Goal: Task Accomplishment & Management: Use online tool/utility

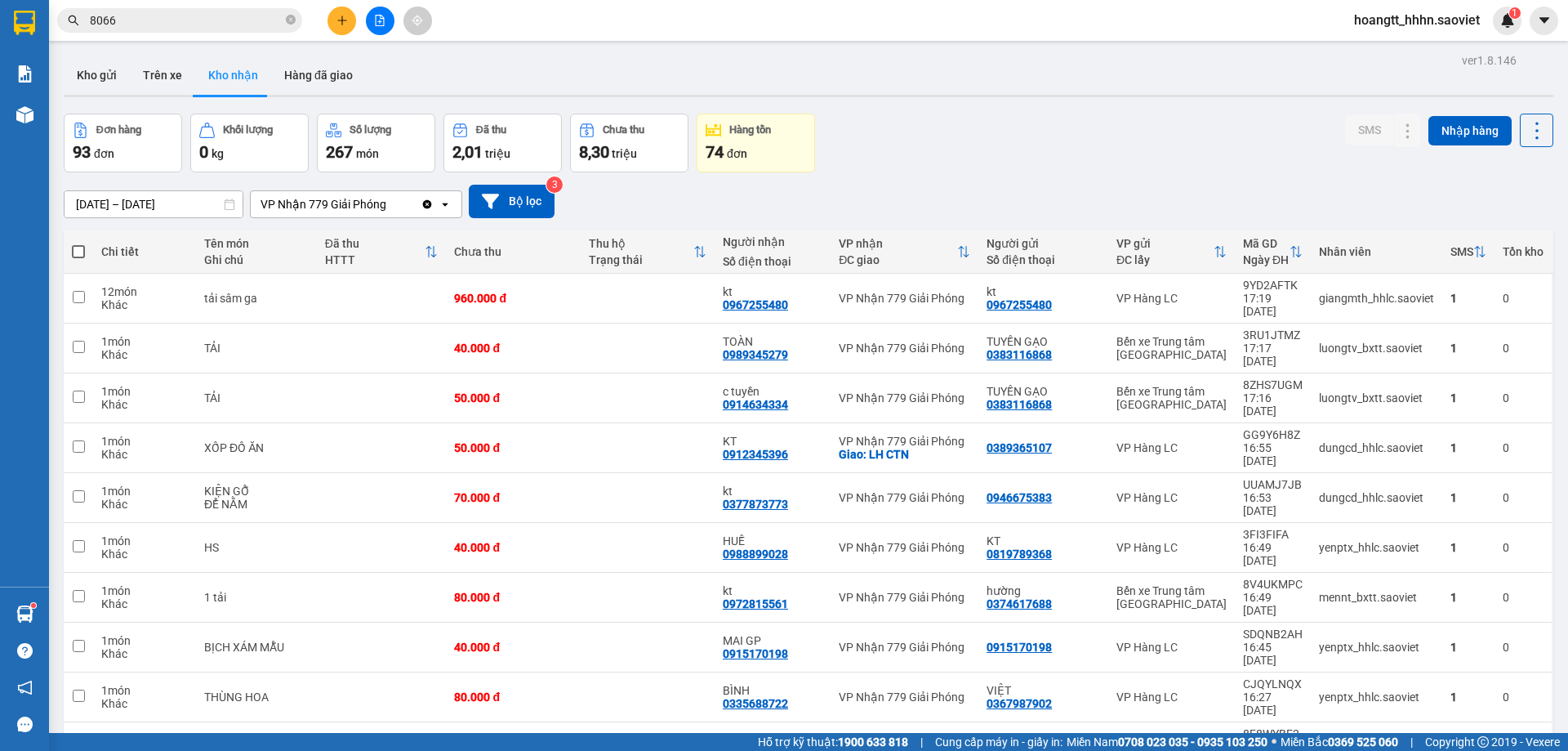
click at [185, 41] on main "ver 1.8.146 Kho gửi Trên xe Kho nhận Hàng đã giao Đơn hàng 93 đơn Khối lượng 0 …" at bounding box center [784, 366] width 1568 height 732
click at [185, 30] on span "8066" at bounding box center [179, 20] width 245 height 25
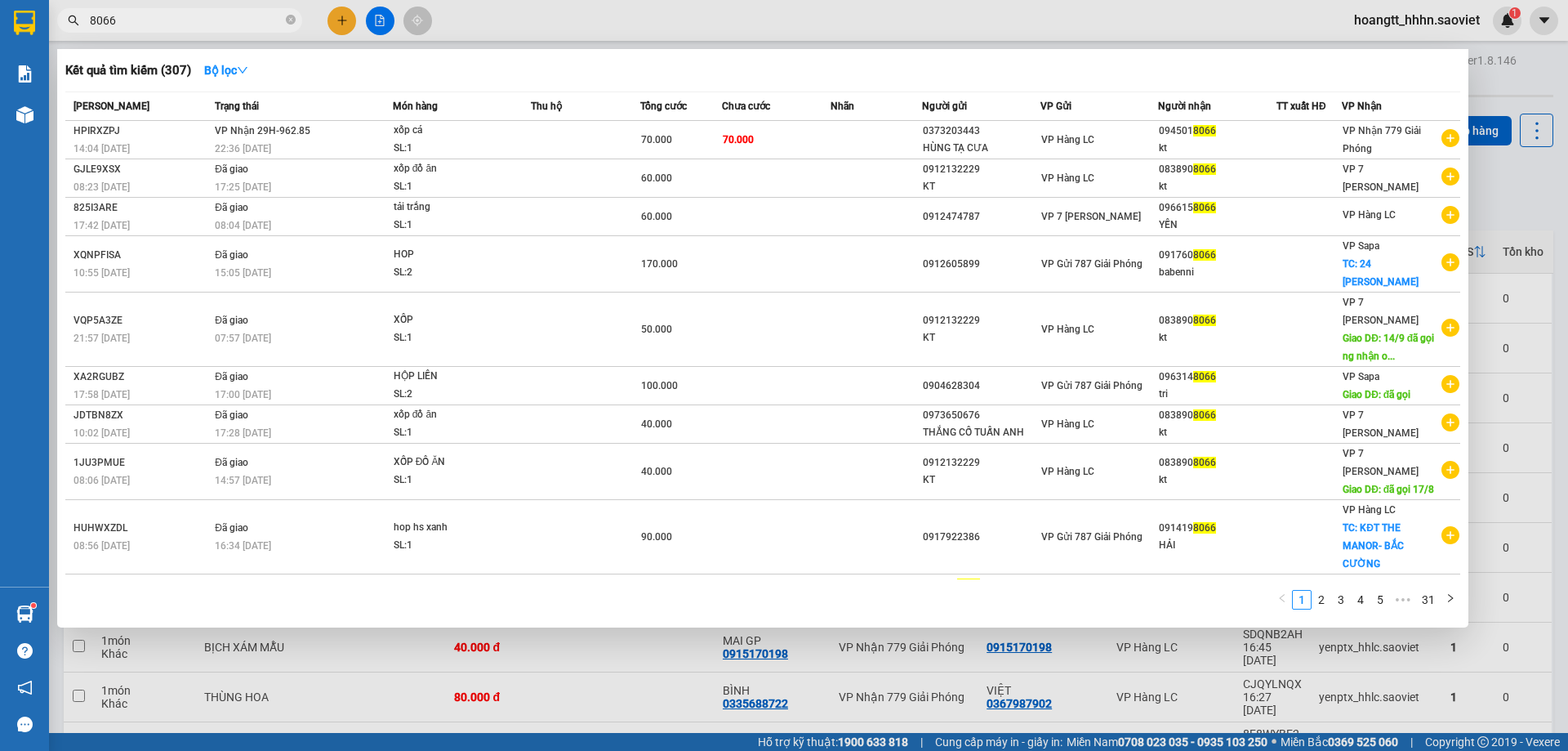
click at [186, 27] on input "8066" at bounding box center [186, 21] width 193 height 18
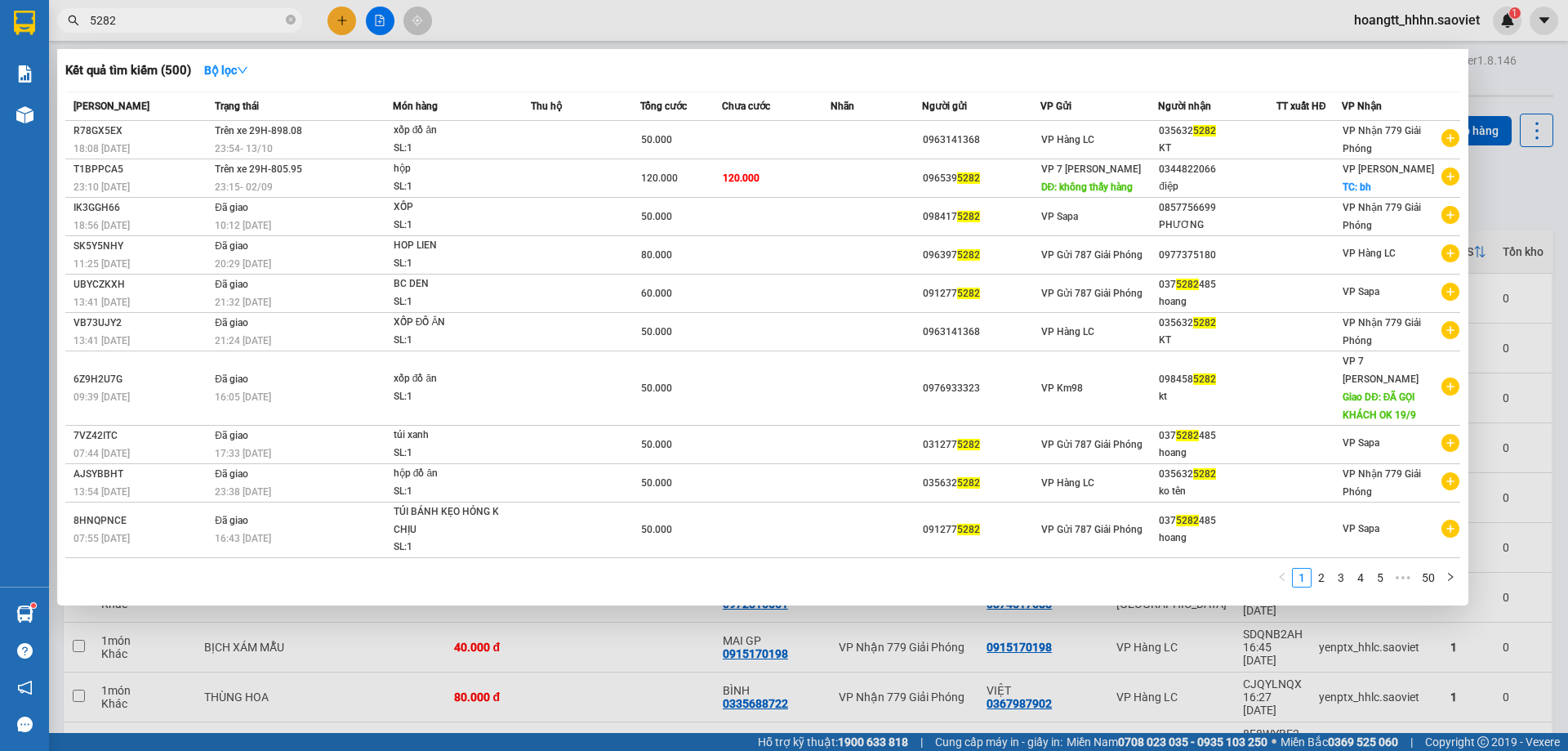
click at [215, 7] on div at bounding box center [784, 376] width 1568 height 751
click at [215, 7] on div "Kết quả tìm kiếm ( 500 ) Bộ lọc Mã ĐH Trạng thái Món hàng Thu hộ Tổng cước Chưa…" at bounding box center [159, 21] width 319 height 29
click at [194, 19] on input "5282" at bounding box center [186, 21] width 193 height 18
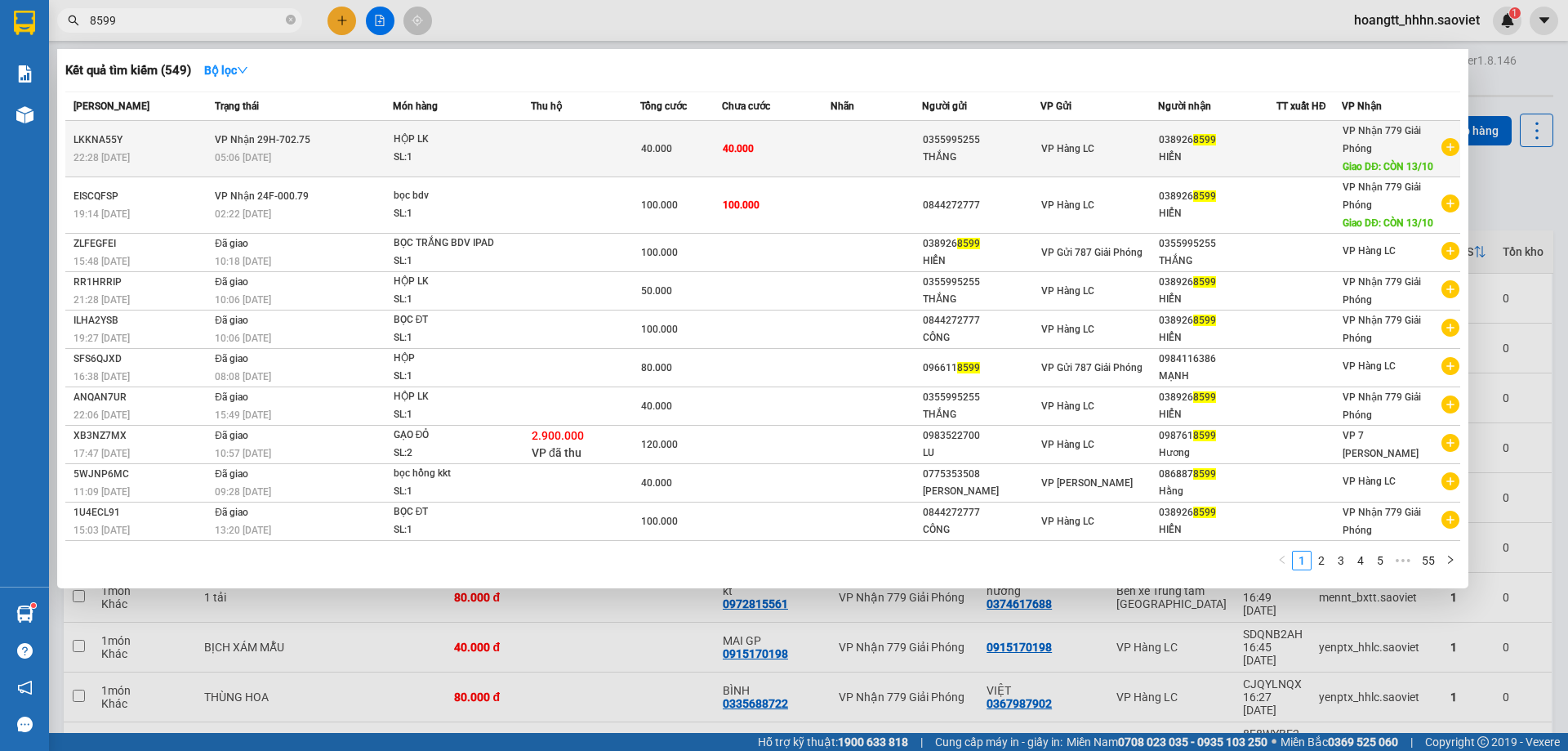
type input "8599"
click at [979, 162] on div "THẮNG" at bounding box center [981, 156] width 117 height 17
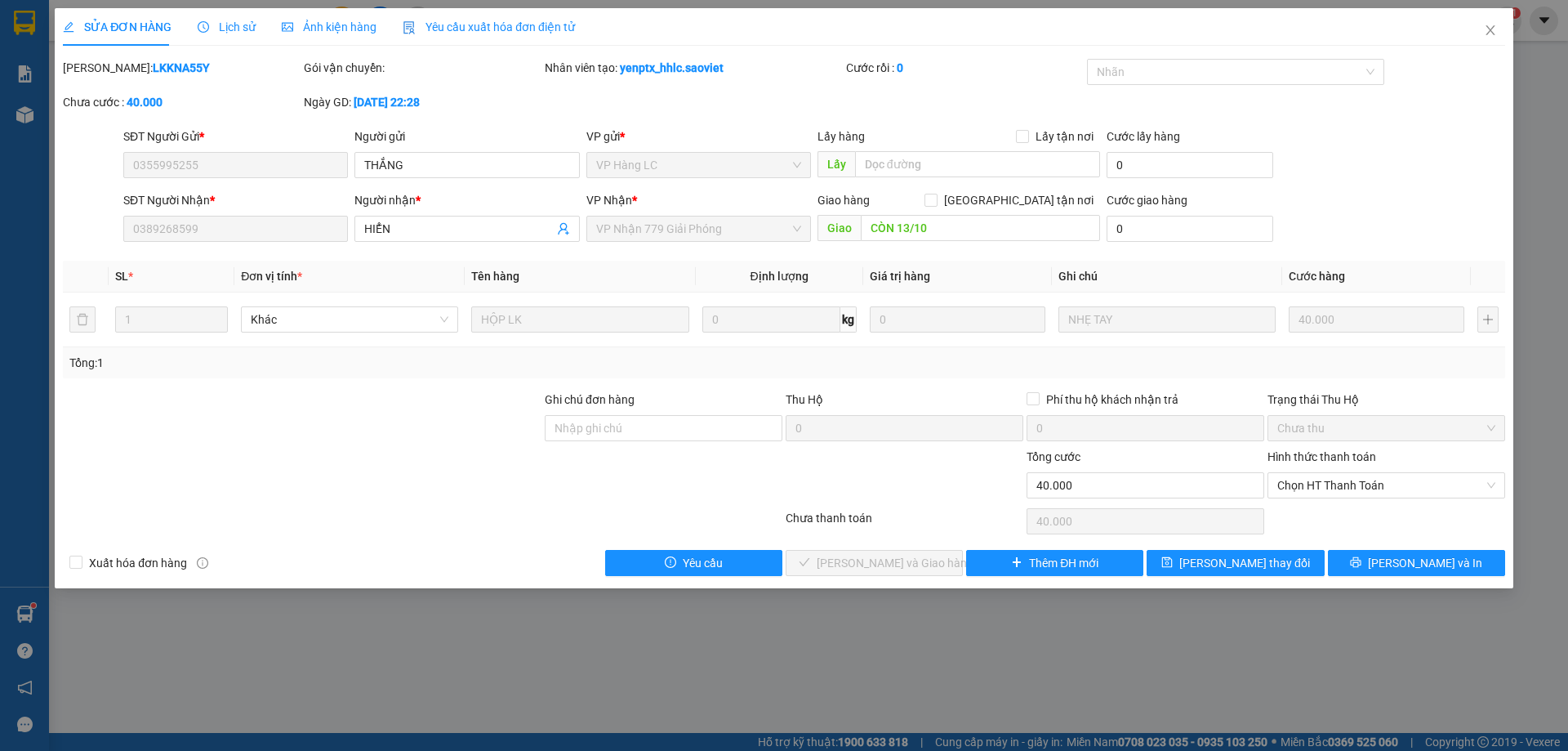
type input "0355995255"
type input "THẮNG"
type input "0389268599"
type input "HIỂN"
type input "CÒN 13/10"
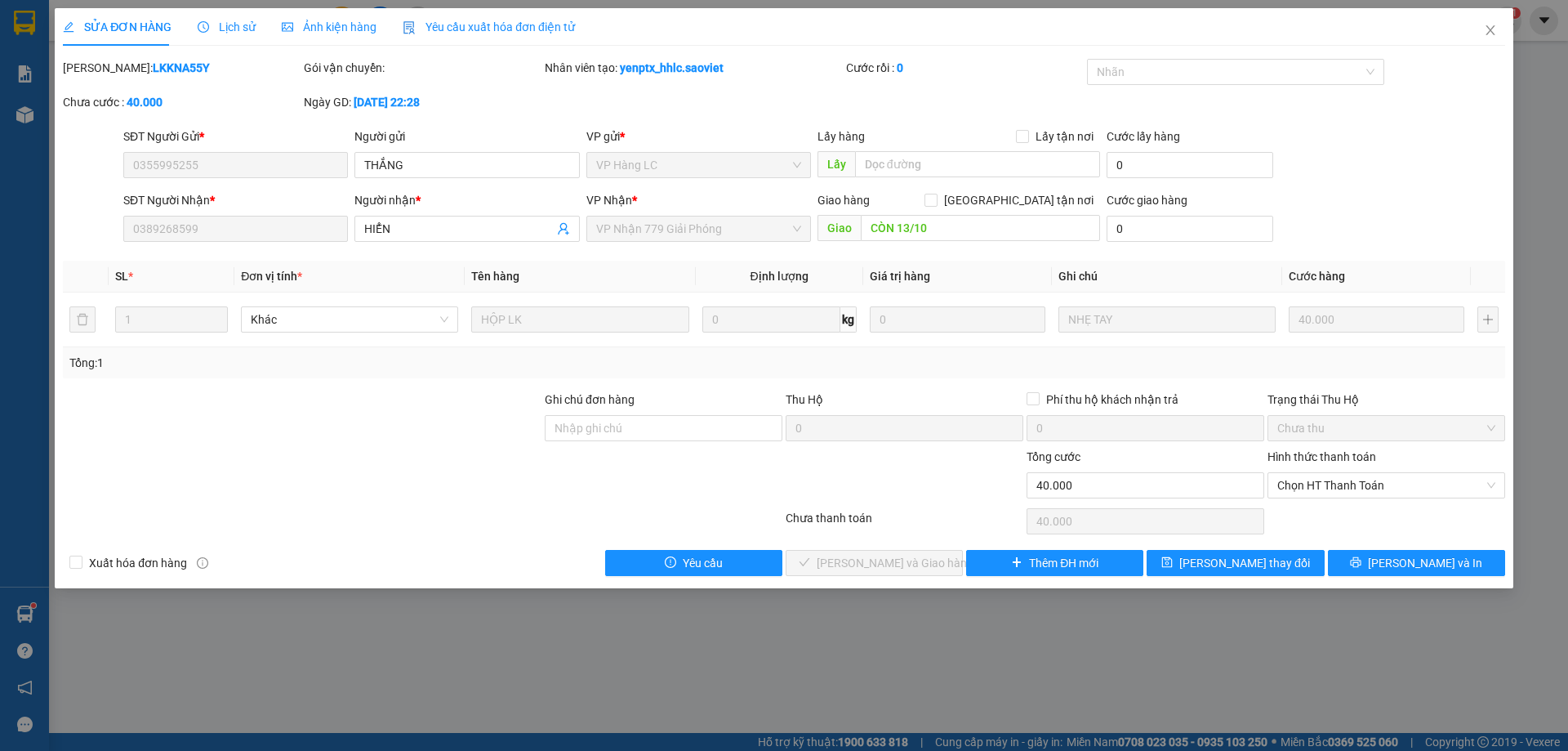
type input "0"
type input "40.000"
click at [1266, 481] on div "Hình thức thanh toán Chọn HT Thanh Toán" at bounding box center [1386, 476] width 241 height 57
click at [1296, 491] on span "Chọn HT Thanh Toán" at bounding box center [1387, 485] width 218 height 25
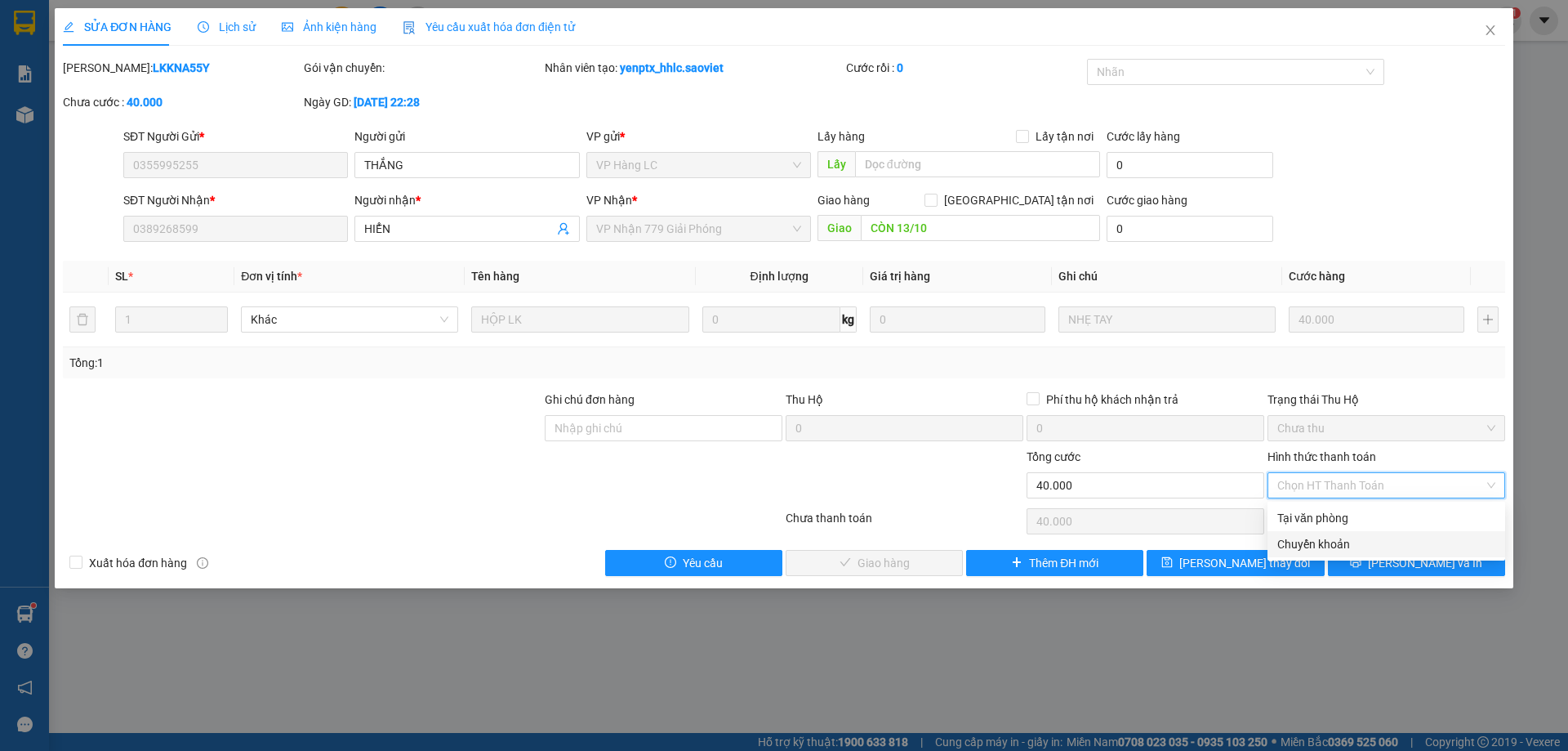
click at [1290, 533] on div "Chuyển khoản" at bounding box center [1387, 544] width 238 height 27
type input "0"
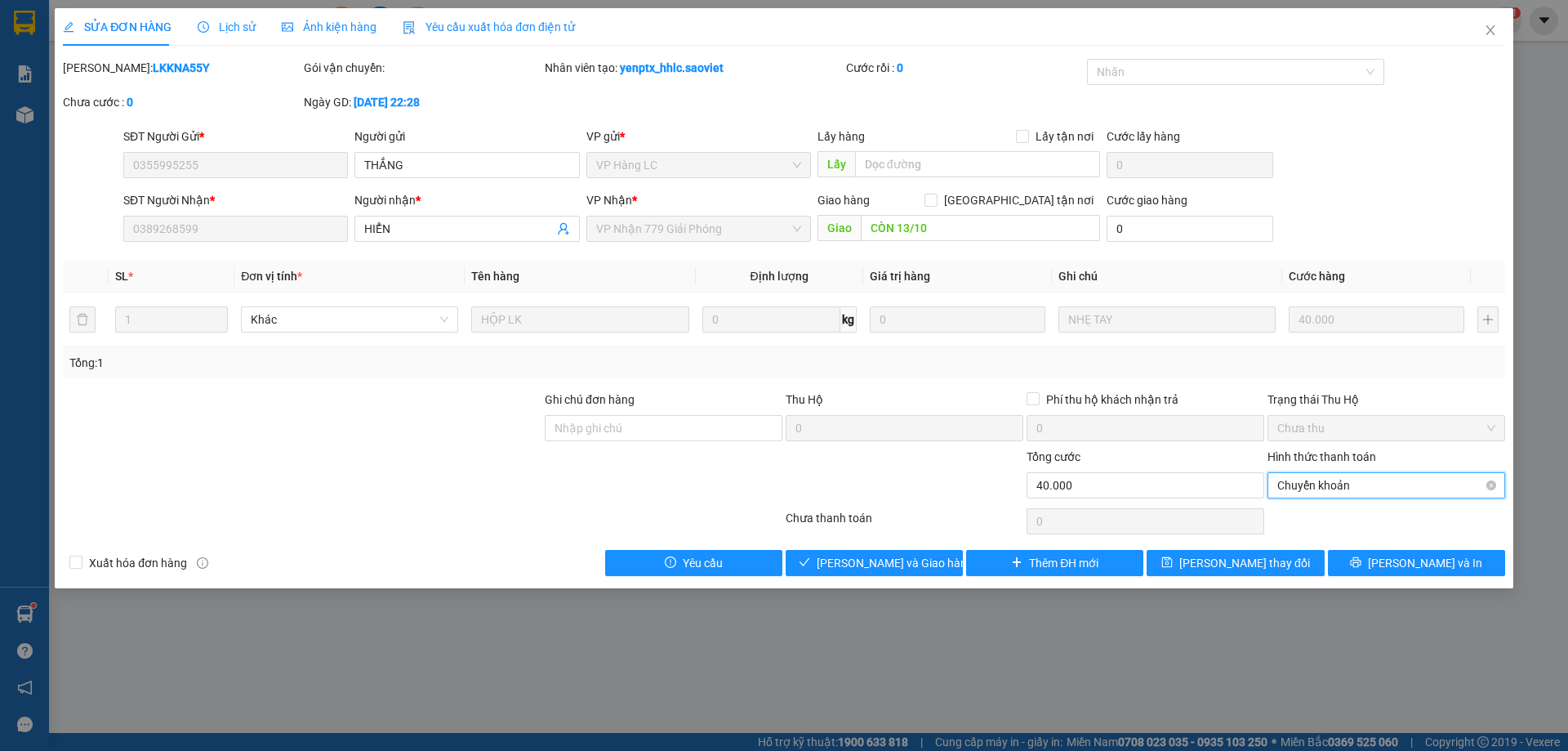
click at [1356, 486] on span "Chuyển khoản" at bounding box center [1387, 485] width 218 height 25
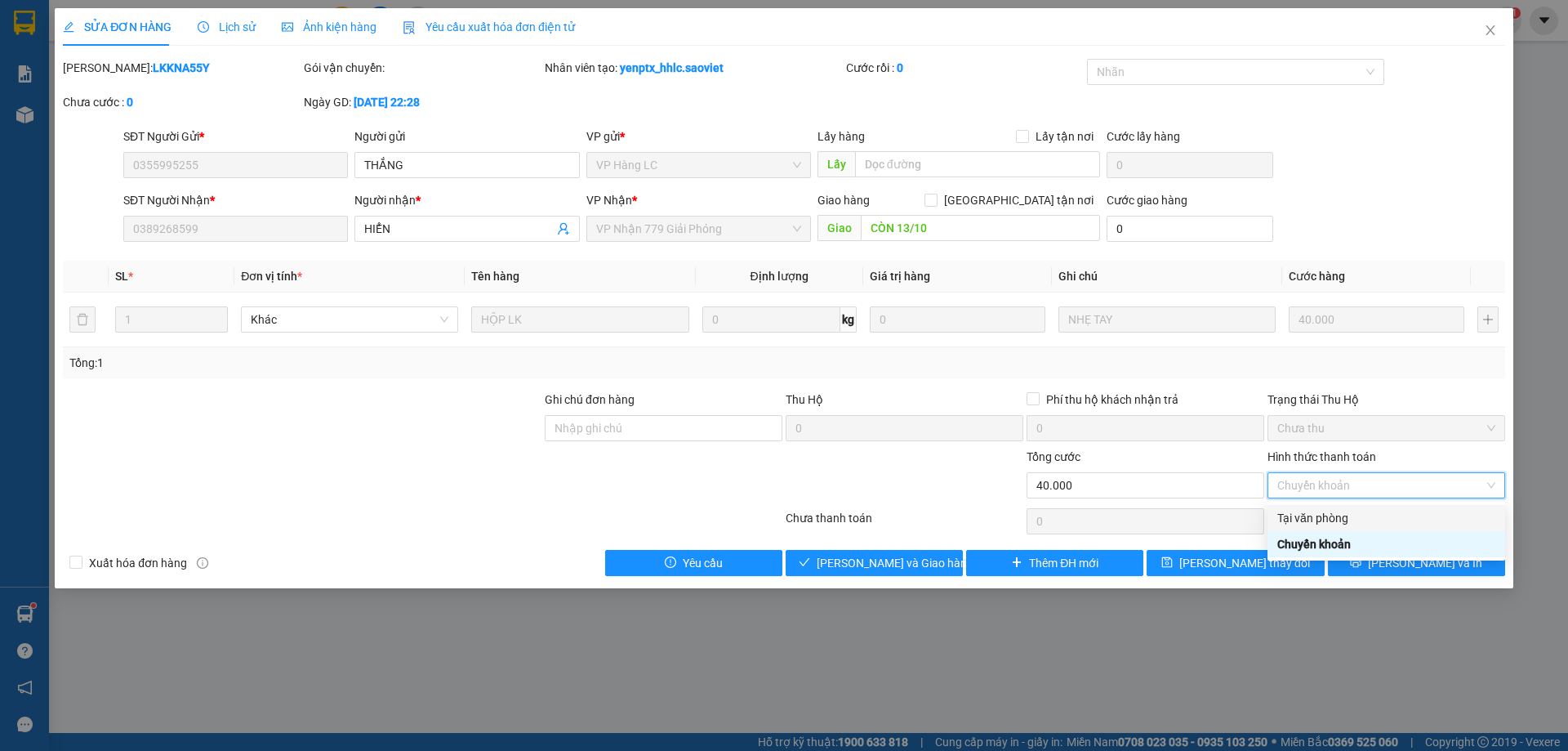
click at [1320, 526] on div "Tại văn phòng" at bounding box center [1387, 518] width 218 height 18
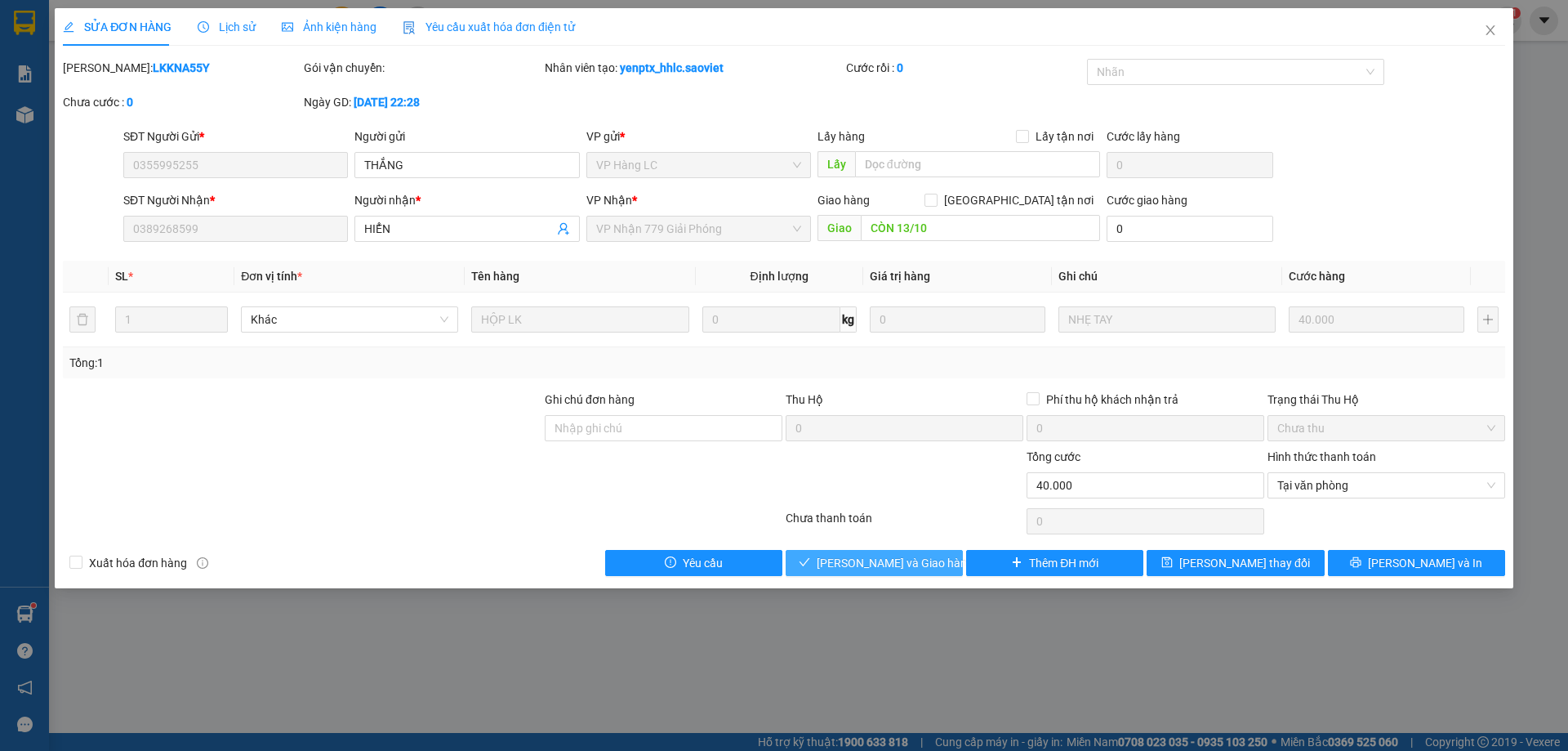
drag, startPoint x: 883, startPoint y: 560, endPoint x: 964, endPoint y: 513, distance: 93.6
click at [884, 561] on span "[PERSON_NAME] và Giao hàng" at bounding box center [896, 562] width 157 height 18
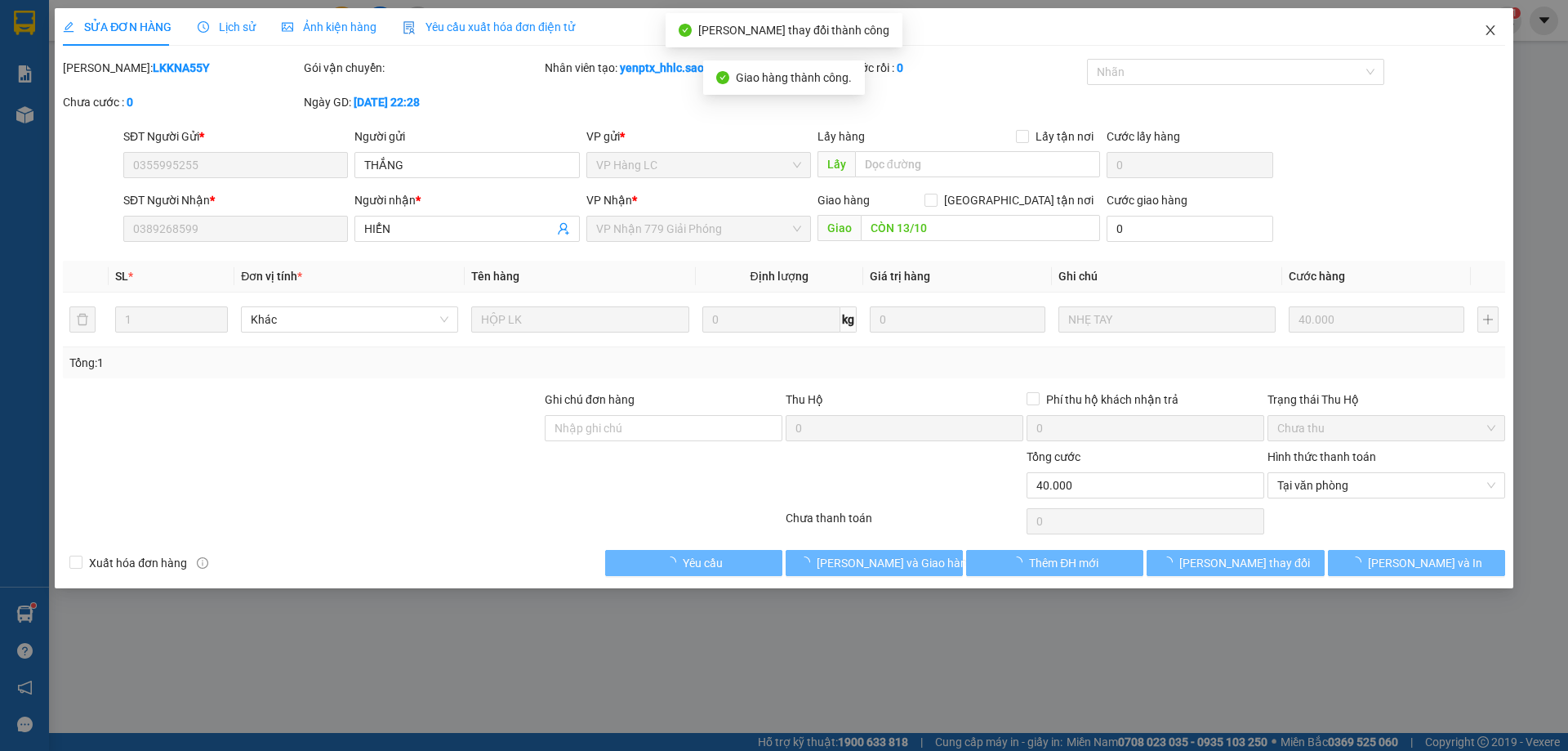
click at [1509, 31] on span "Close" at bounding box center [1490, 30] width 46 height 46
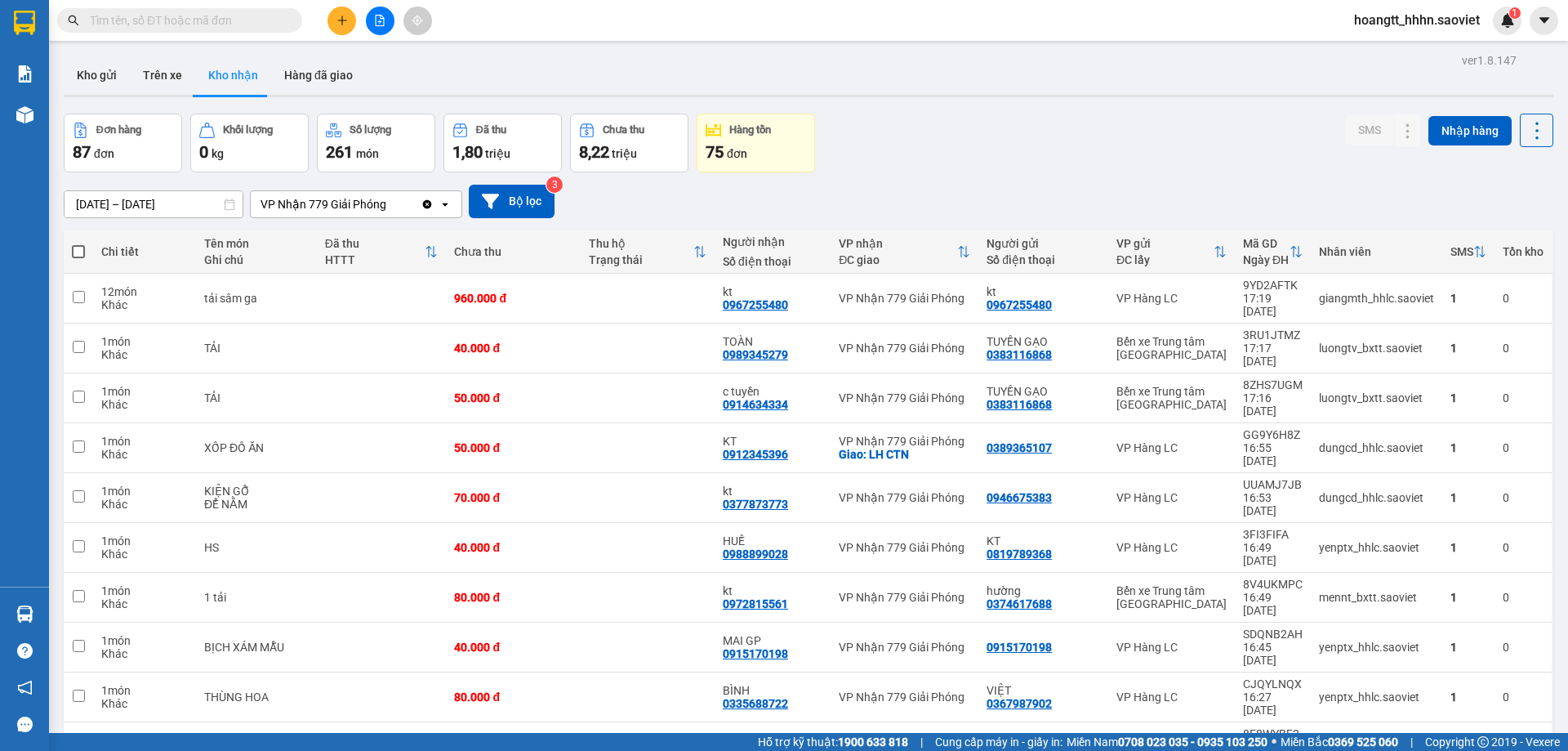
click at [234, 6] on div "Kết quả tìm kiếm ( 0 ) Bộ lọc No Data hoangtt_hhhn.saoviet 1" at bounding box center [784, 21] width 1568 height 41
click at [249, 16] on input "text" at bounding box center [186, 21] width 193 height 18
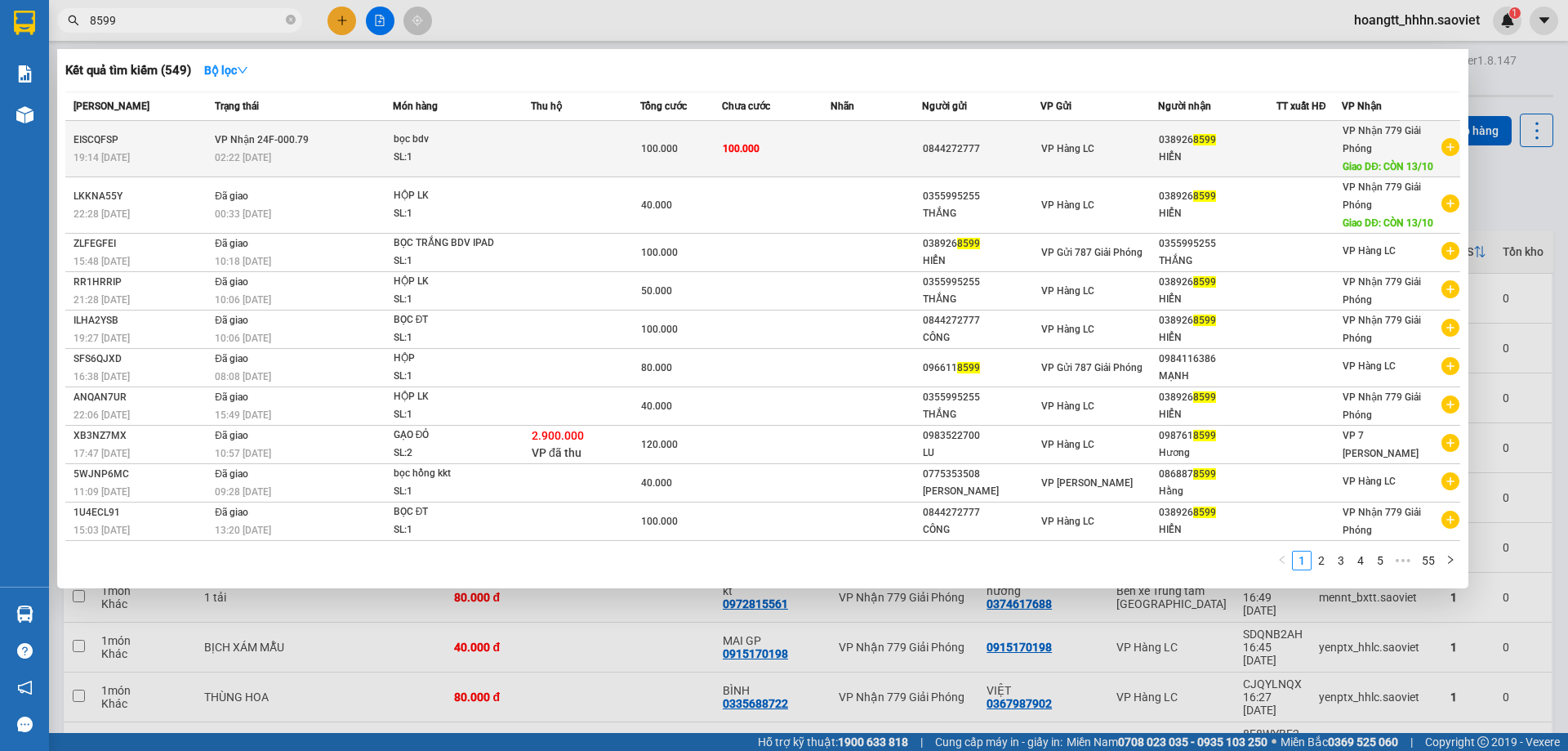
type input "8599"
click at [732, 128] on td "100.000" at bounding box center [777, 148] width 109 height 56
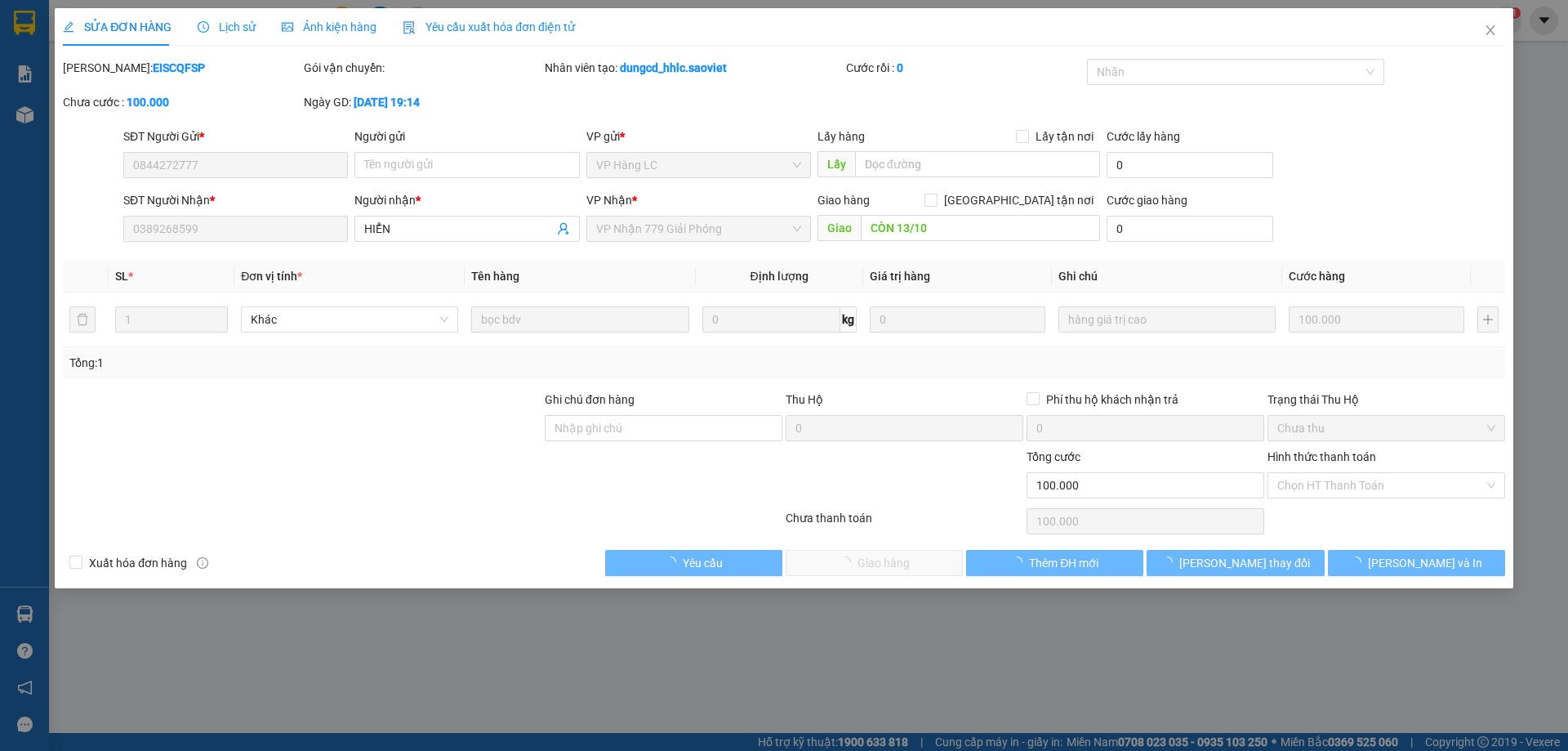
type input "0844272777"
type input "0389268599"
type input "HIỂN"
type input "CÒN 13/10"
type input "0"
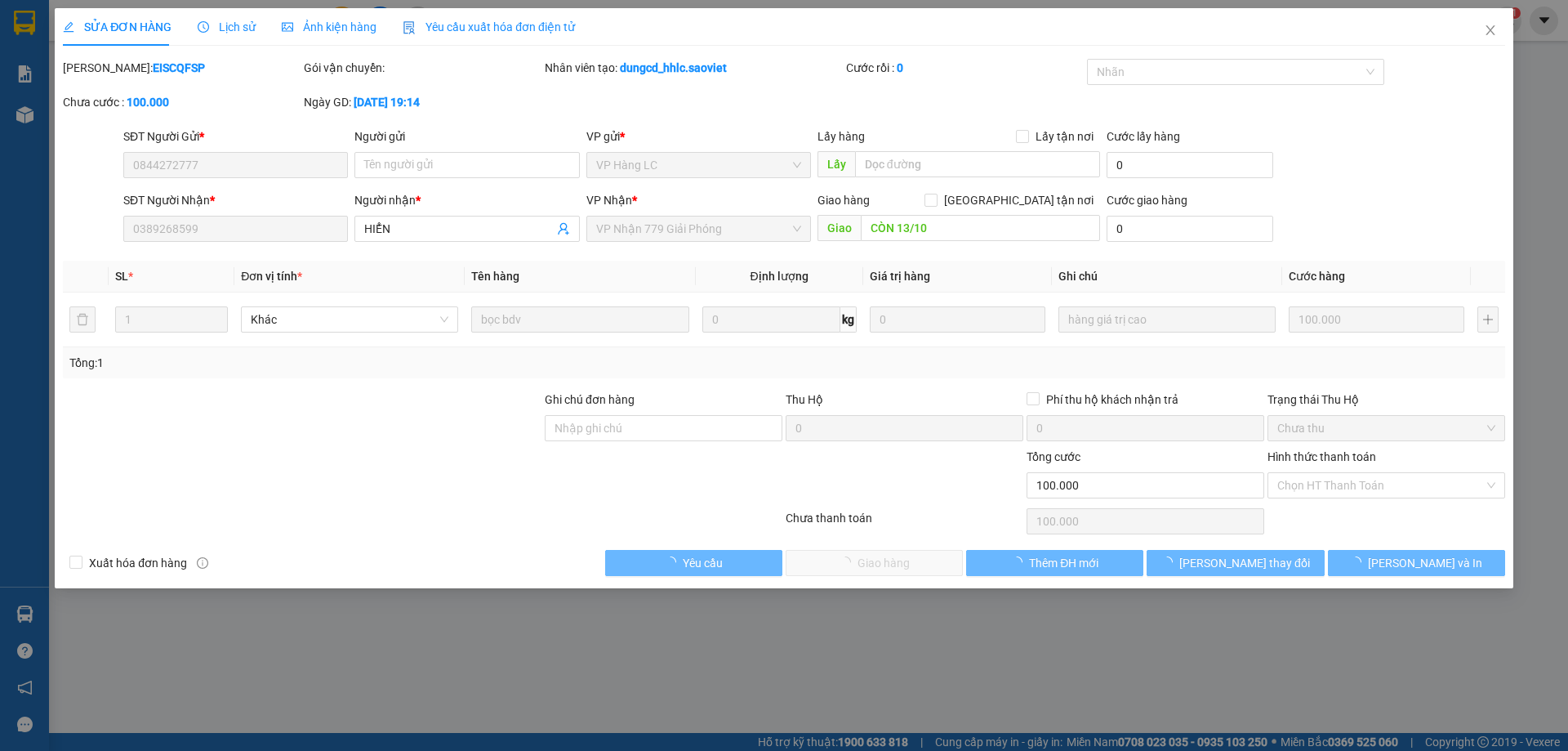
type input "100.000"
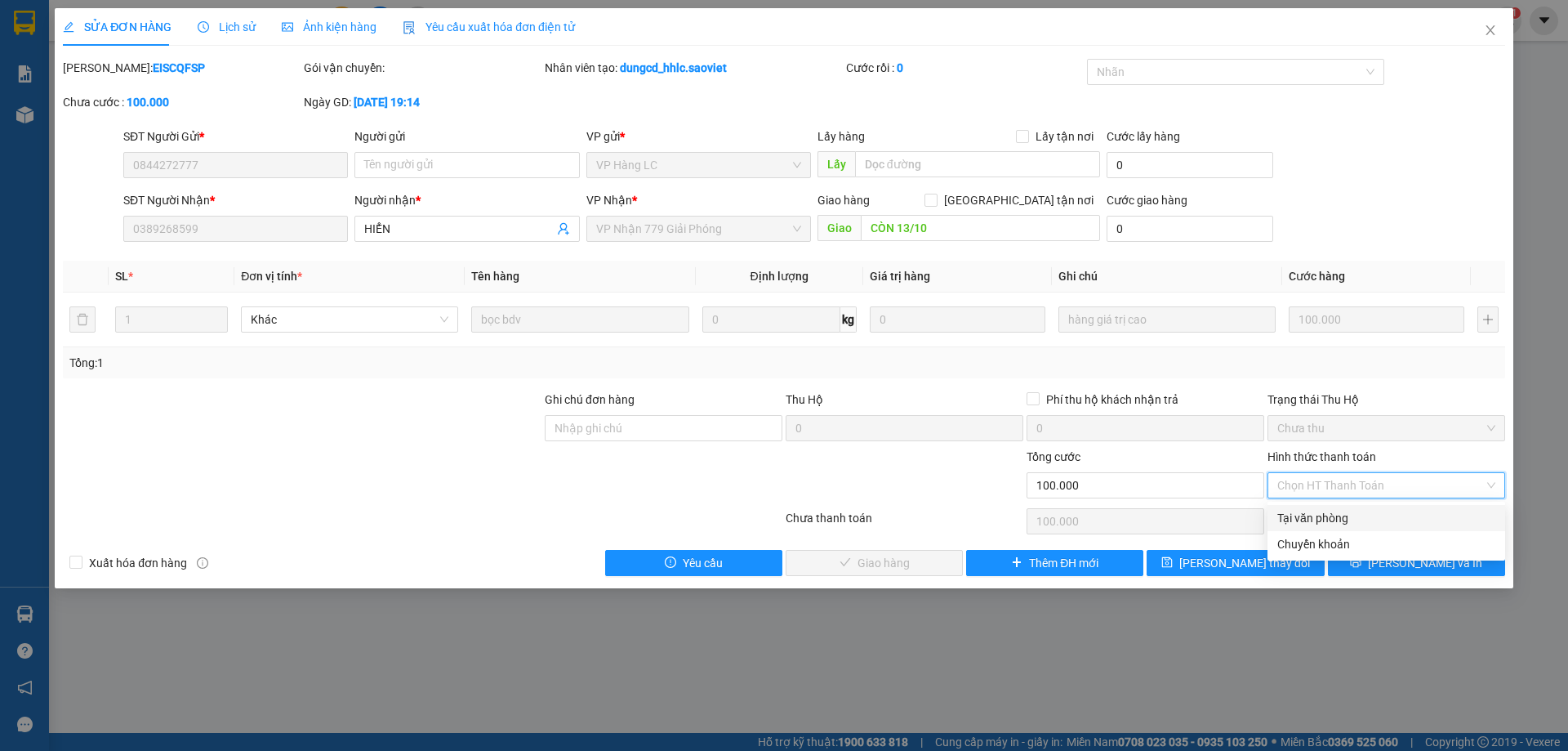
click at [1290, 512] on div "Tại văn phòng" at bounding box center [1387, 518] width 218 height 18
type input "0"
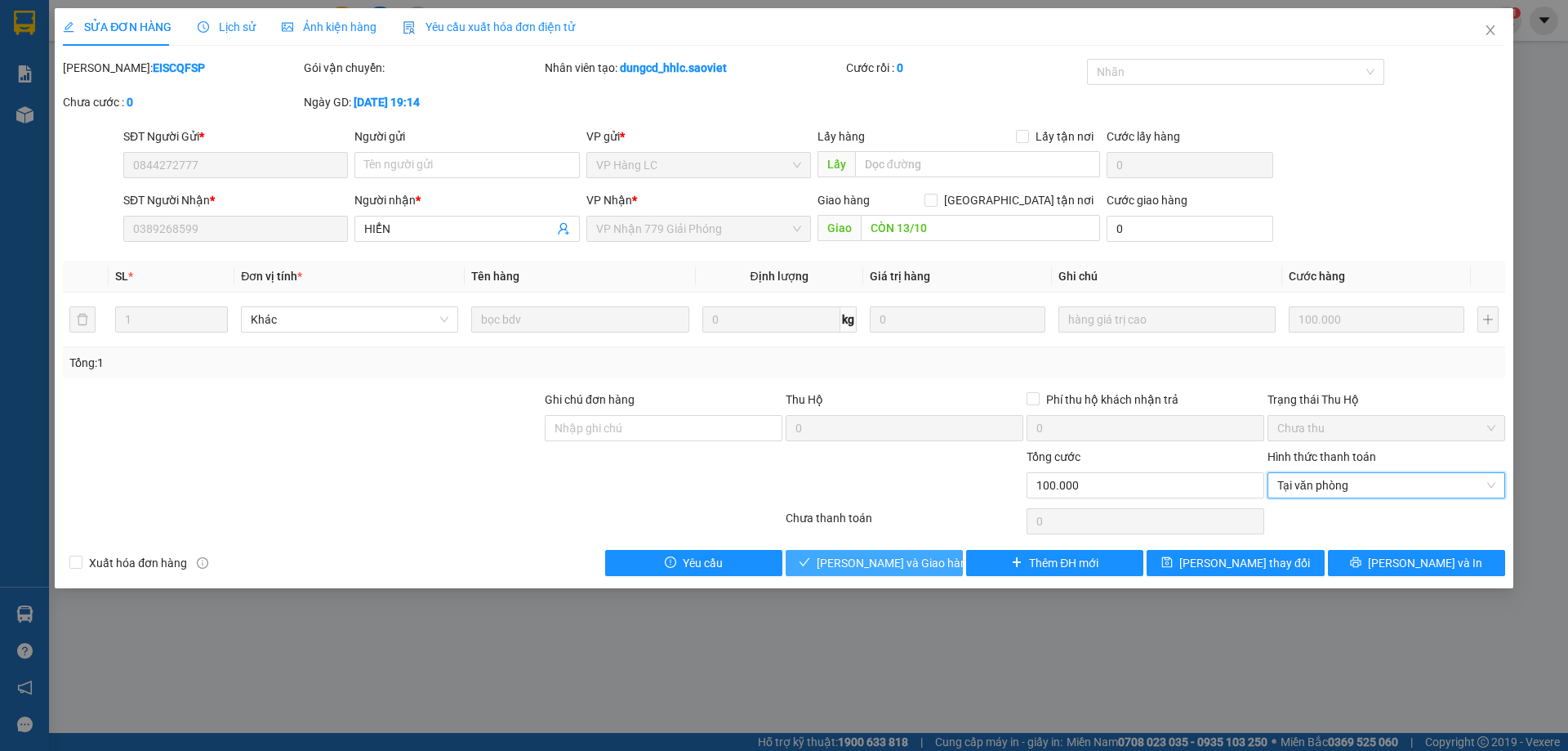
click at [861, 563] on span "[PERSON_NAME] và Giao hàng" at bounding box center [896, 562] width 157 height 18
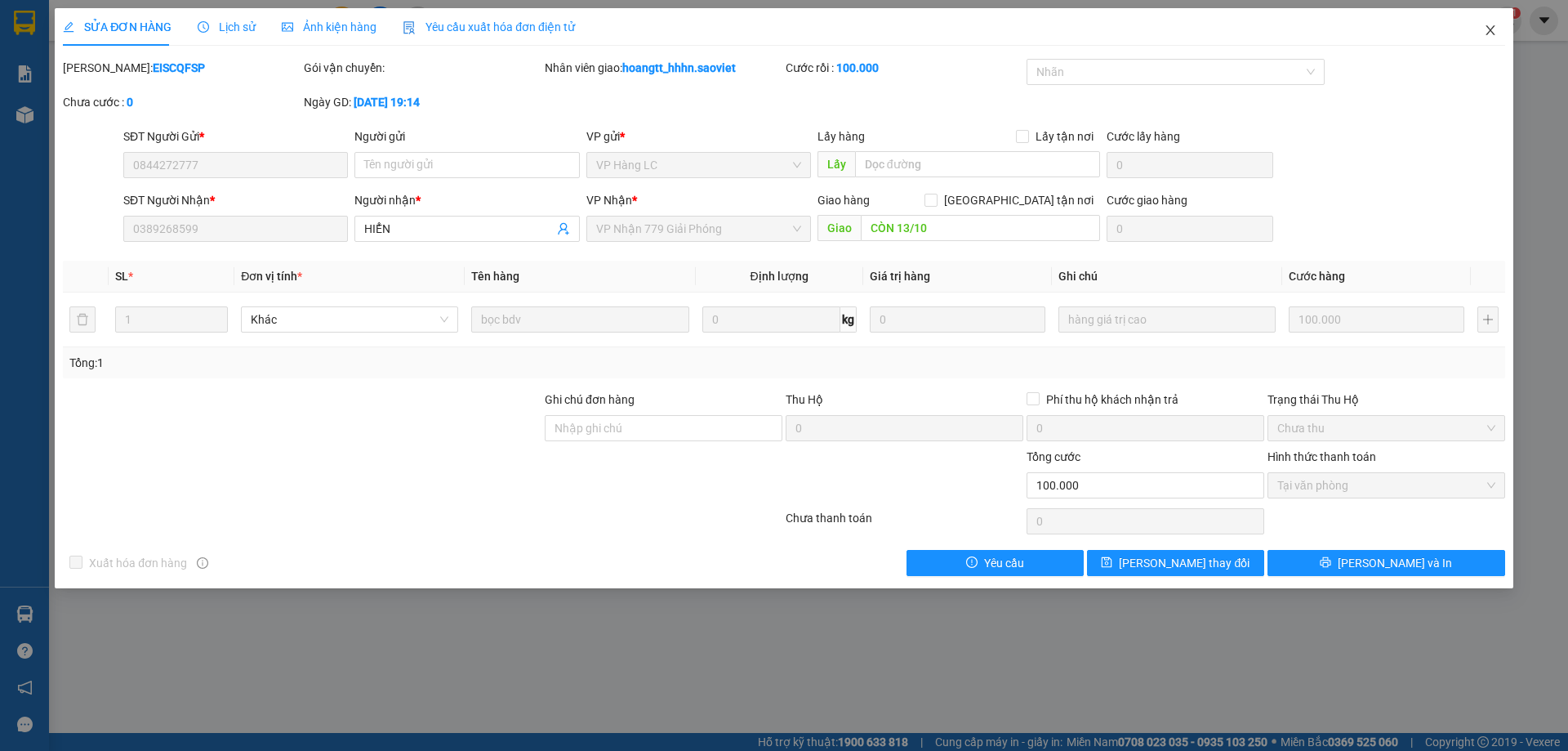
click at [1493, 39] on span "Close" at bounding box center [1490, 30] width 46 height 46
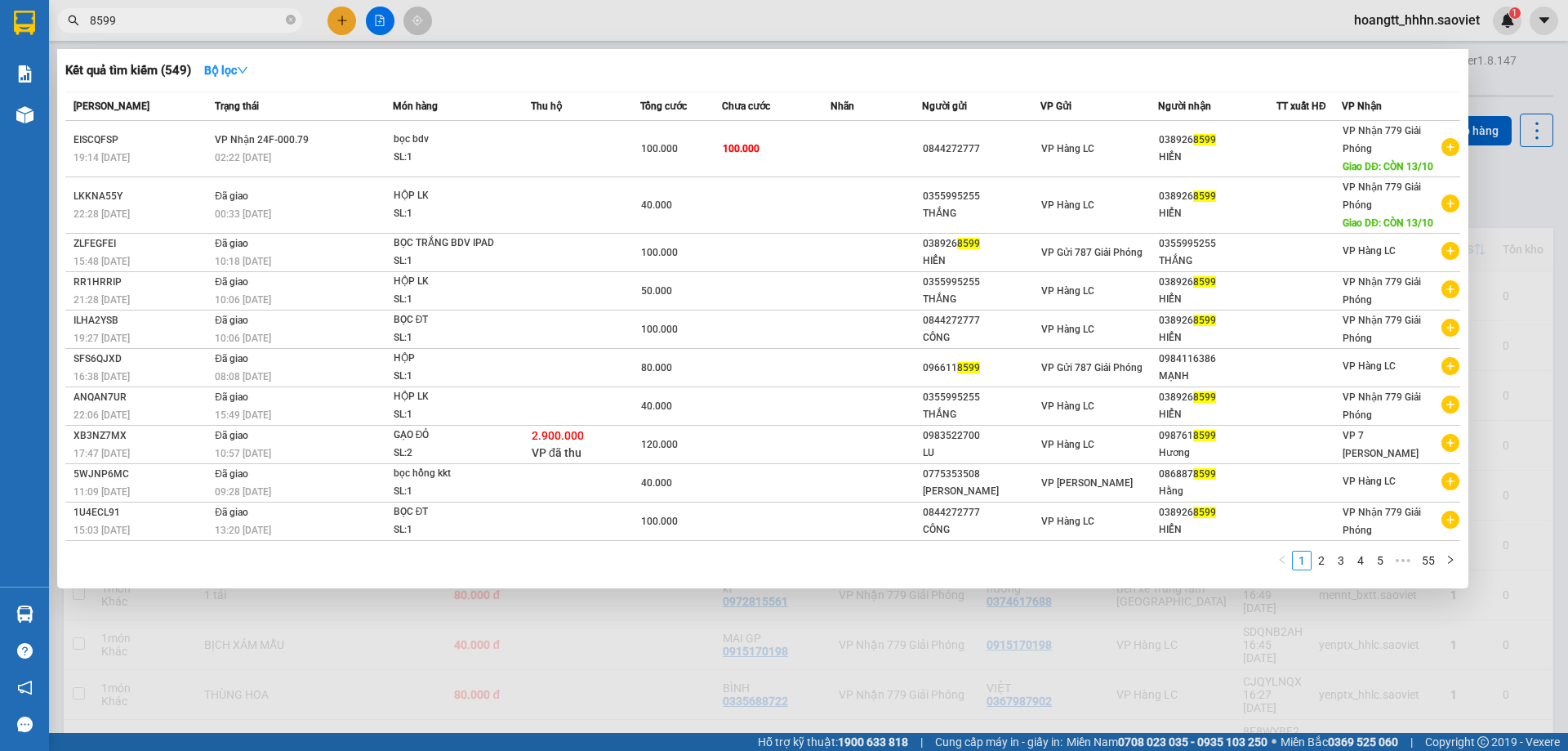
click at [148, 25] on input "8599" at bounding box center [186, 21] width 193 height 18
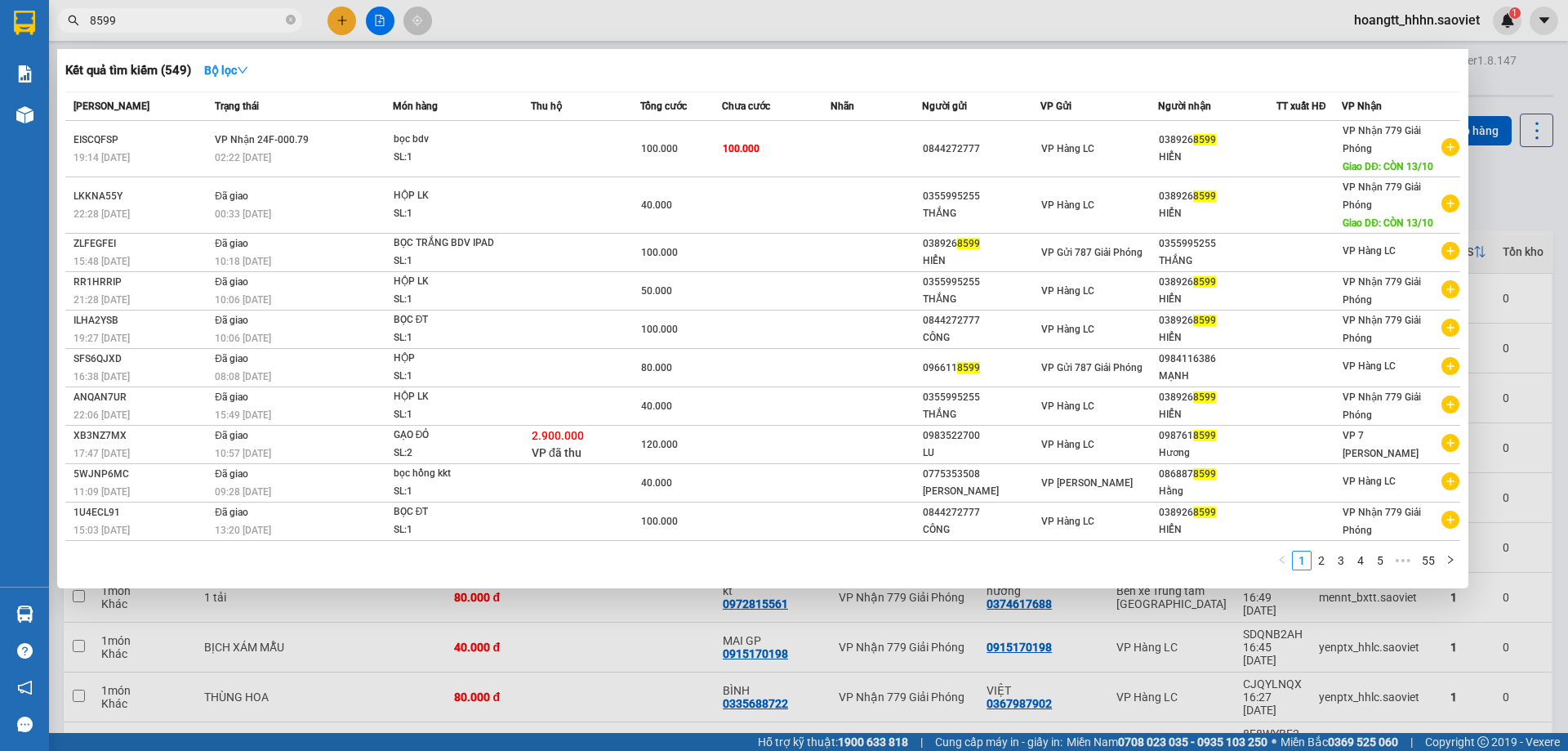
click at [198, 22] on input "8599" at bounding box center [186, 21] width 193 height 18
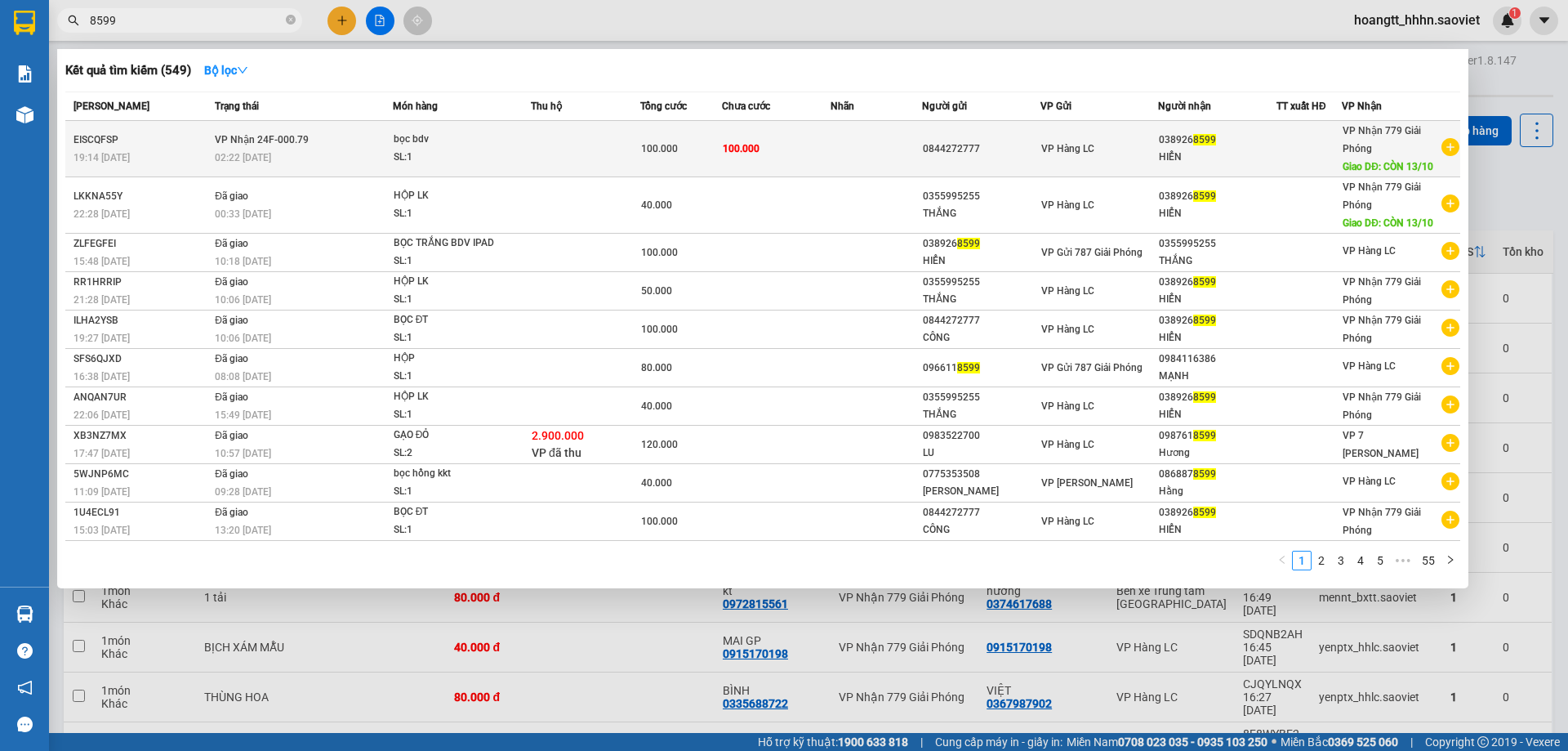
click at [317, 131] on td "VP Nhận 24F-000.79 02:22 - 13/10" at bounding box center [301, 148] width 182 height 56
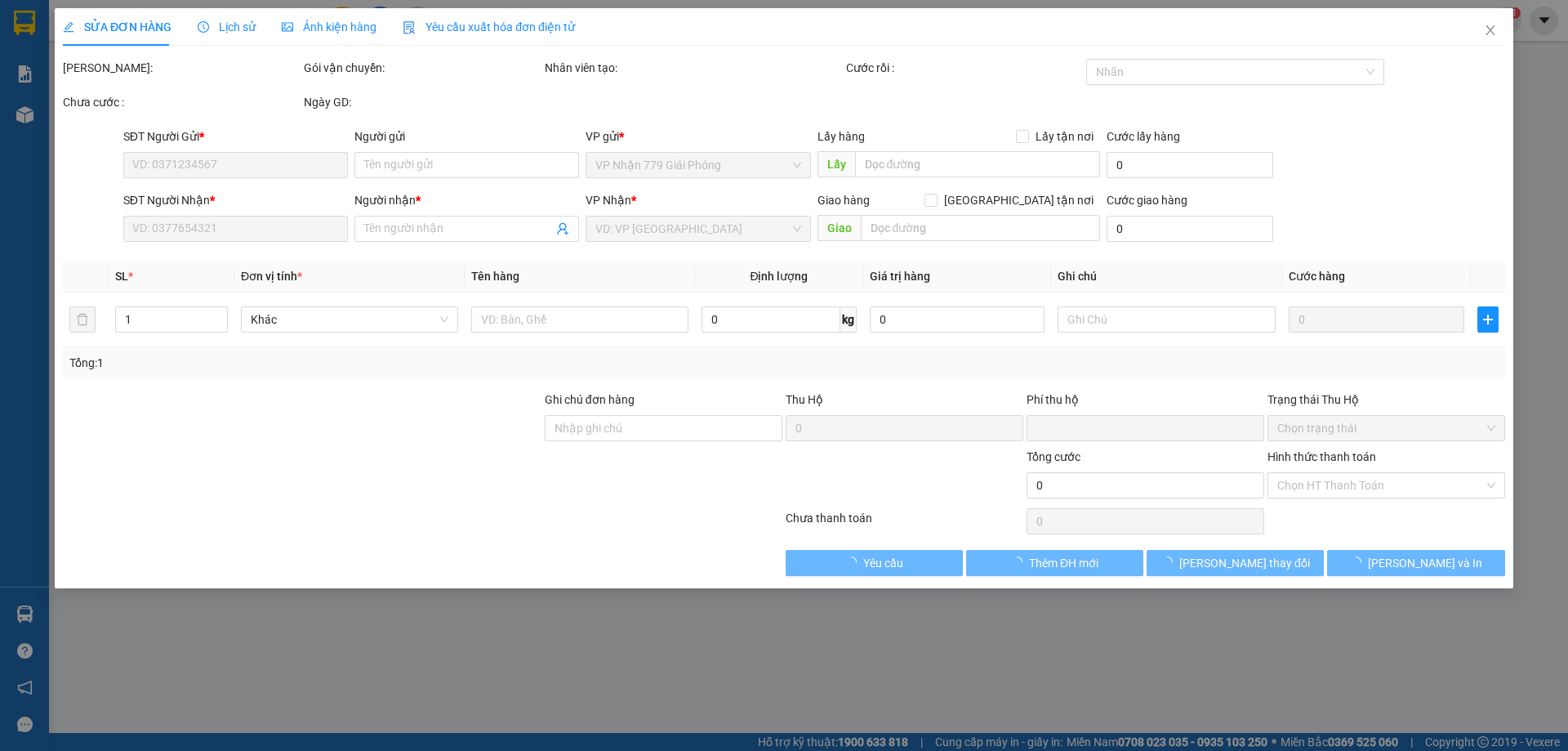
click at [152, 24] on span "SỬA ĐƠN HÀNG" at bounding box center [117, 27] width 109 height 13
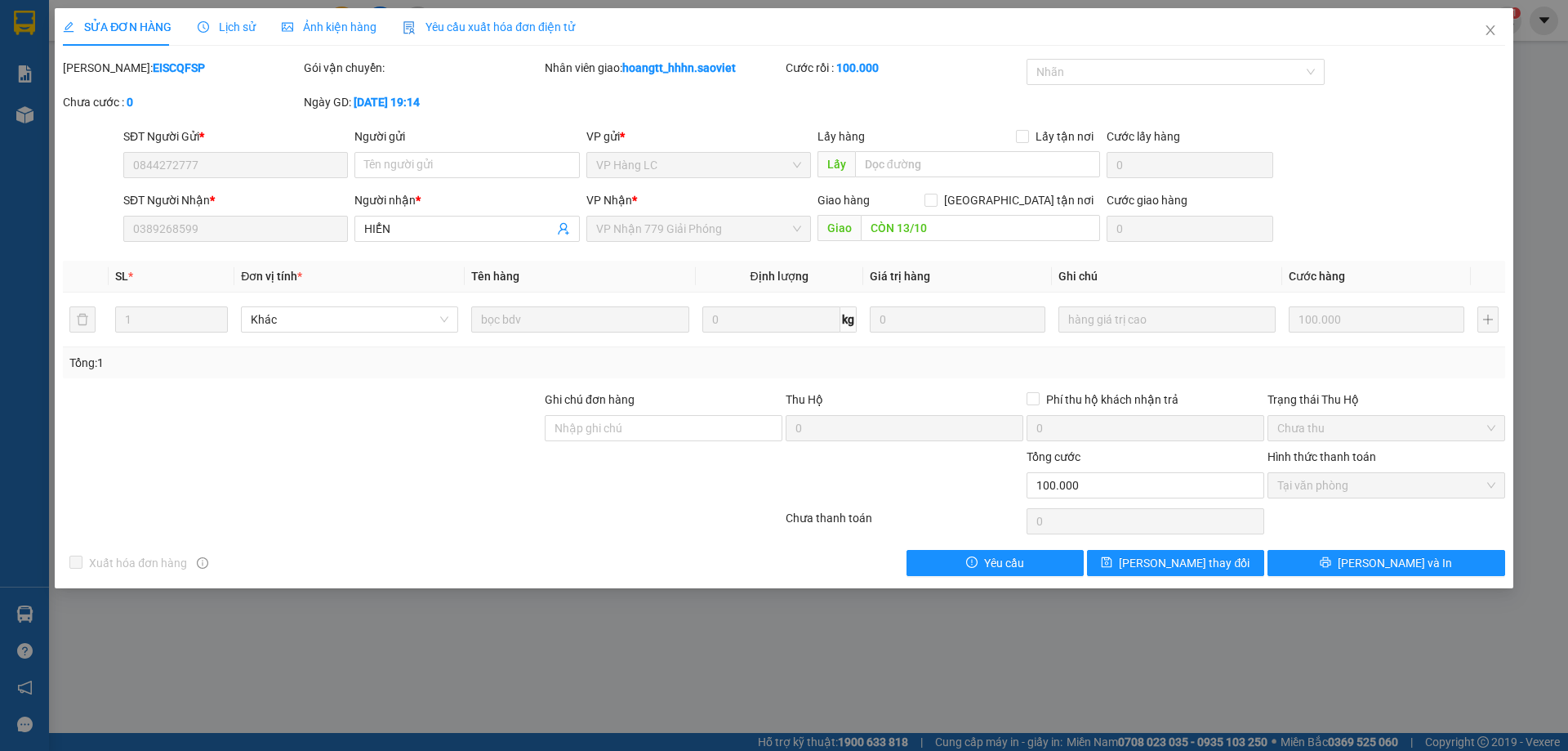
type input "0844272777"
type input "0389268599"
type input "HIỂN"
type input "CÒN 13/10"
type input "0"
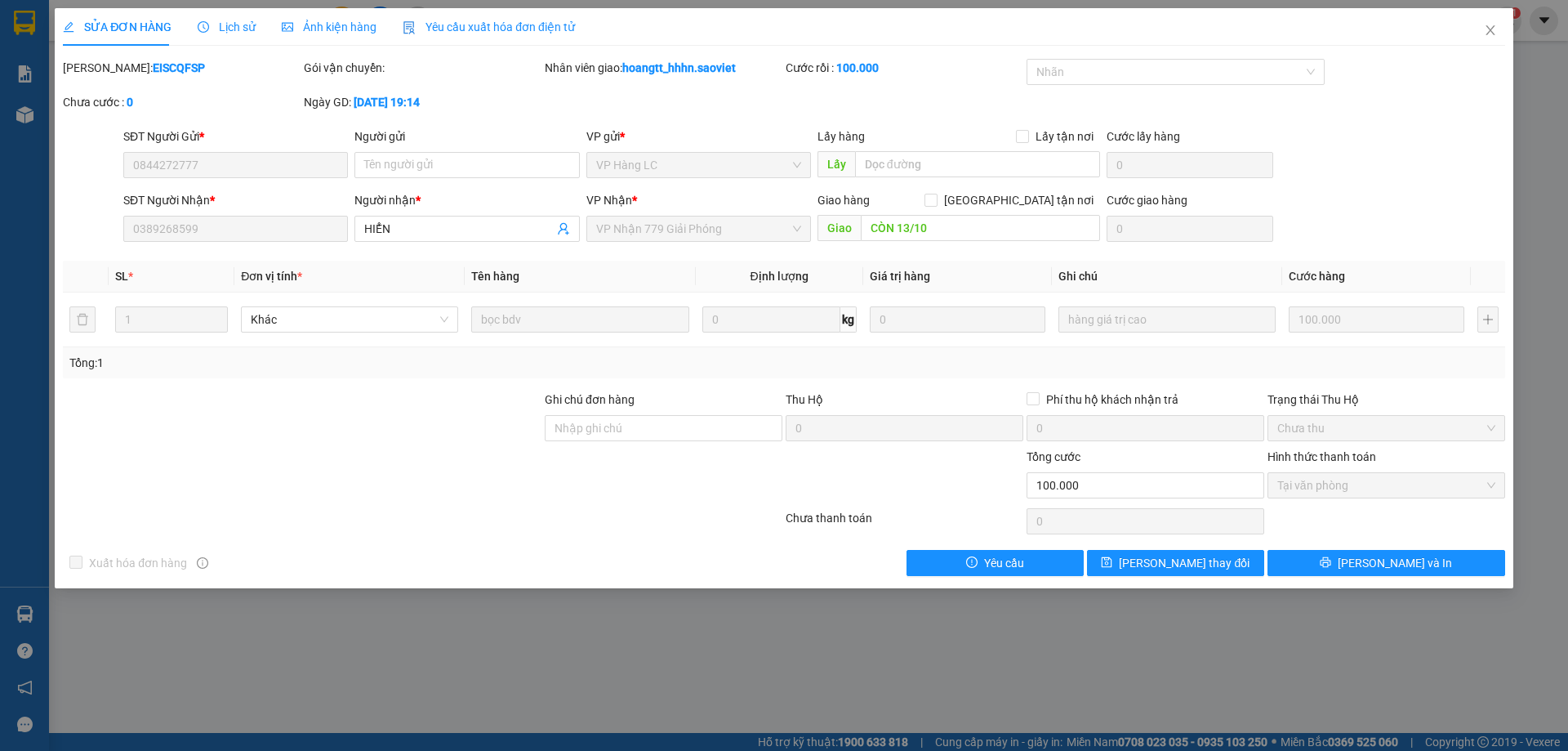
type input "100.000"
click at [1484, 22] on span "Close" at bounding box center [1490, 30] width 46 height 46
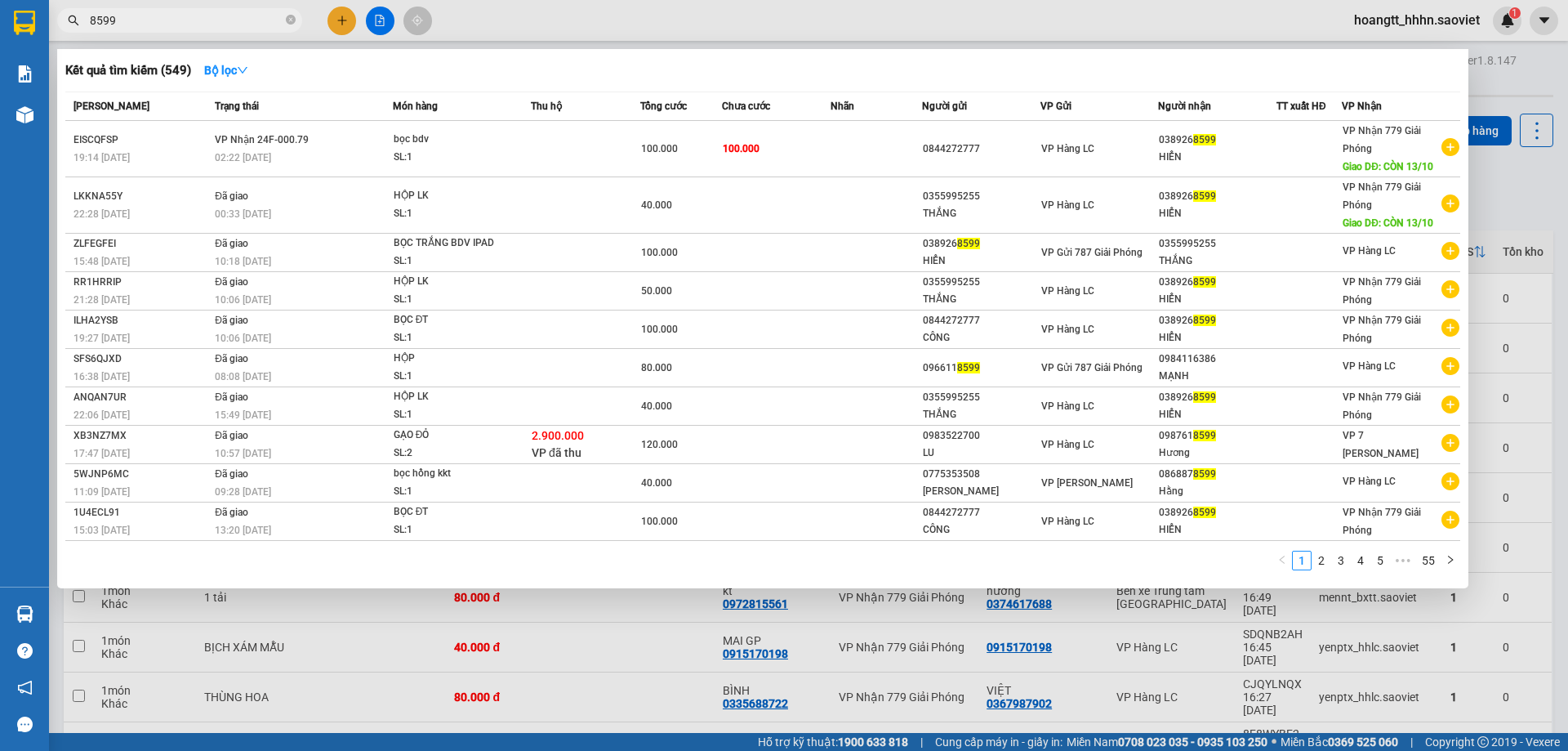
click at [144, 22] on input "8599" at bounding box center [186, 21] width 193 height 18
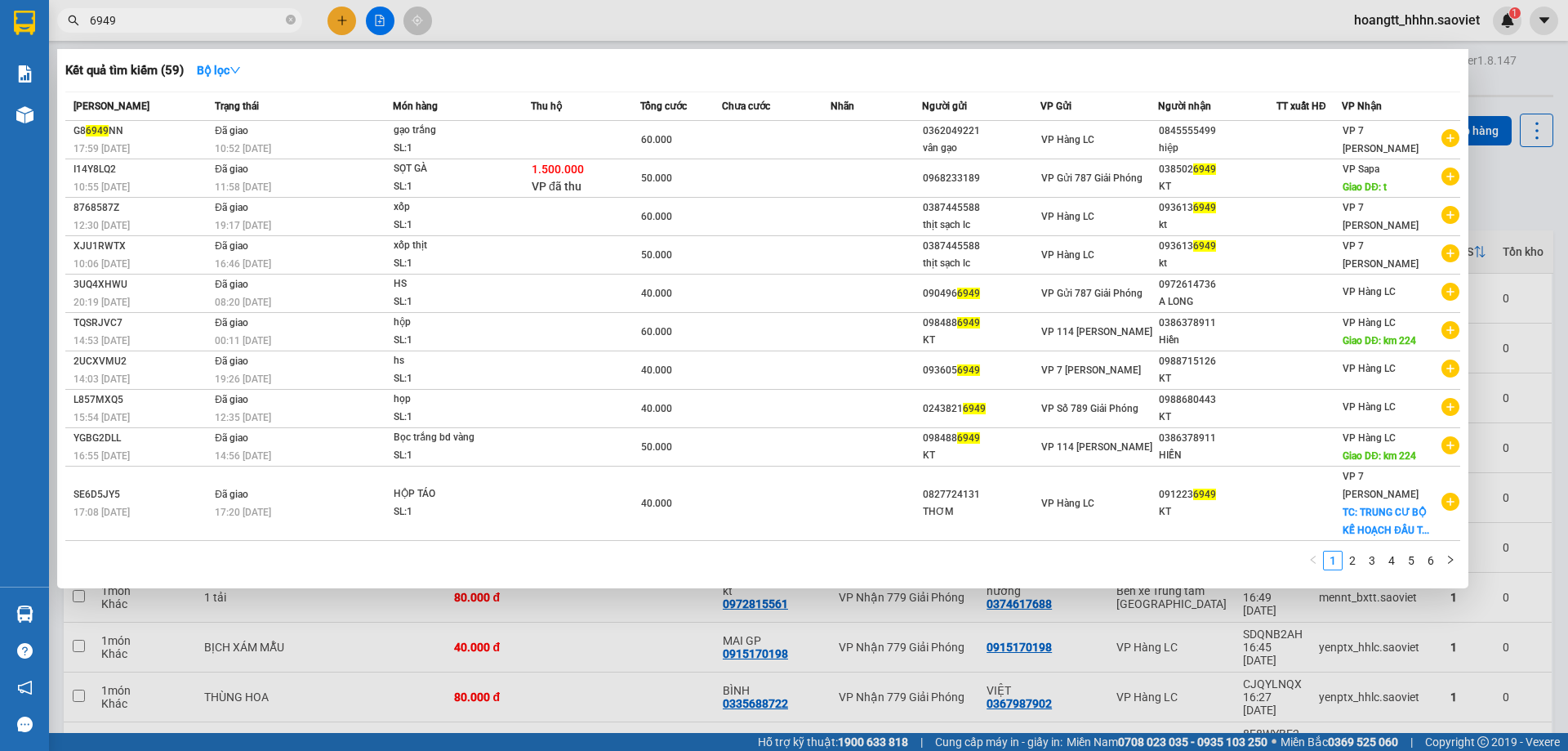
type input "6949"
click at [287, 27] on span at bounding box center [291, 21] width 10 height 16
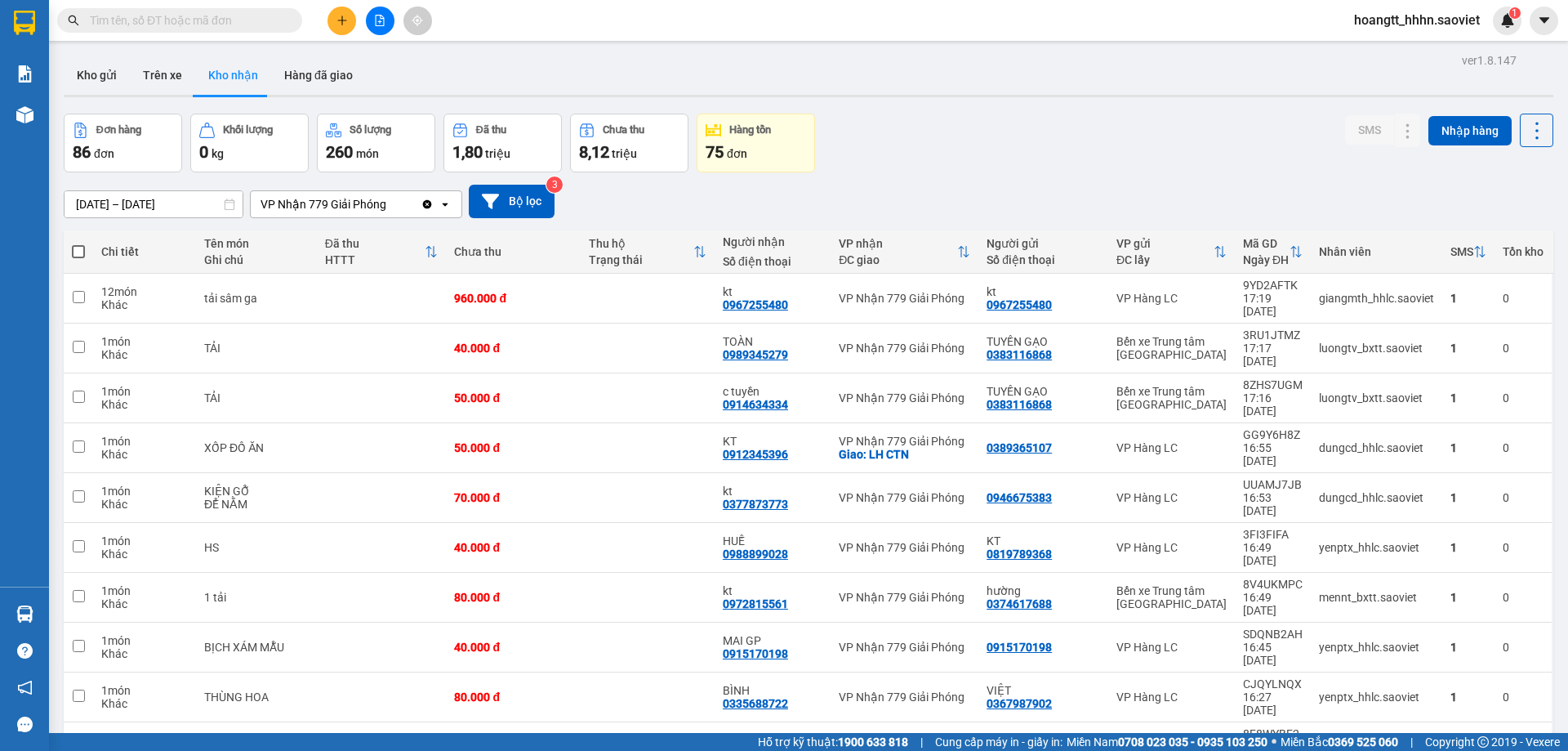
click at [275, 25] on input "text" at bounding box center [186, 21] width 193 height 18
click at [268, 36] on div "Kết quả tìm kiếm ( 59 ) Bộ lọc Mã ĐH Trạng thái Món hàng Thu hộ Tổng cước Chưa …" at bounding box center [784, 21] width 1568 height 41
click at [260, 24] on input "text" at bounding box center [186, 21] width 193 height 18
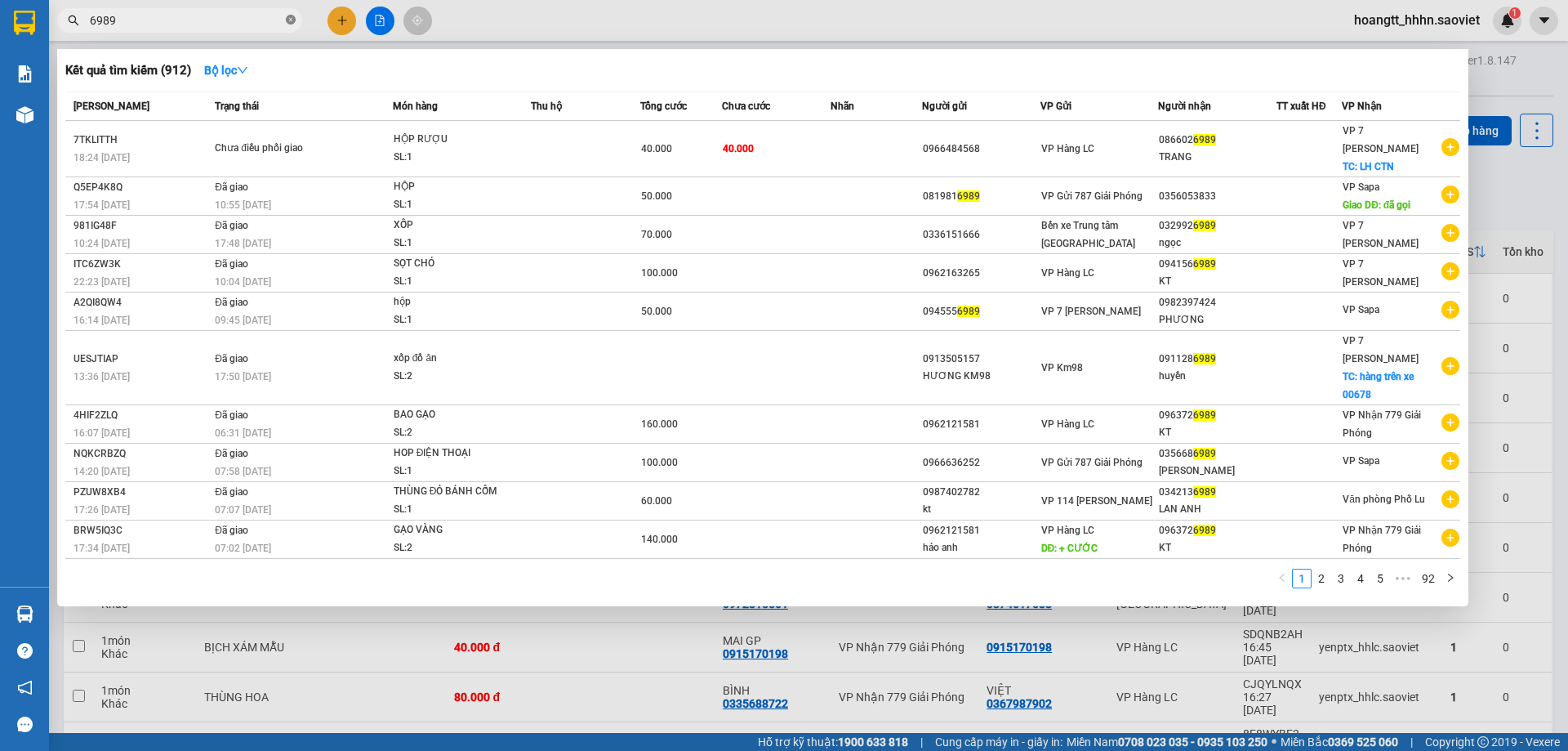
type input "6989"
click at [568, 26] on div at bounding box center [784, 376] width 1568 height 751
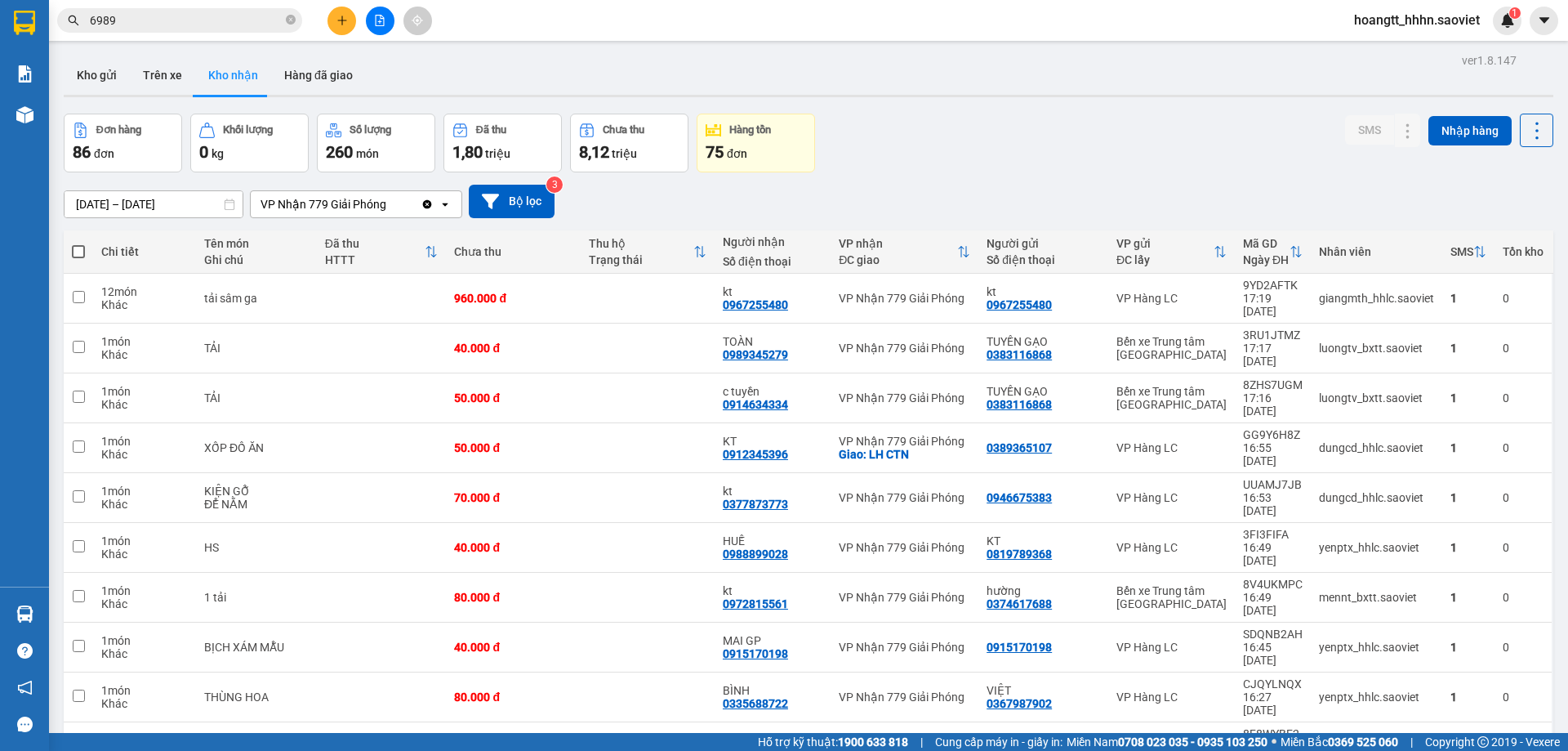
click at [246, 19] on input "6989" at bounding box center [186, 21] width 193 height 18
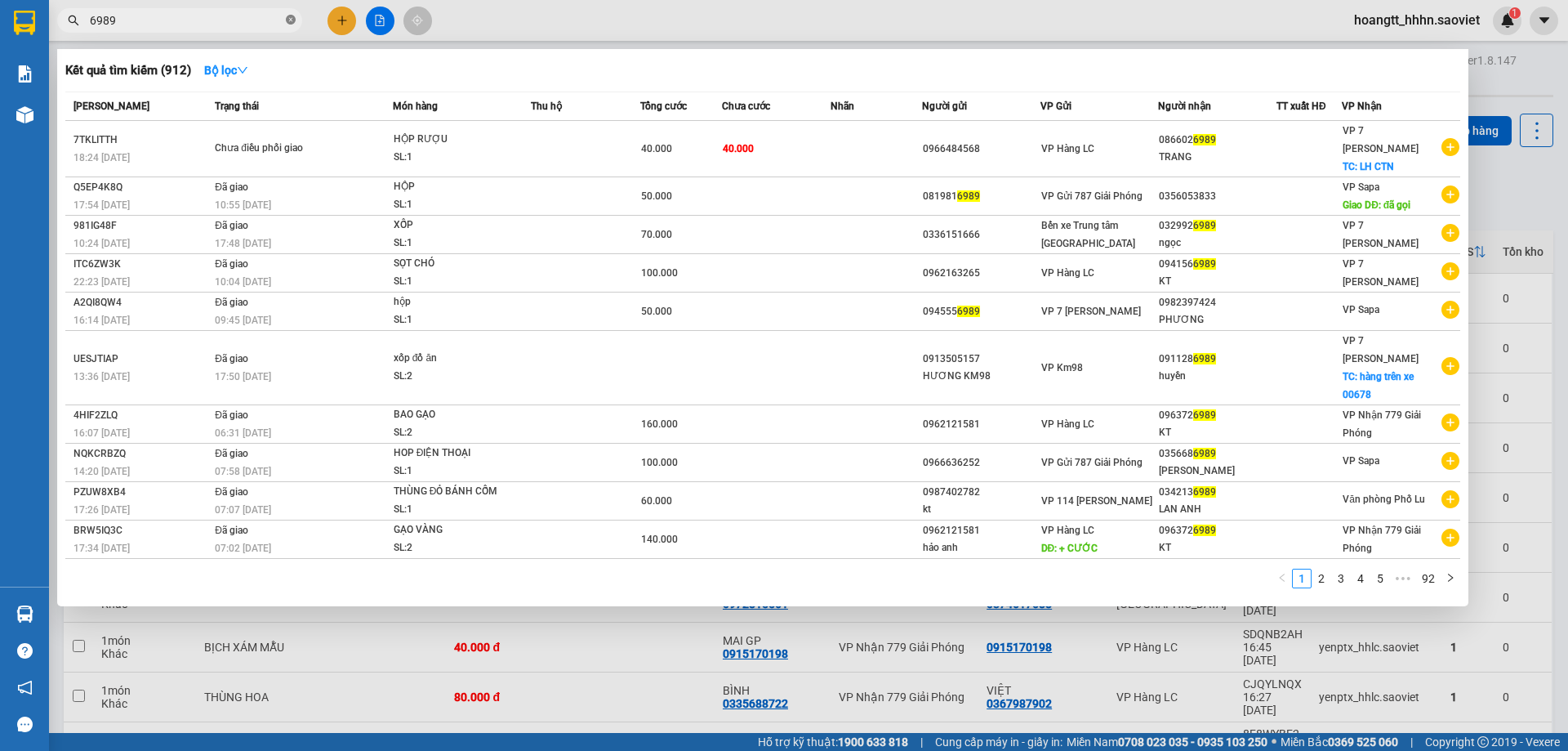
click at [292, 25] on icon "close-circle" at bounding box center [291, 20] width 10 height 10
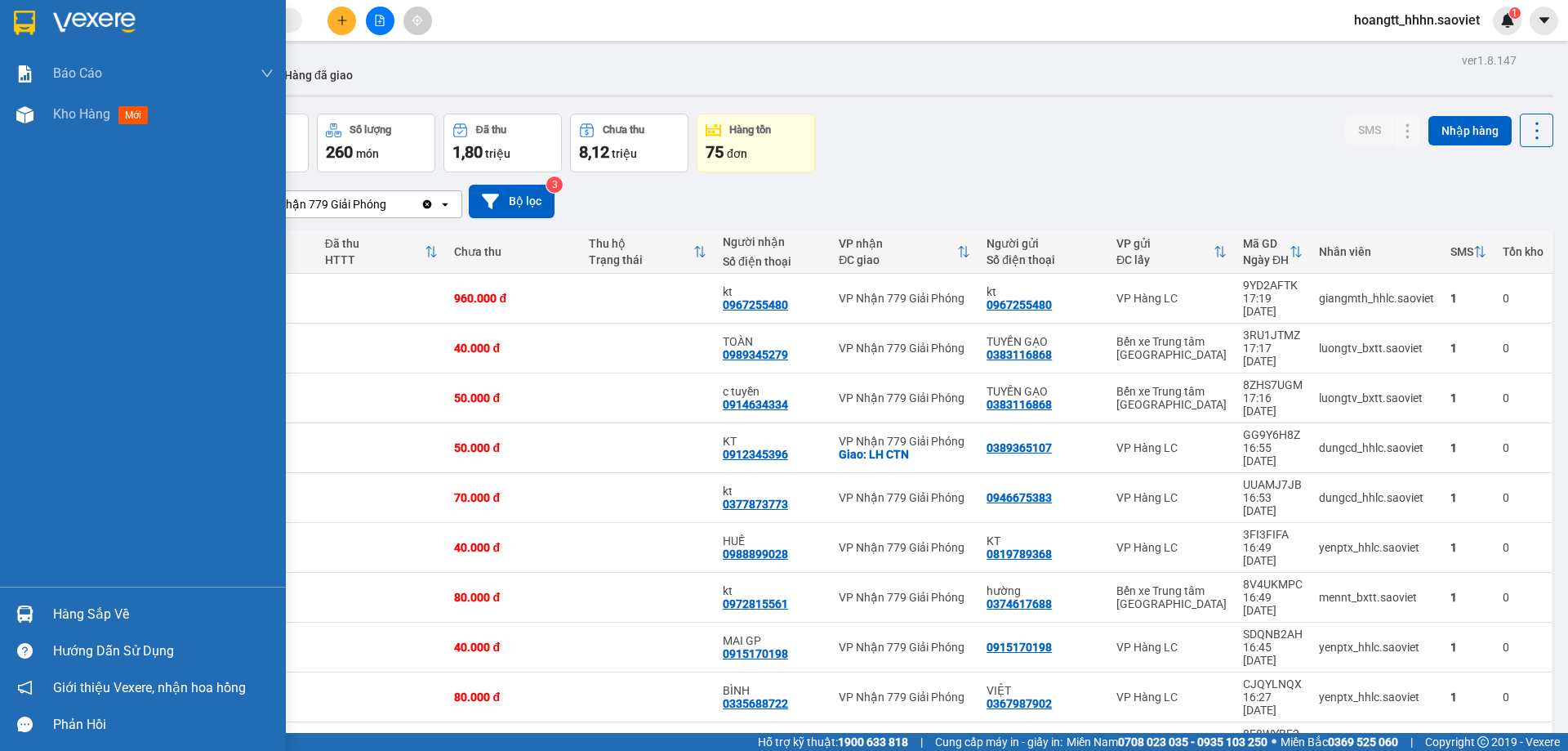
click at [59, 608] on div "Hàng sắp về" at bounding box center [163, 613] width 220 height 25
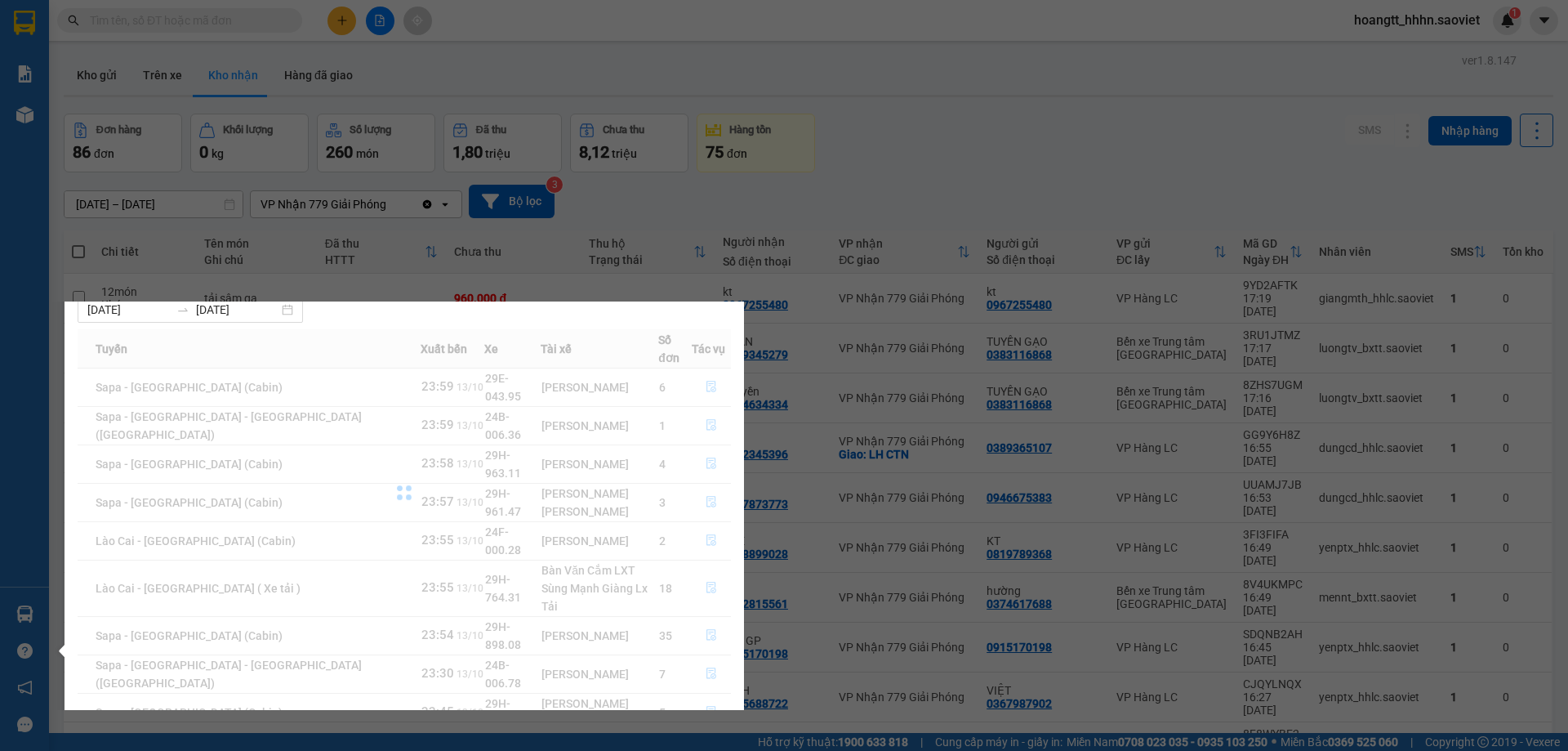
scroll to position [65, 0]
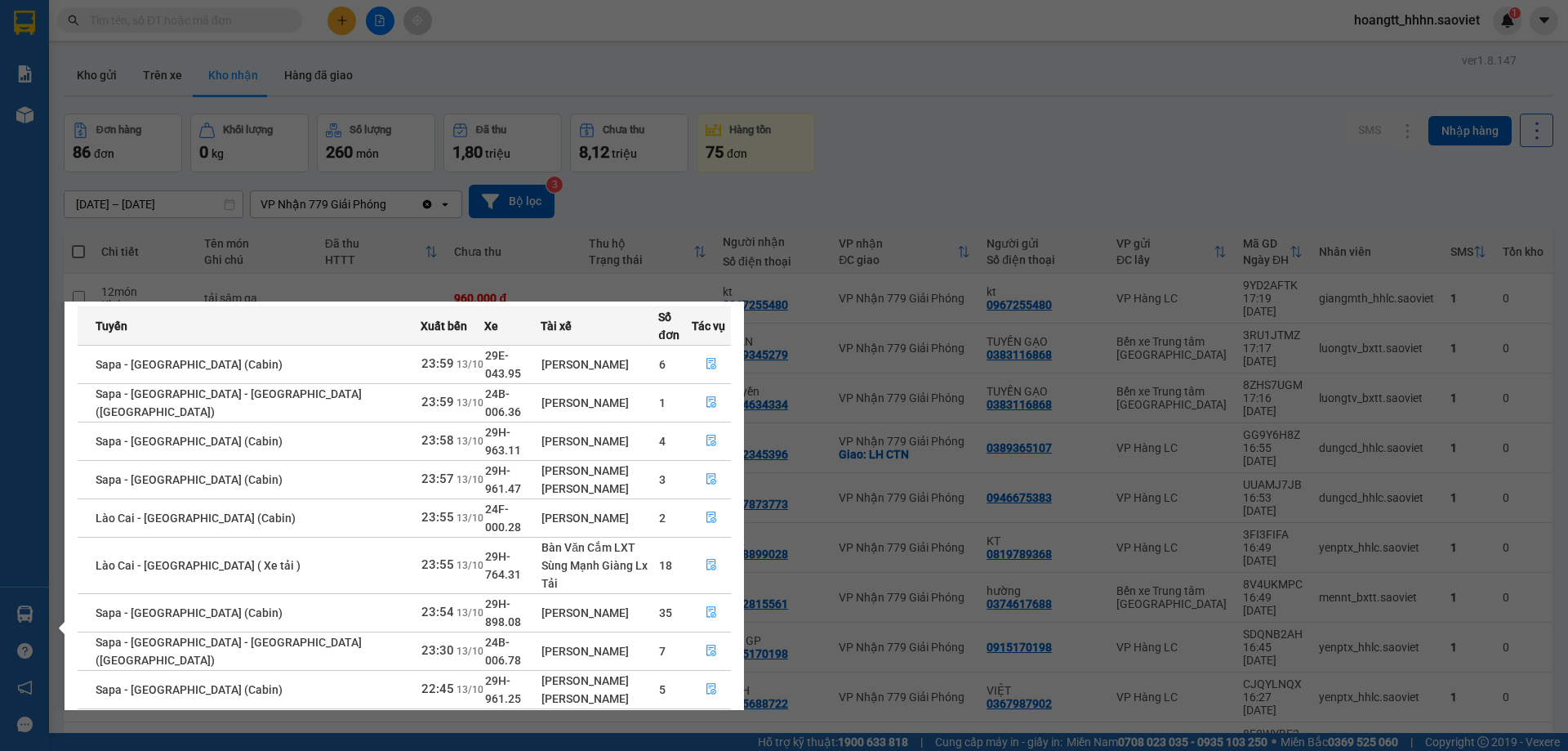
click at [706, 722] on icon "file-done" at bounding box center [712, 727] width 12 height 12
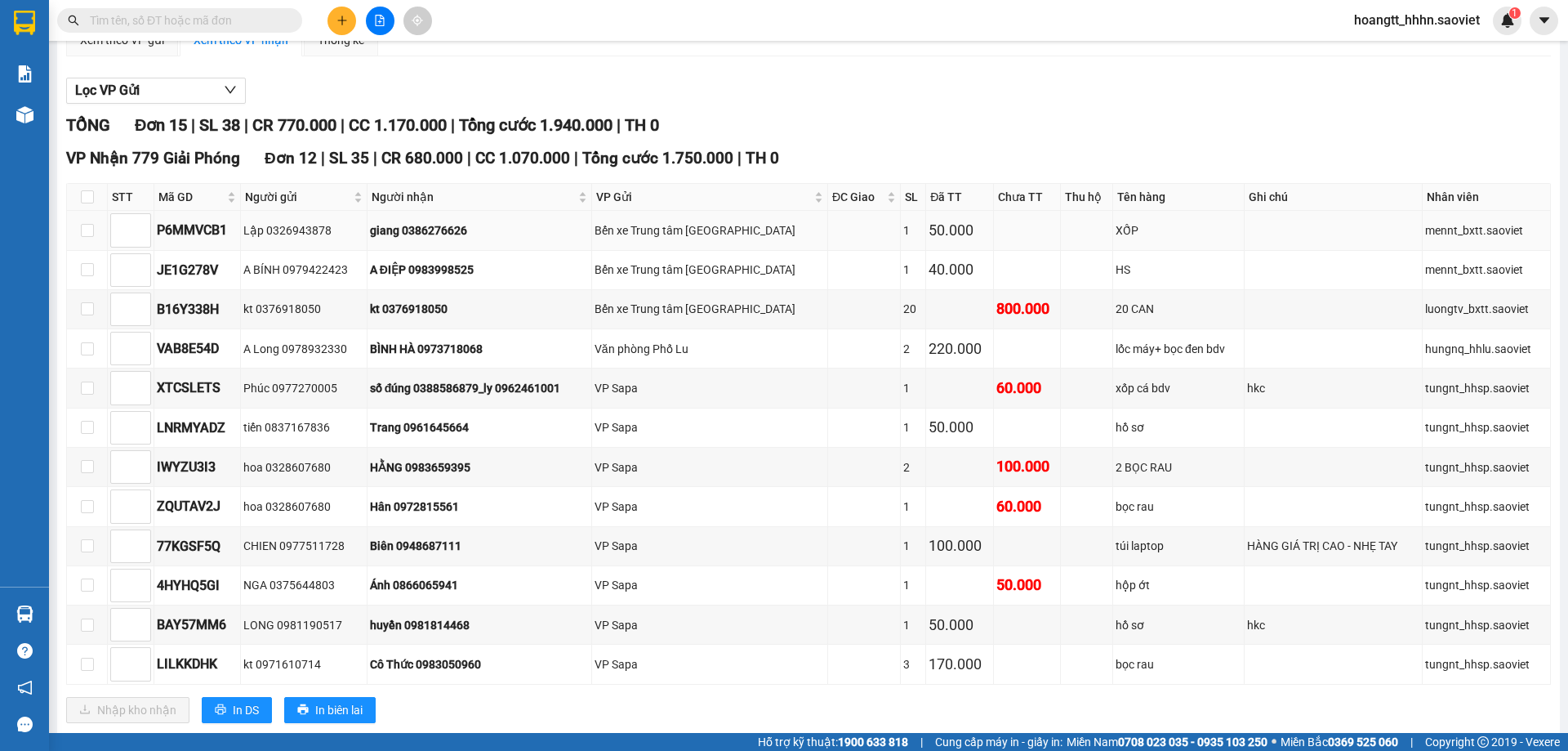
scroll to position [137, 0]
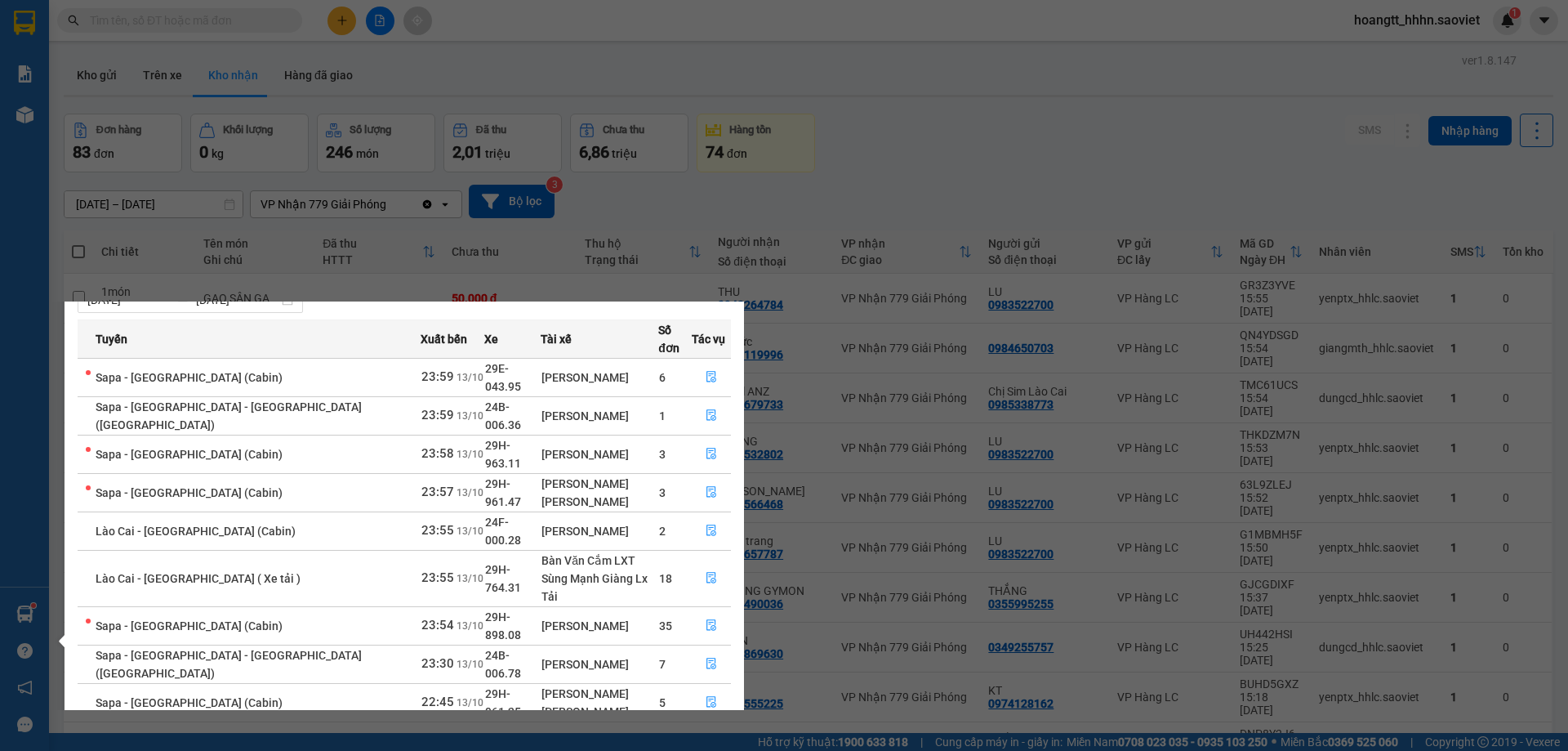
scroll to position [65, 0]
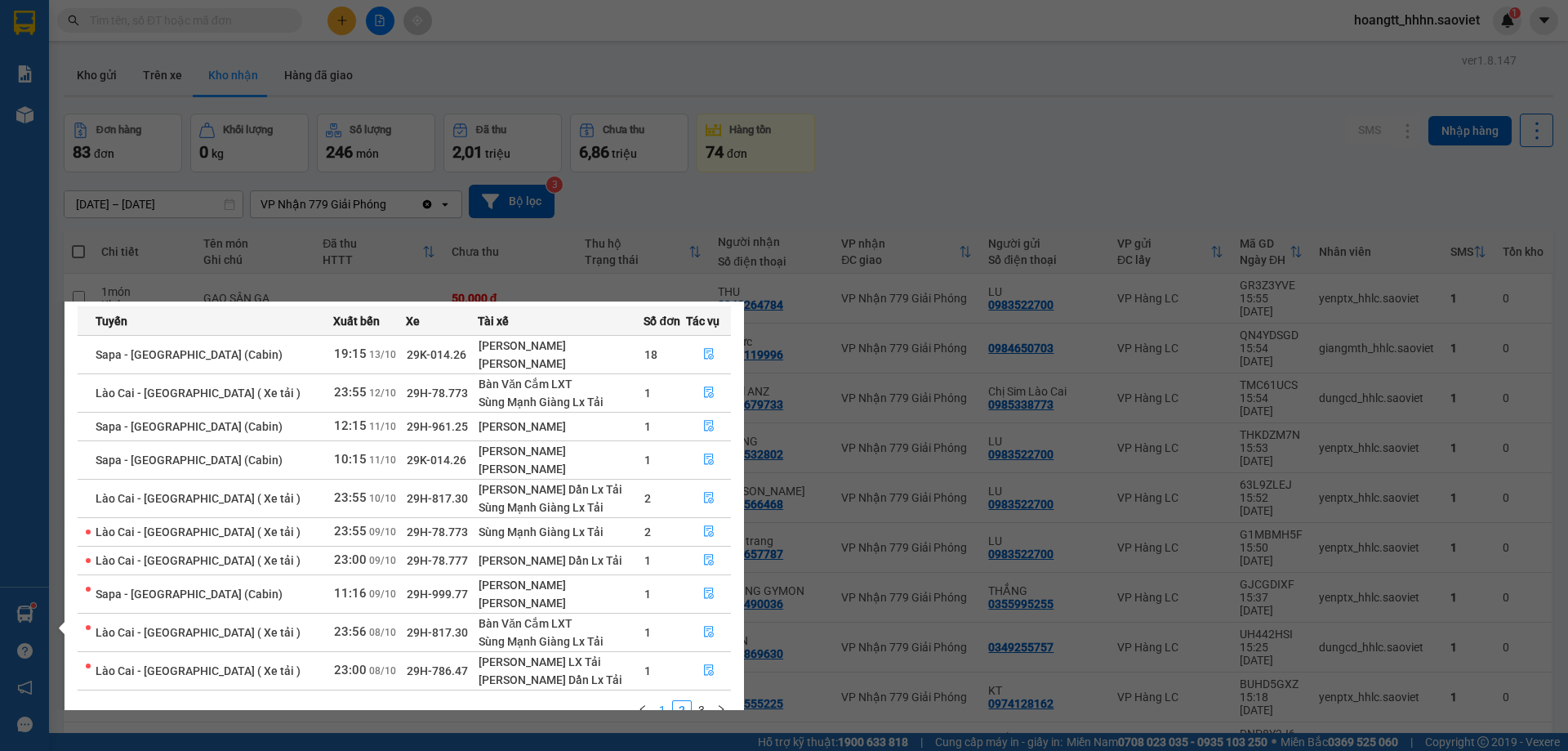
click at [661, 700] on li "1" at bounding box center [663, 710] width 20 height 20
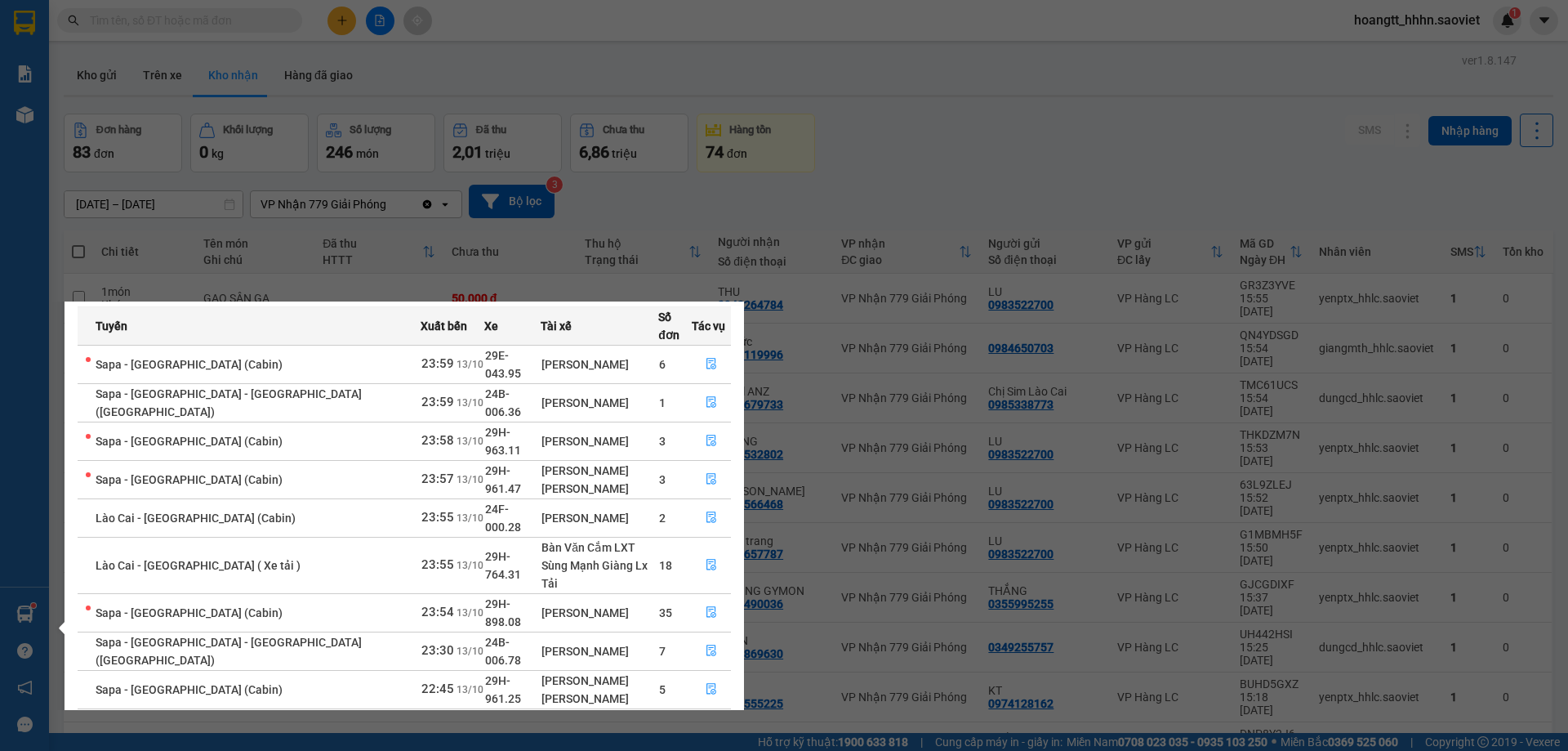
click at [1020, 41] on section "Kết quả tìm kiếm ( 1 ) Bộ lọc Mã ĐH Trạng thái Món hàng Thu hộ Tổng cước Chưa c…" at bounding box center [784, 376] width 1568 height 751
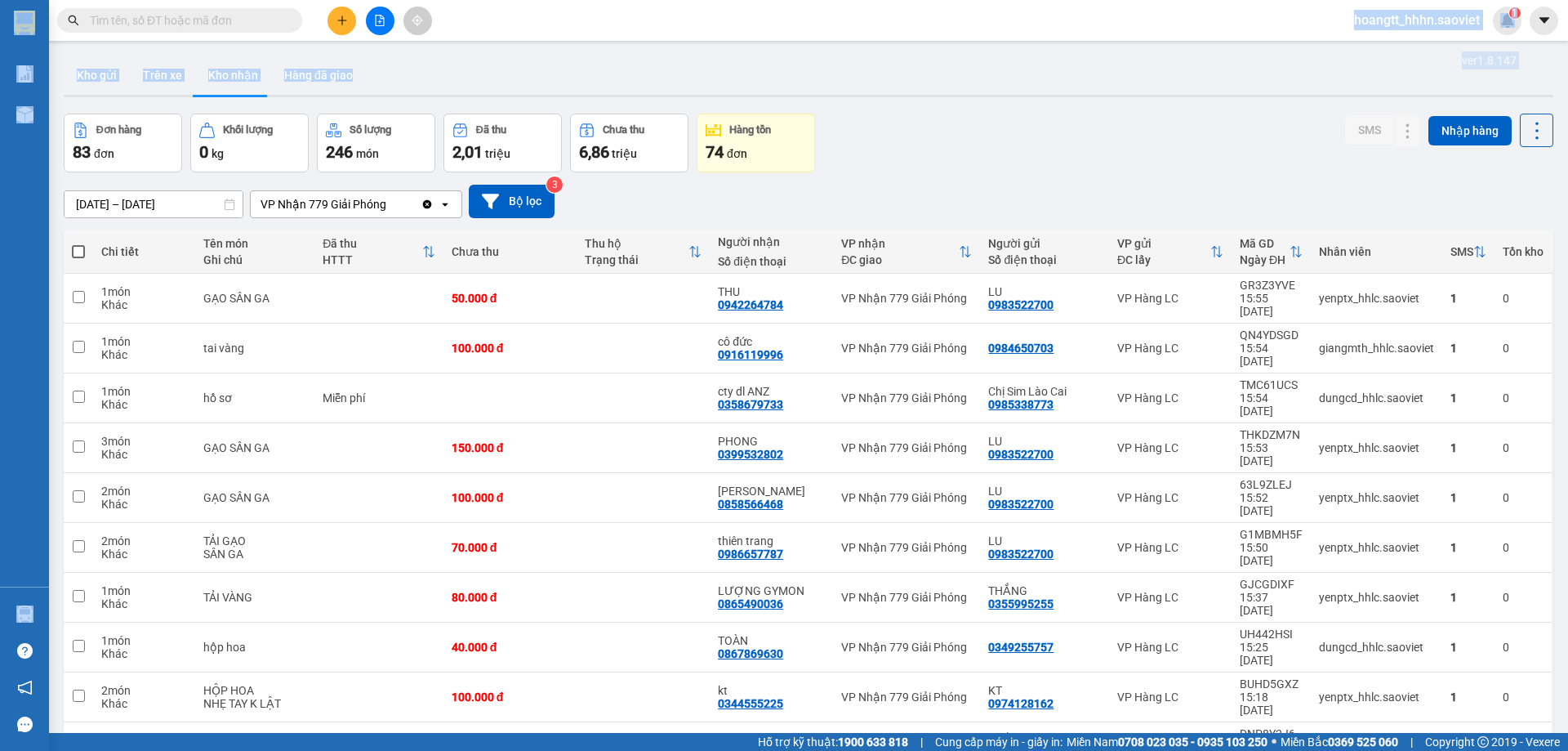
click at [523, 80] on div "Kho gửi Trên xe Kho nhận Hàng đã giao" at bounding box center [809, 78] width 1490 height 43
click at [151, 69] on button "Trên xe" at bounding box center [162, 76] width 65 height 39
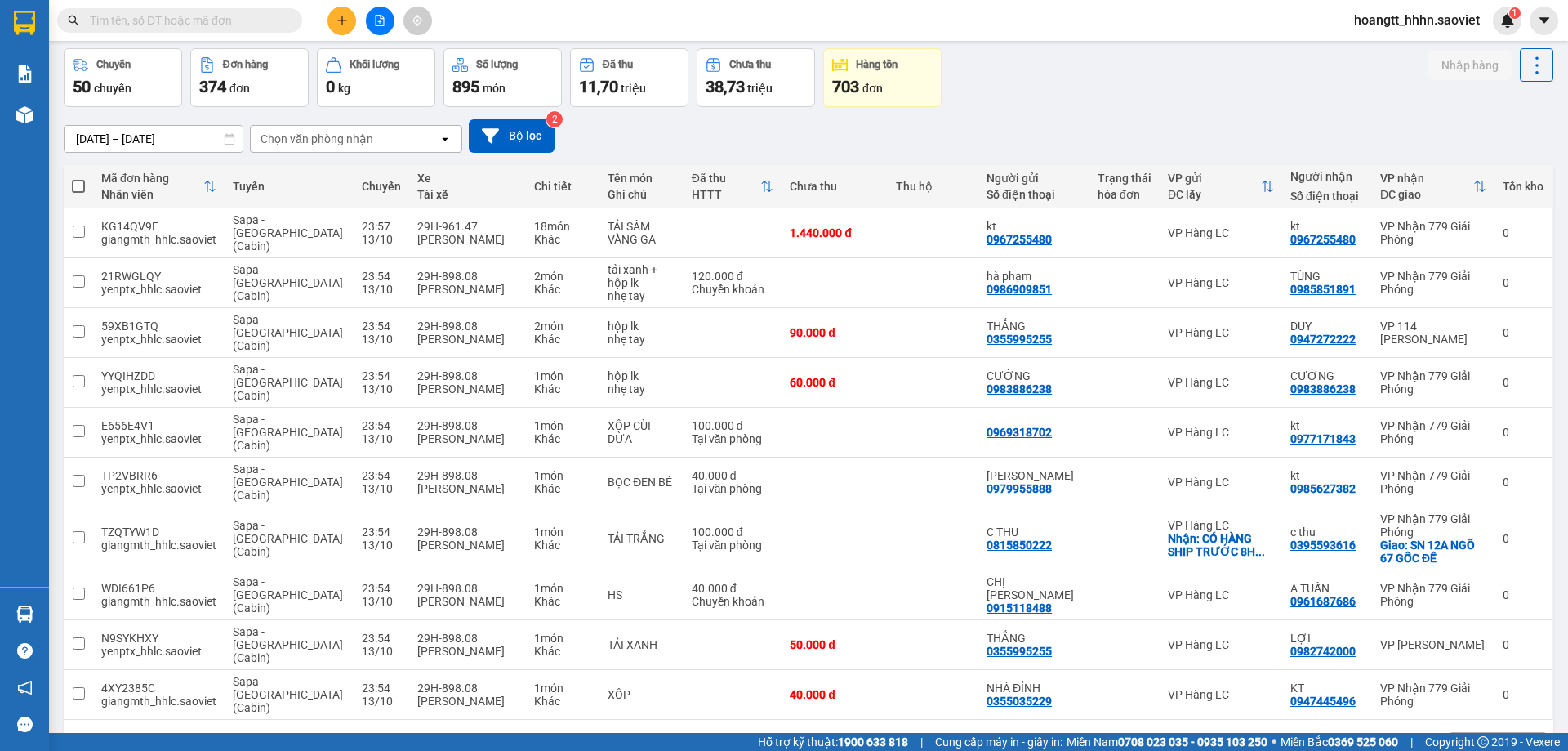
scroll to position [75, 0]
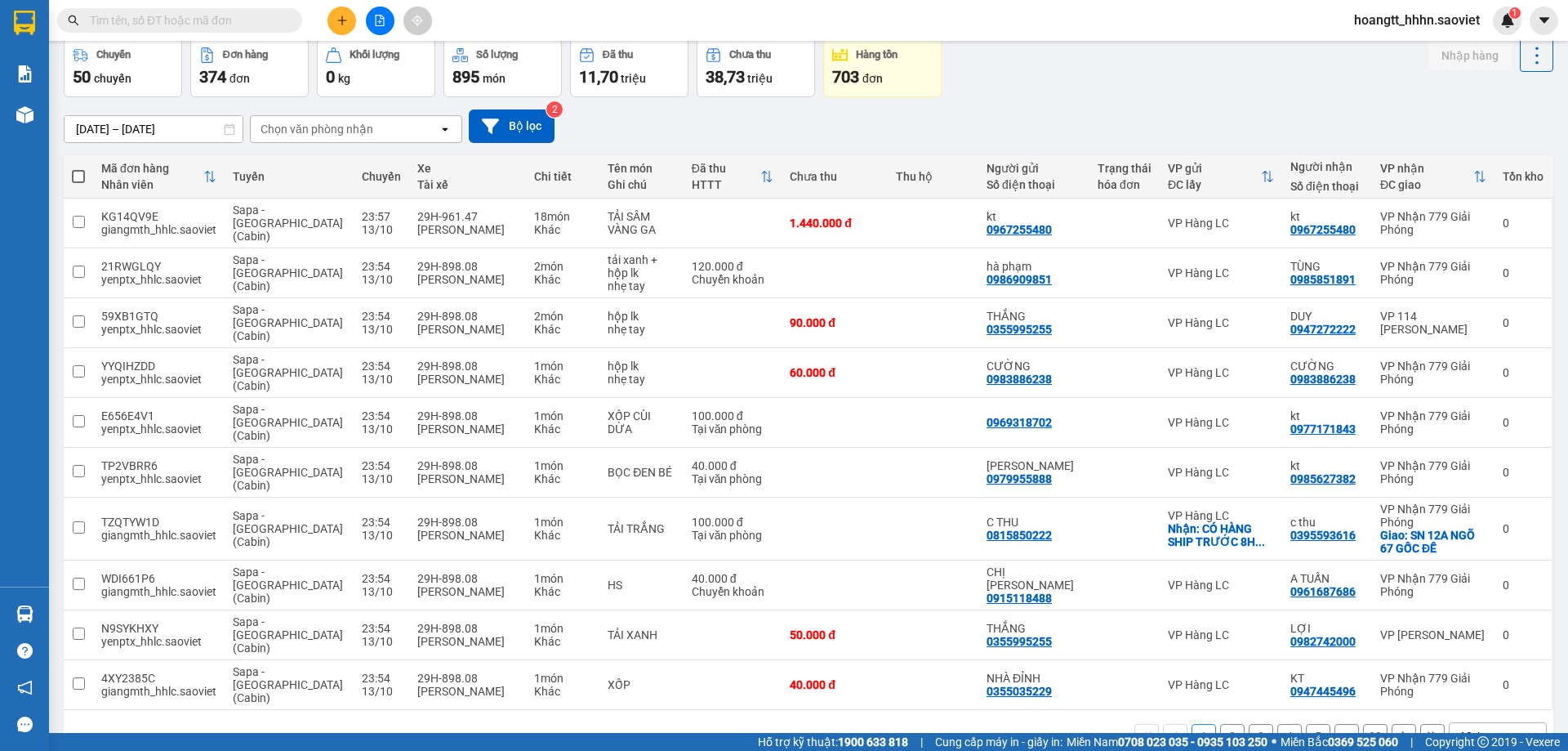
click at [429, 141] on div "Chọn văn phòng nhận" at bounding box center [344, 129] width 188 height 27
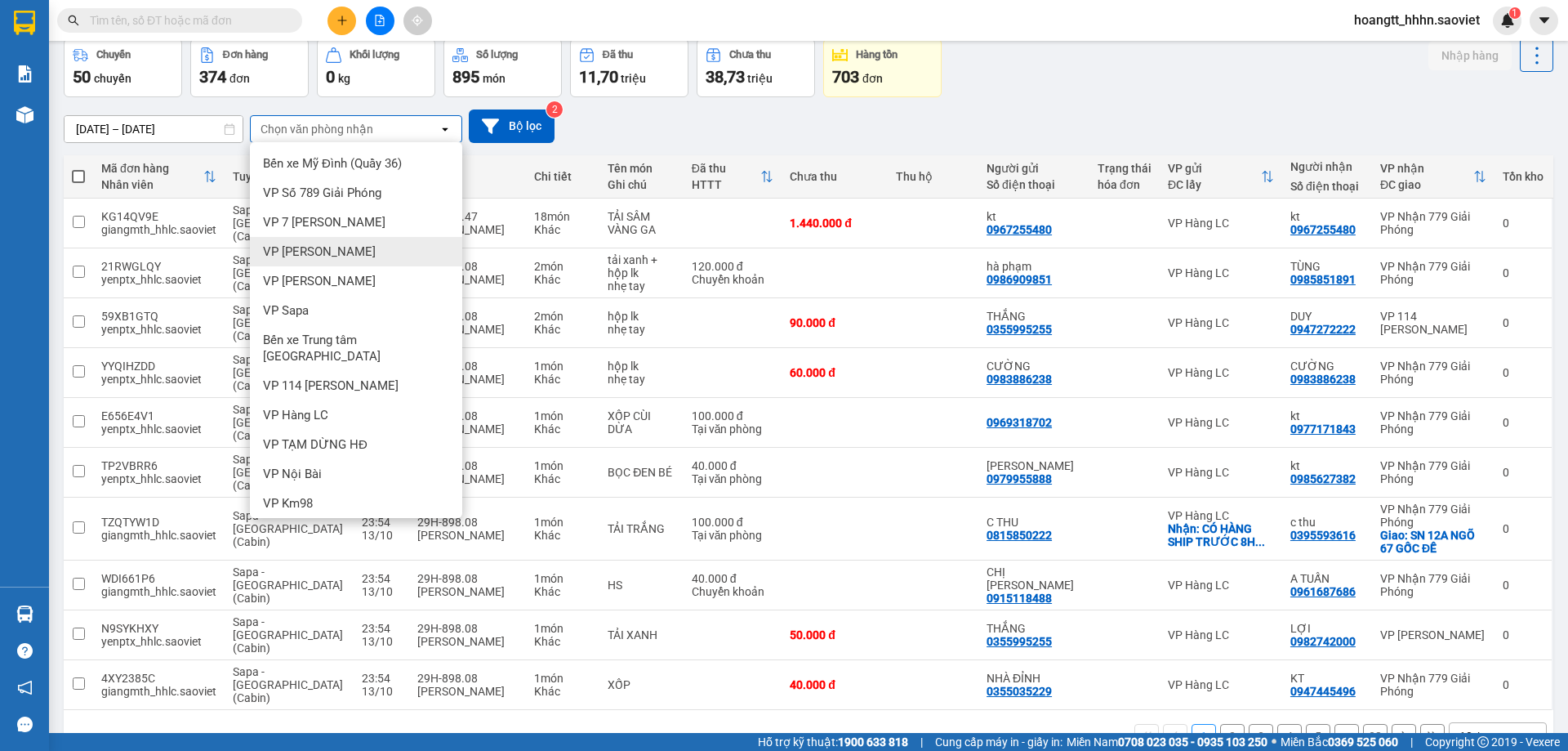
click at [1346, 19] on span "hoangtt_hhhn.saoviet" at bounding box center [1417, 20] width 152 height 21
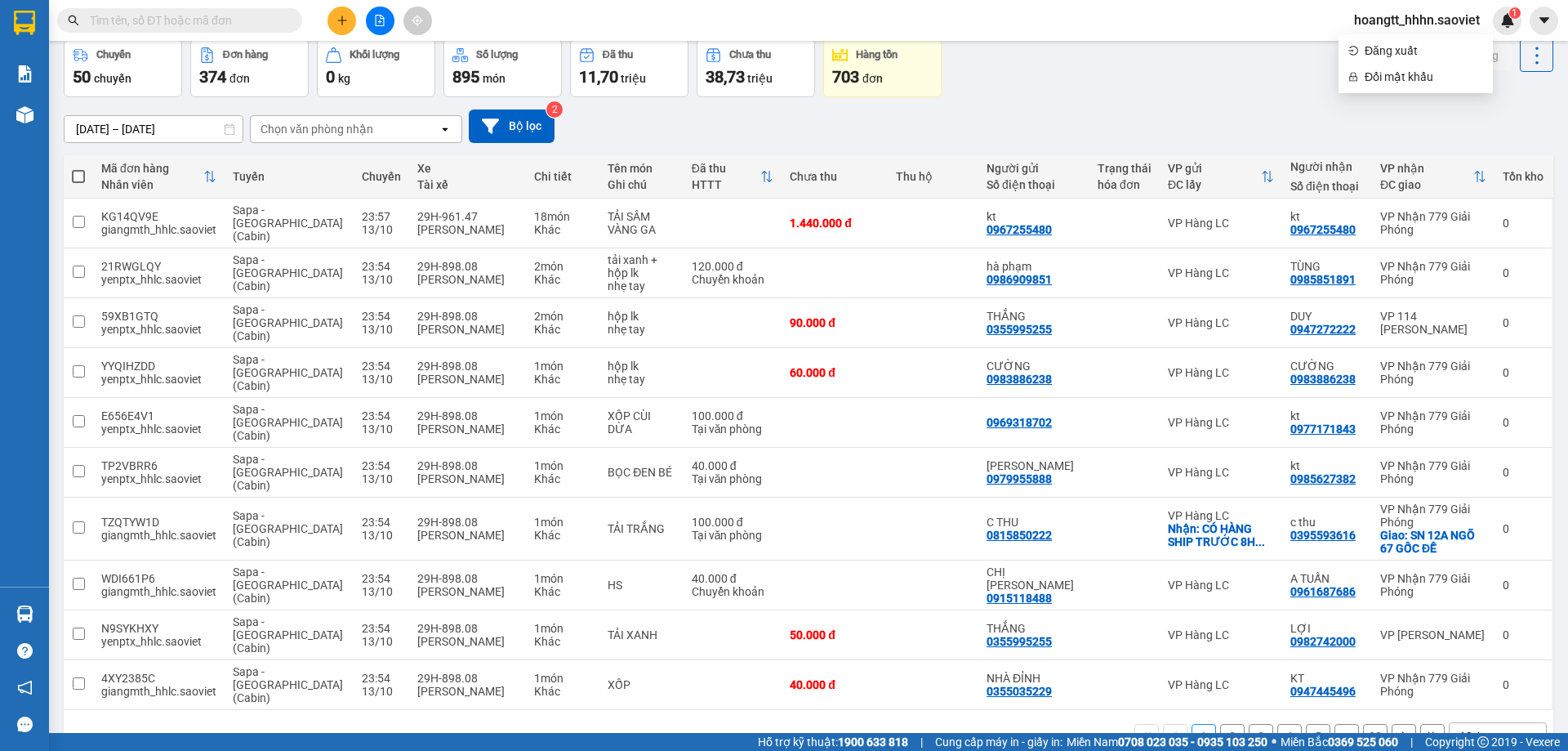
click at [1170, 103] on div "11/10/2025 – 13/10/2025 Press the down arrow key to interact with the calendar …" at bounding box center [809, 126] width 1490 height 58
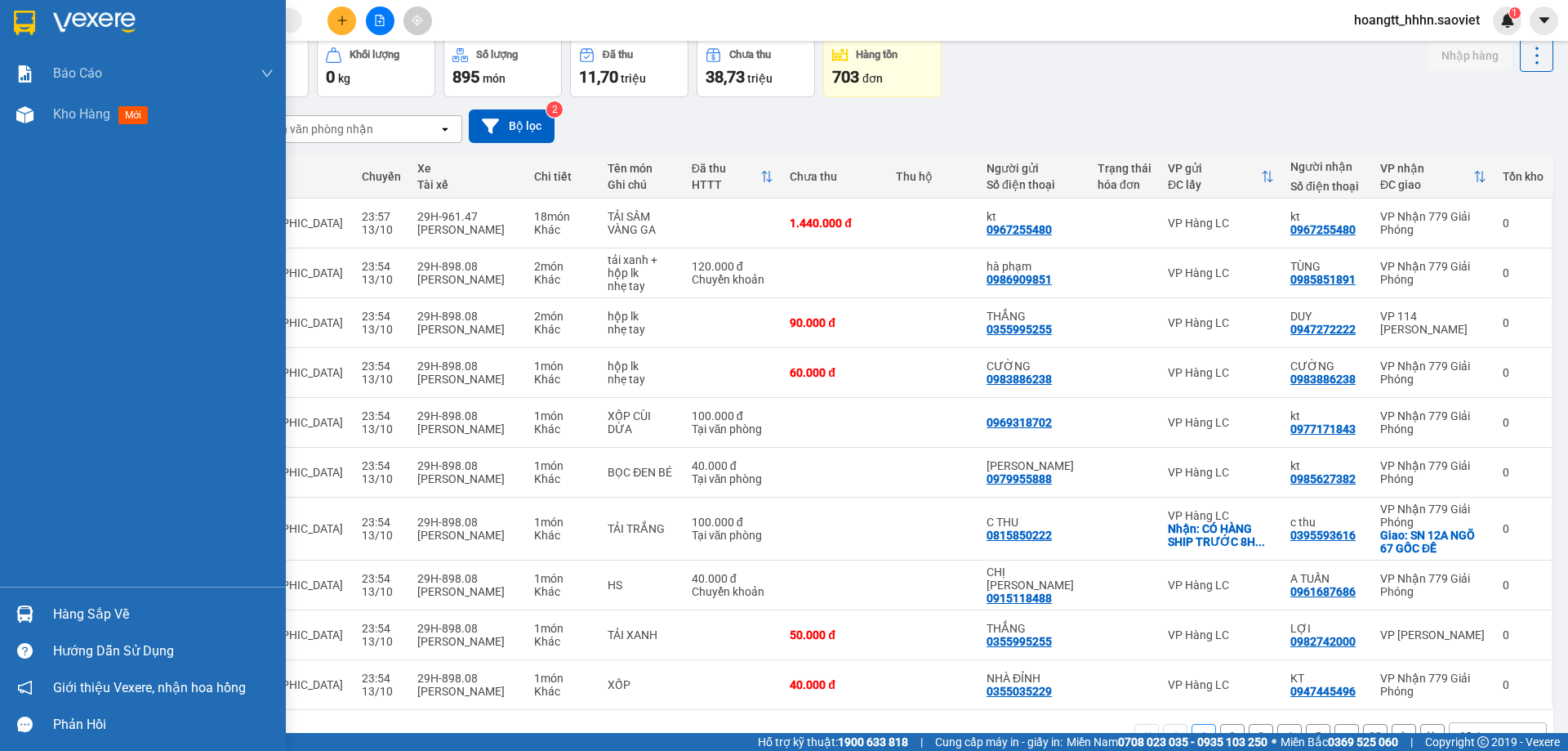
click at [65, 626] on div "Hàng sắp về" at bounding box center [163, 613] width 220 height 25
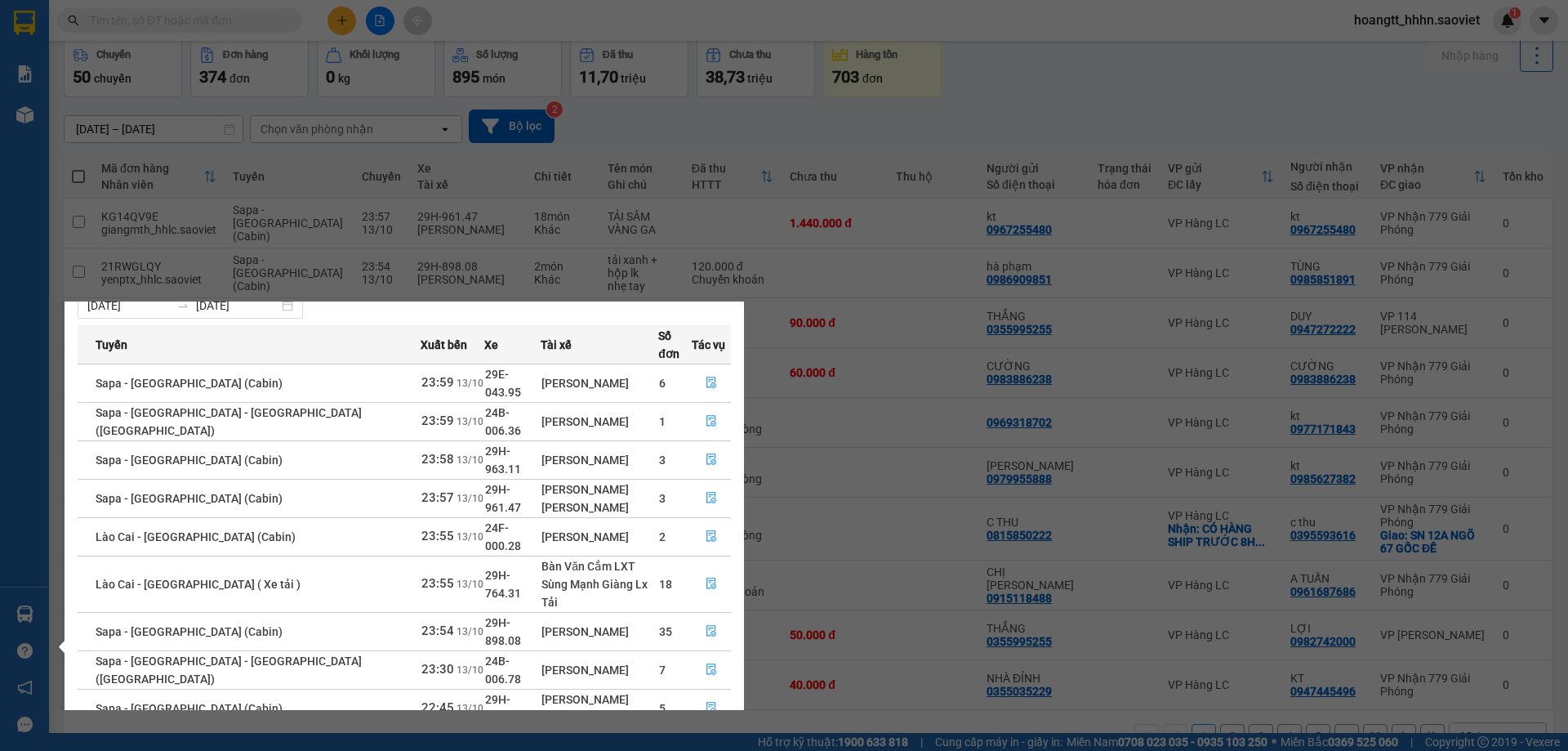
scroll to position [65, 0]
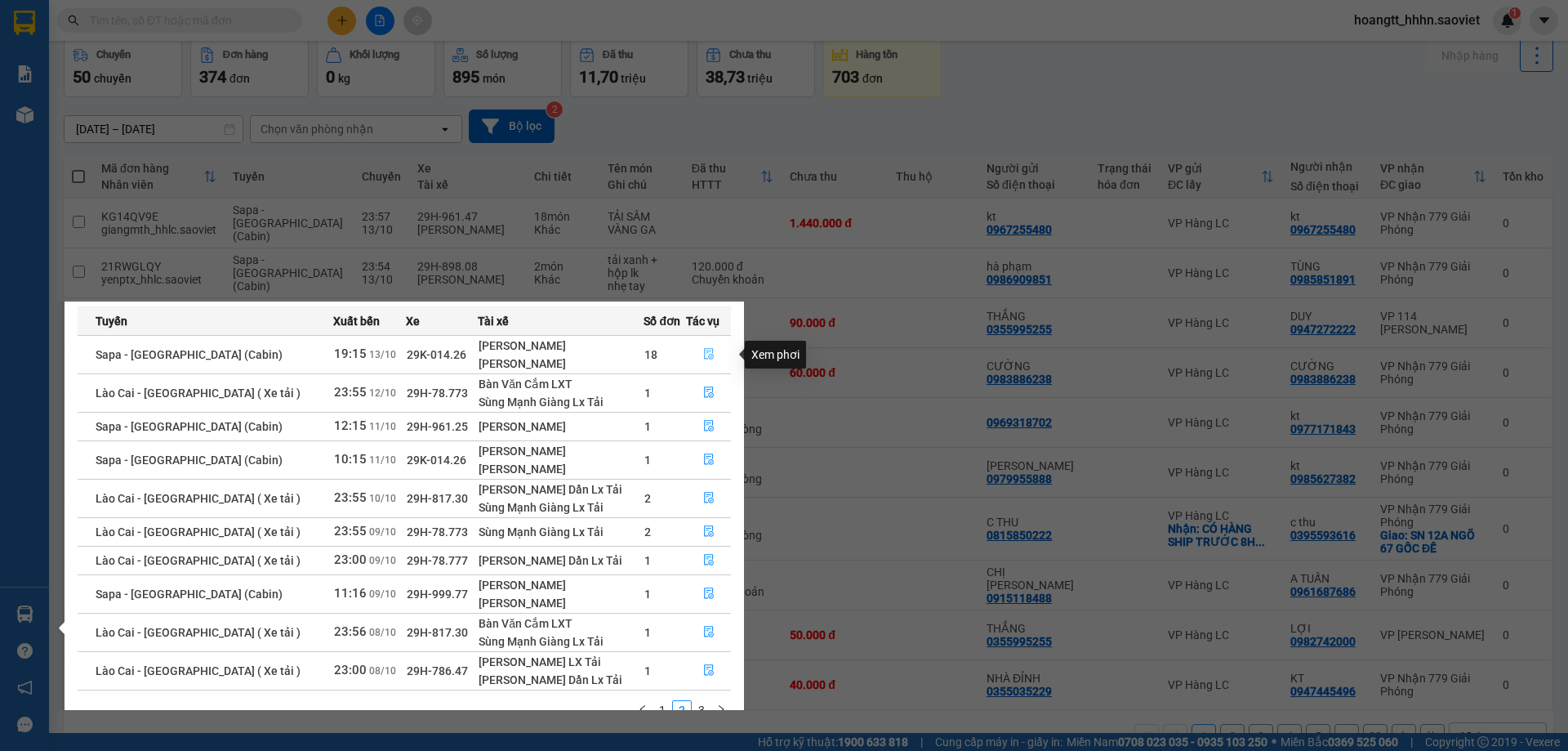
click at [718, 346] on button "button" at bounding box center [709, 354] width 43 height 27
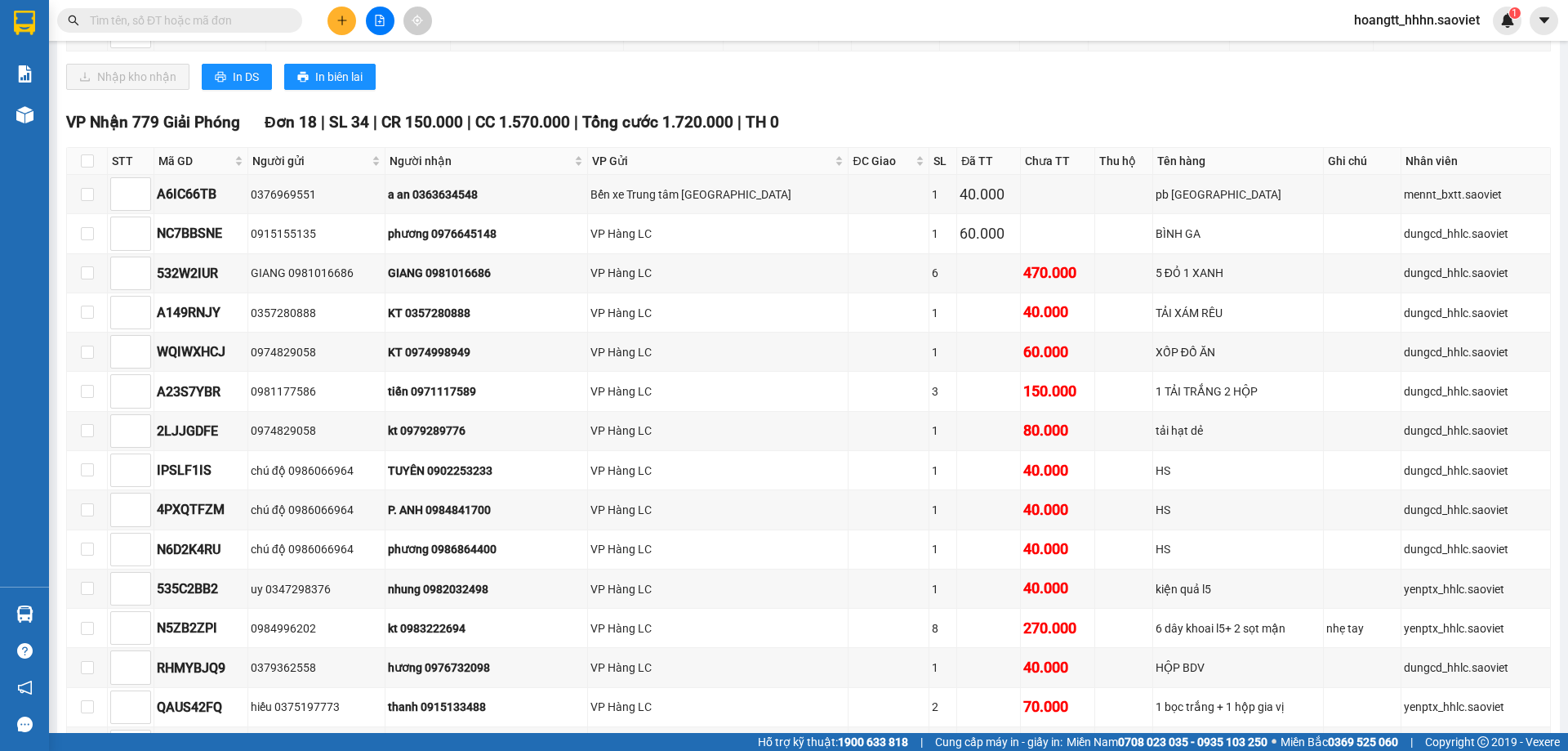
scroll to position [680, 0]
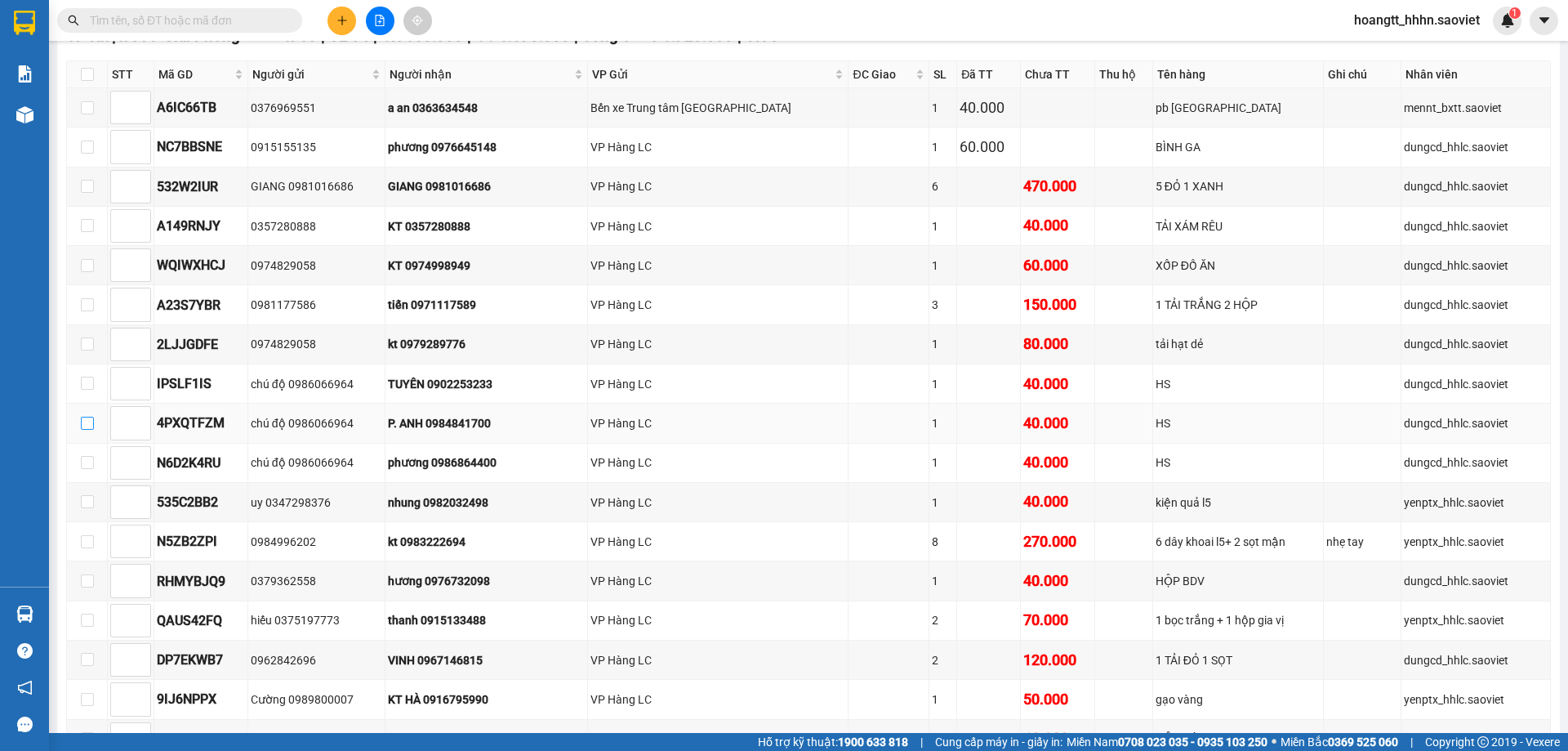
click at [89, 428] on input "checkbox" at bounding box center [87, 423] width 13 height 13
checkbox input "true"
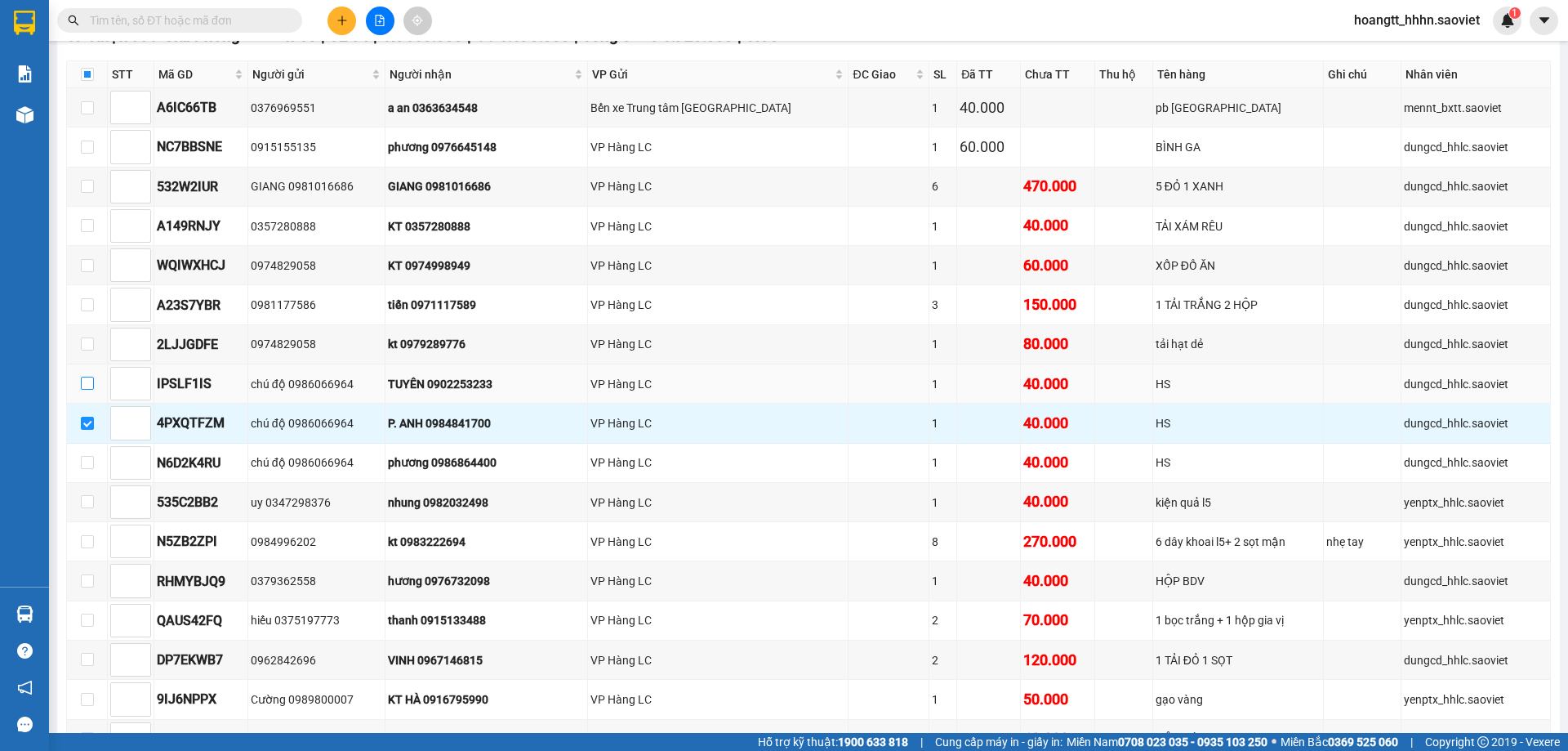
click at [83, 380] on input "checkbox" at bounding box center [87, 382] width 13 height 13
checkbox input "true"
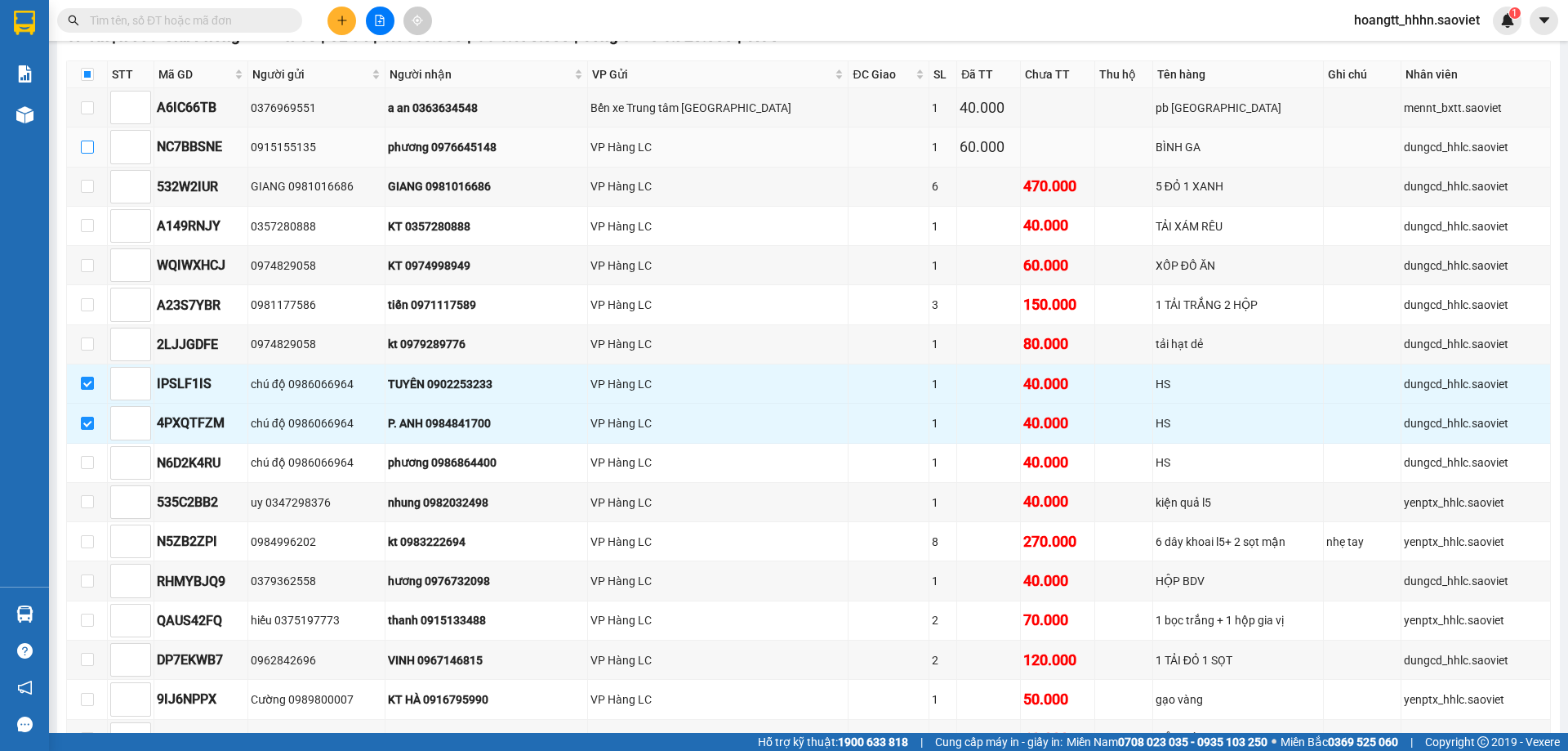
click at [88, 146] on input "checkbox" at bounding box center [87, 146] width 13 height 13
checkbox input "true"
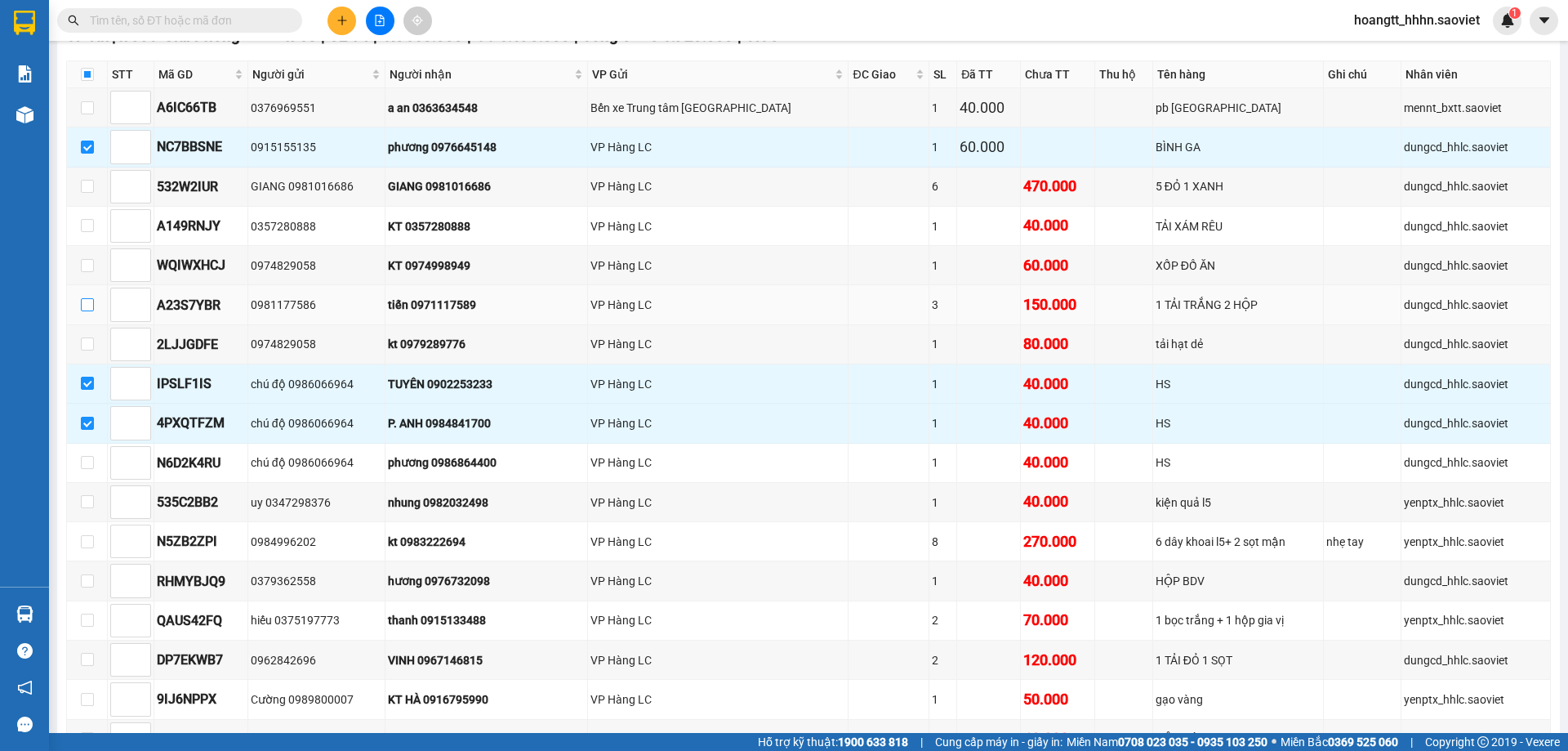
click at [83, 310] on input "checkbox" at bounding box center [87, 304] width 13 height 13
checkbox input "true"
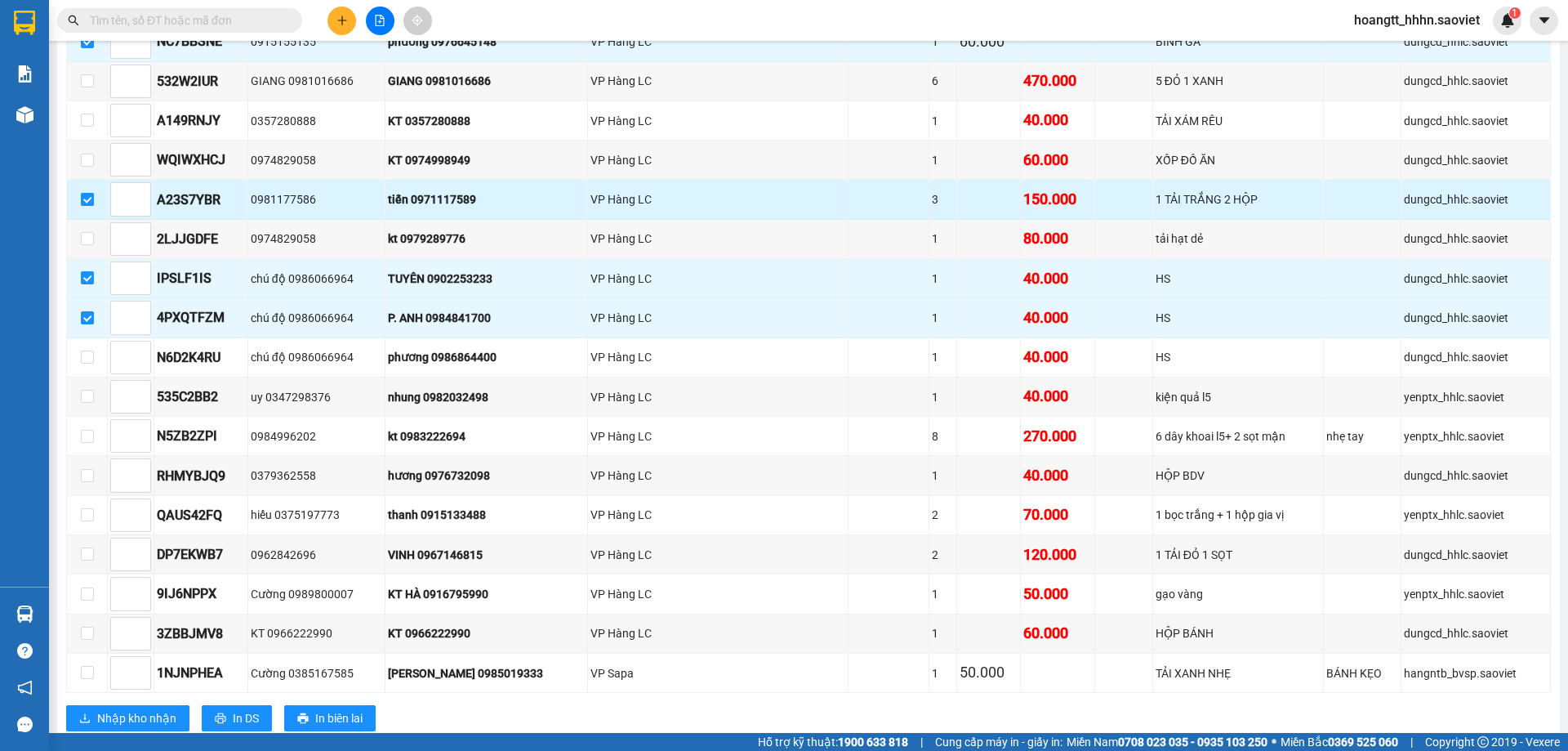
scroll to position [817, 0]
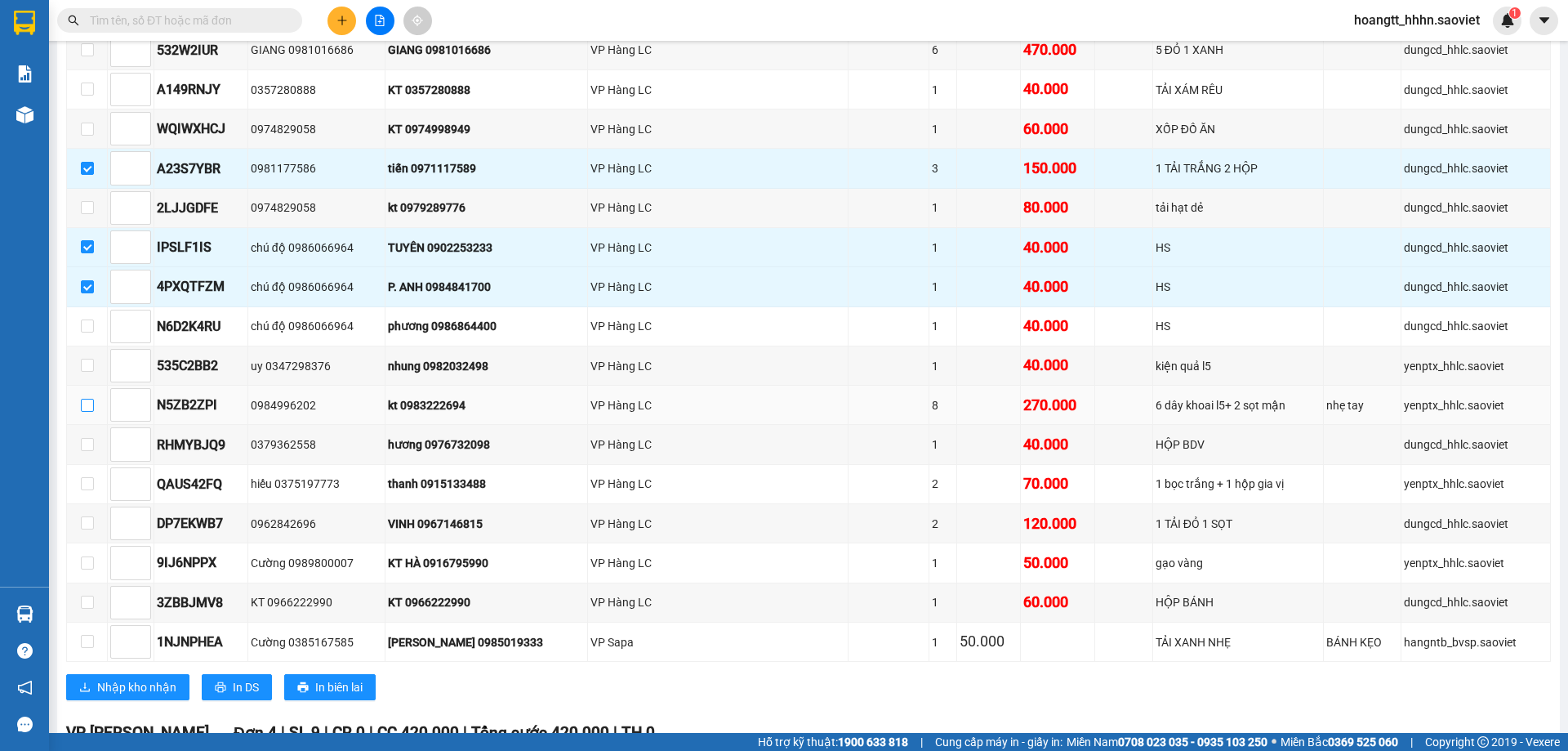
click at [93, 402] on input "checkbox" at bounding box center [87, 405] width 13 height 13
checkbox input "true"
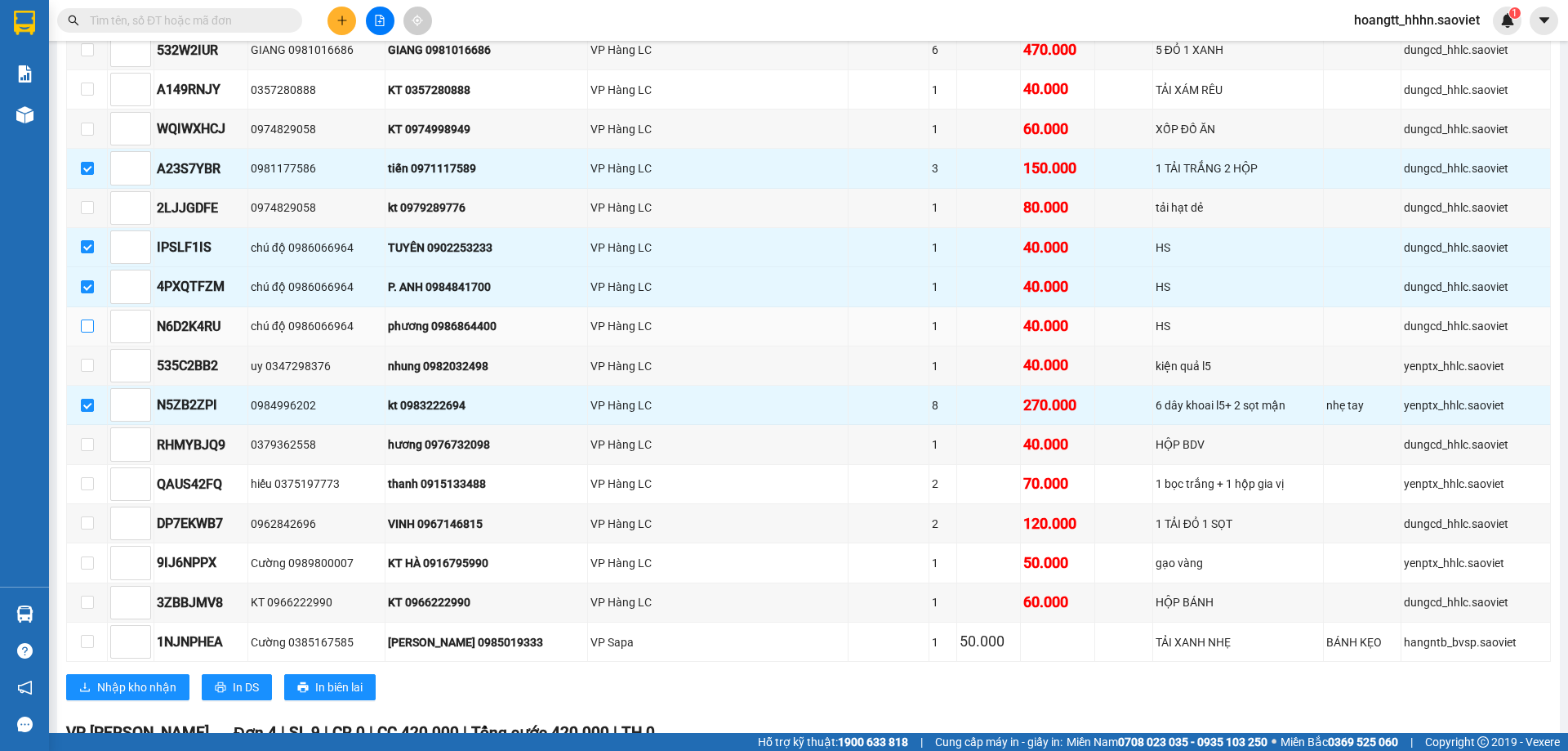
click at [85, 324] on input "checkbox" at bounding box center [87, 325] width 13 height 13
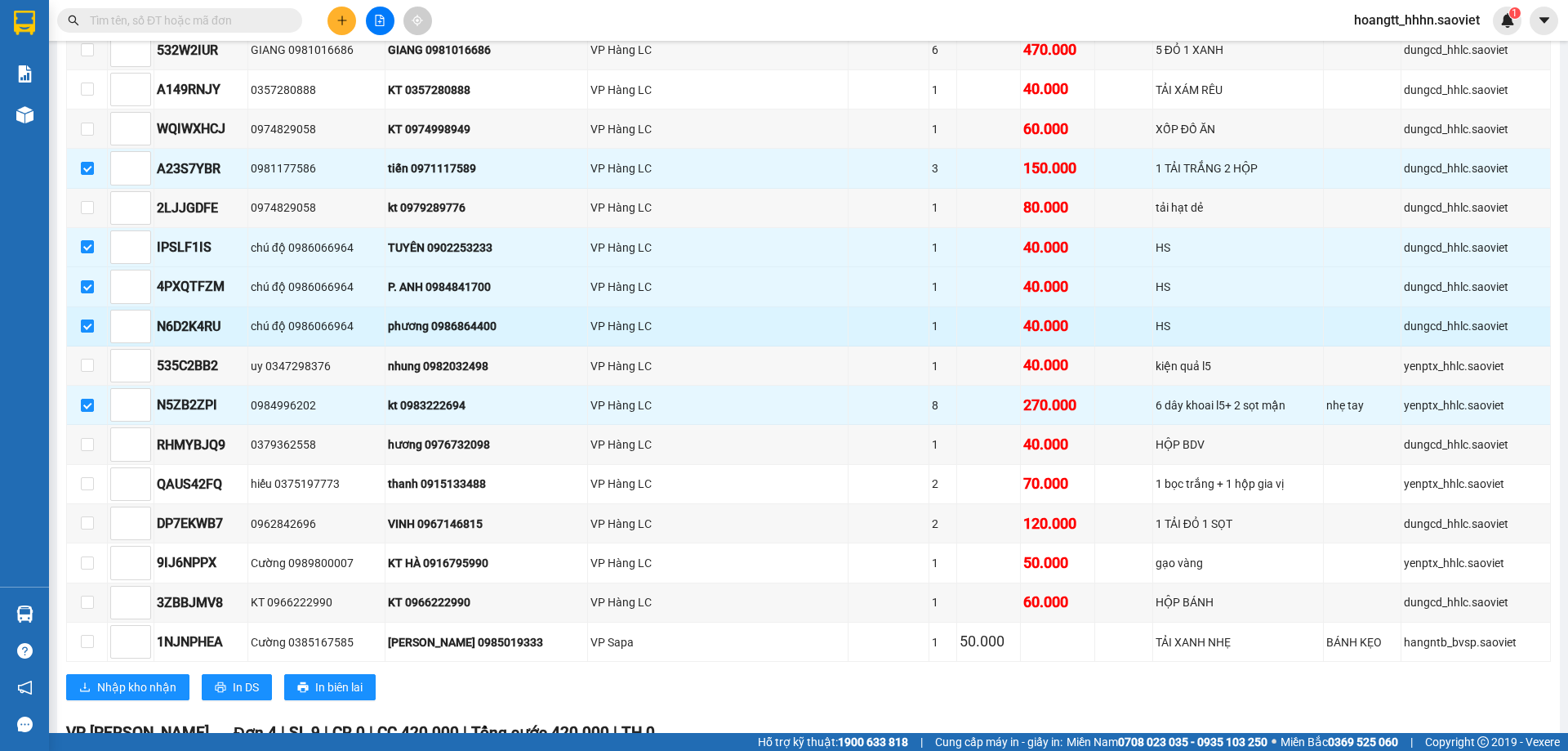
click at [87, 328] on input "checkbox" at bounding box center [87, 325] width 13 height 13
checkbox input "false"
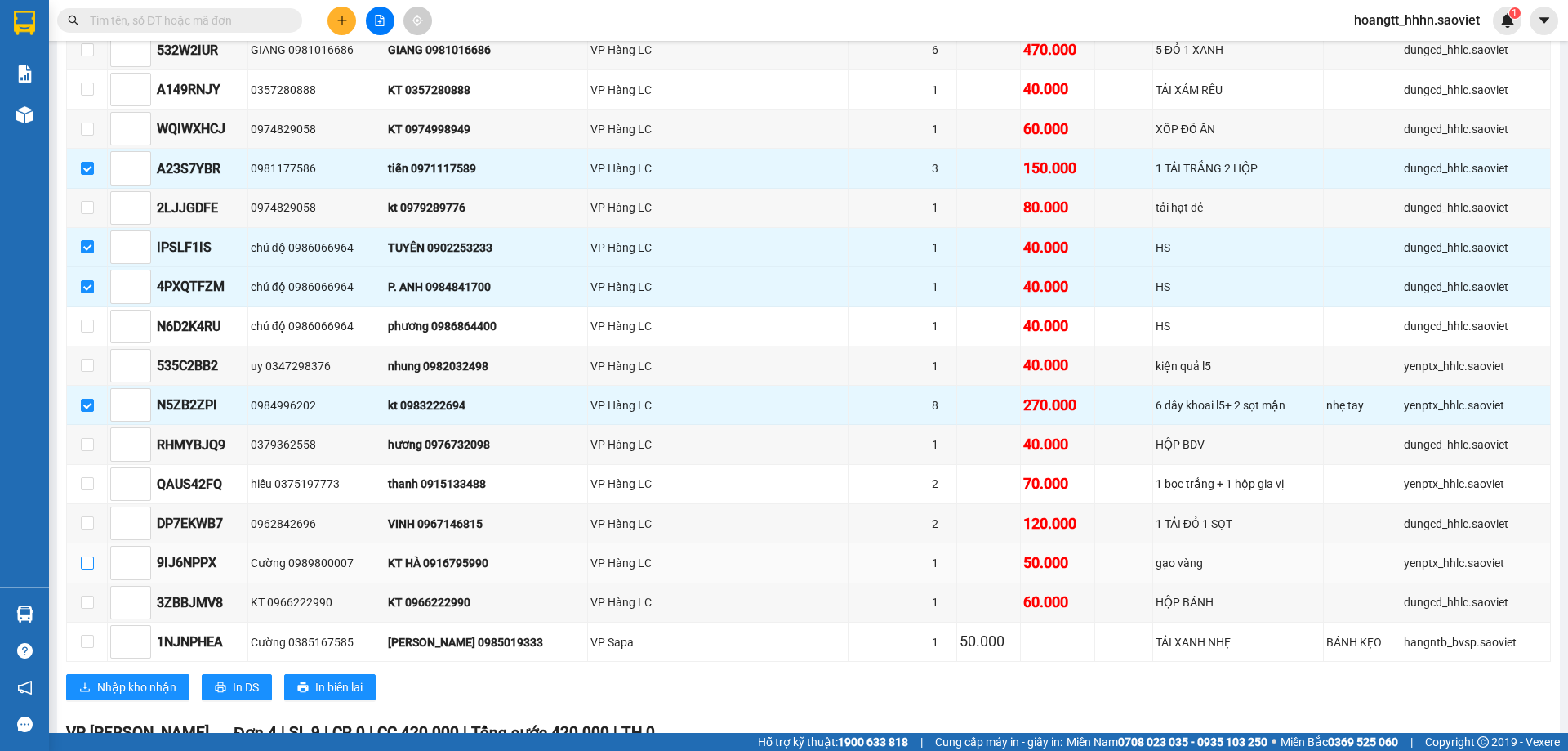
click at [89, 566] on input "checkbox" at bounding box center [87, 562] width 13 height 13
checkbox input "true"
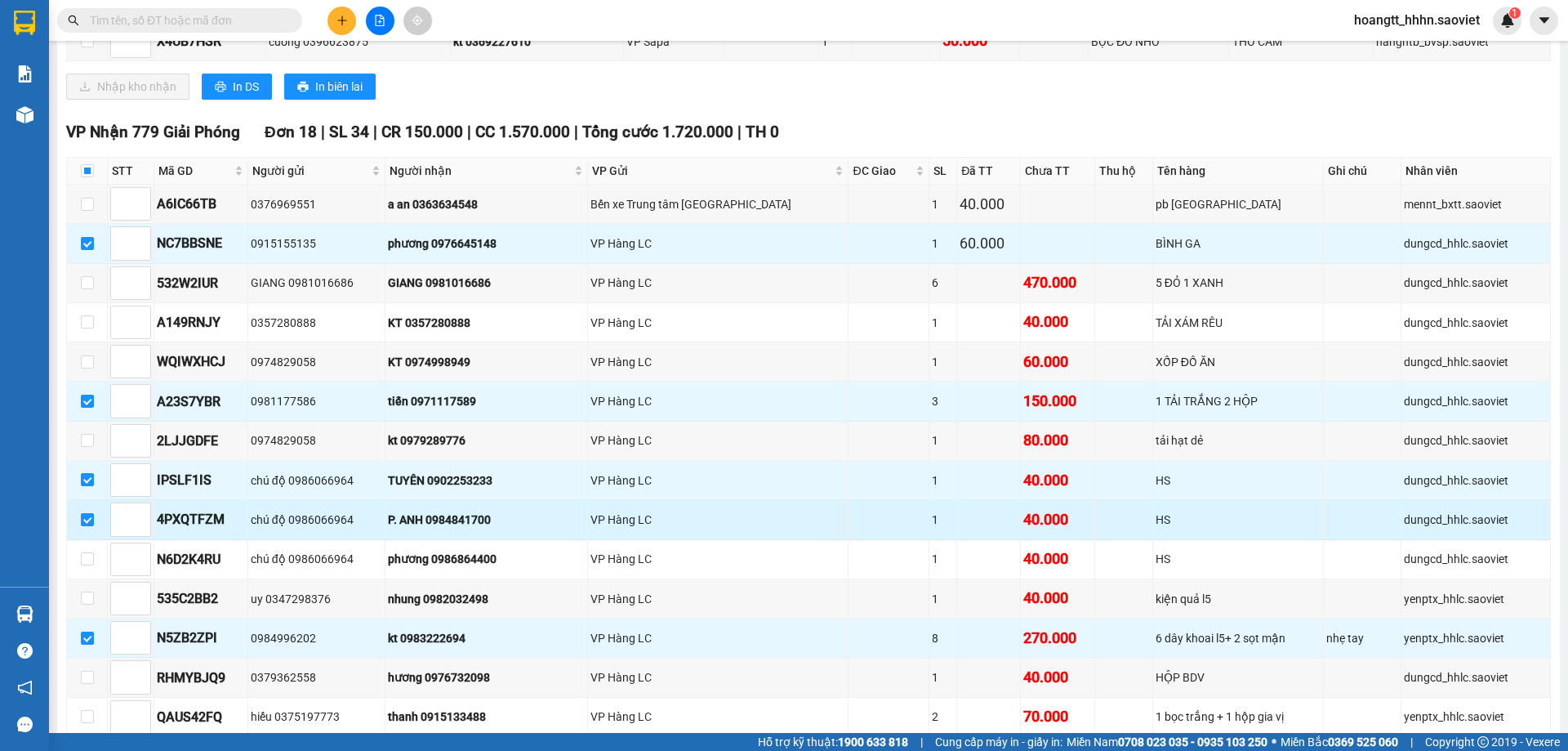
scroll to position [545, 0]
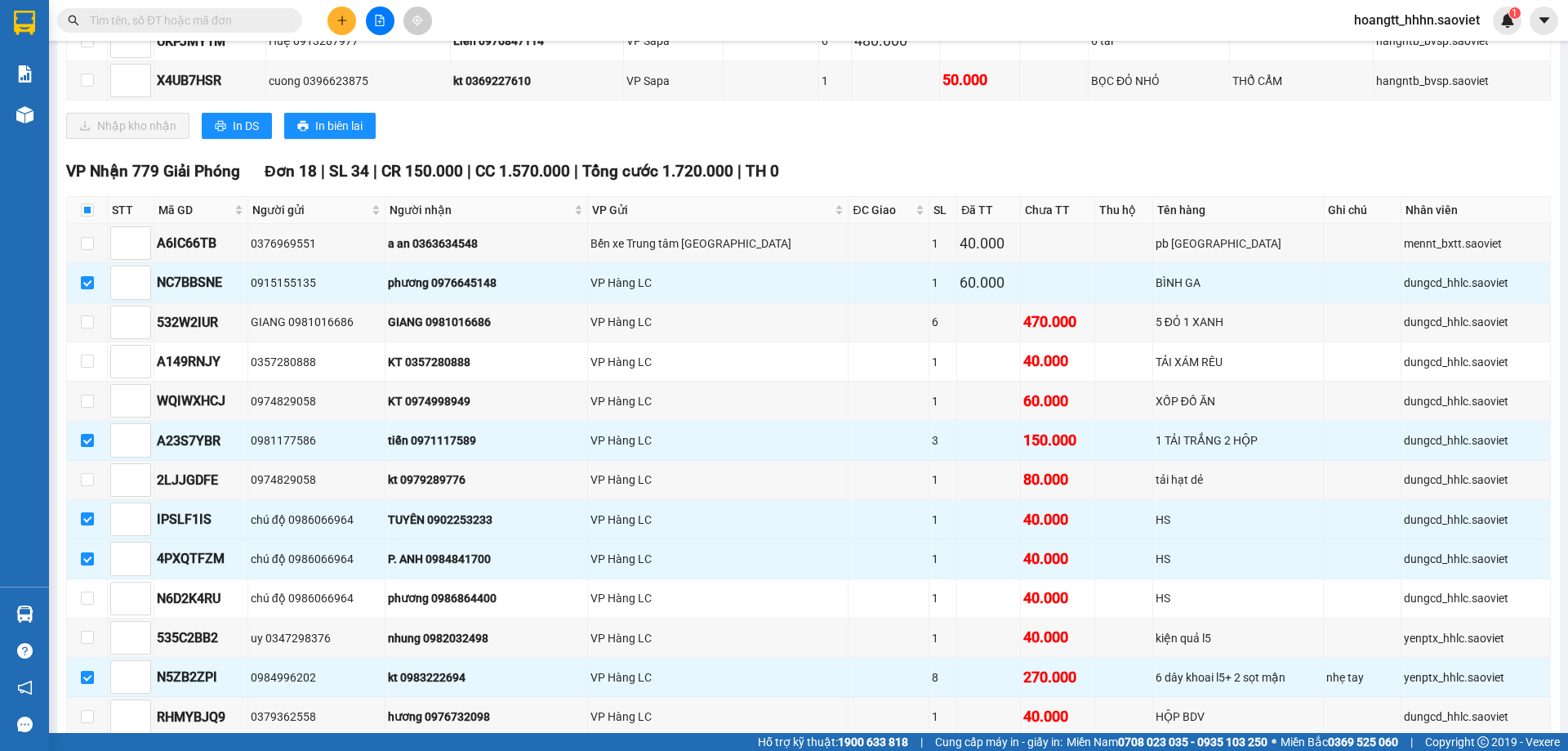
click at [89, 246] on input "checkbox" at bounding box center [87, 243] width 13 height 13
checkbox input "true"
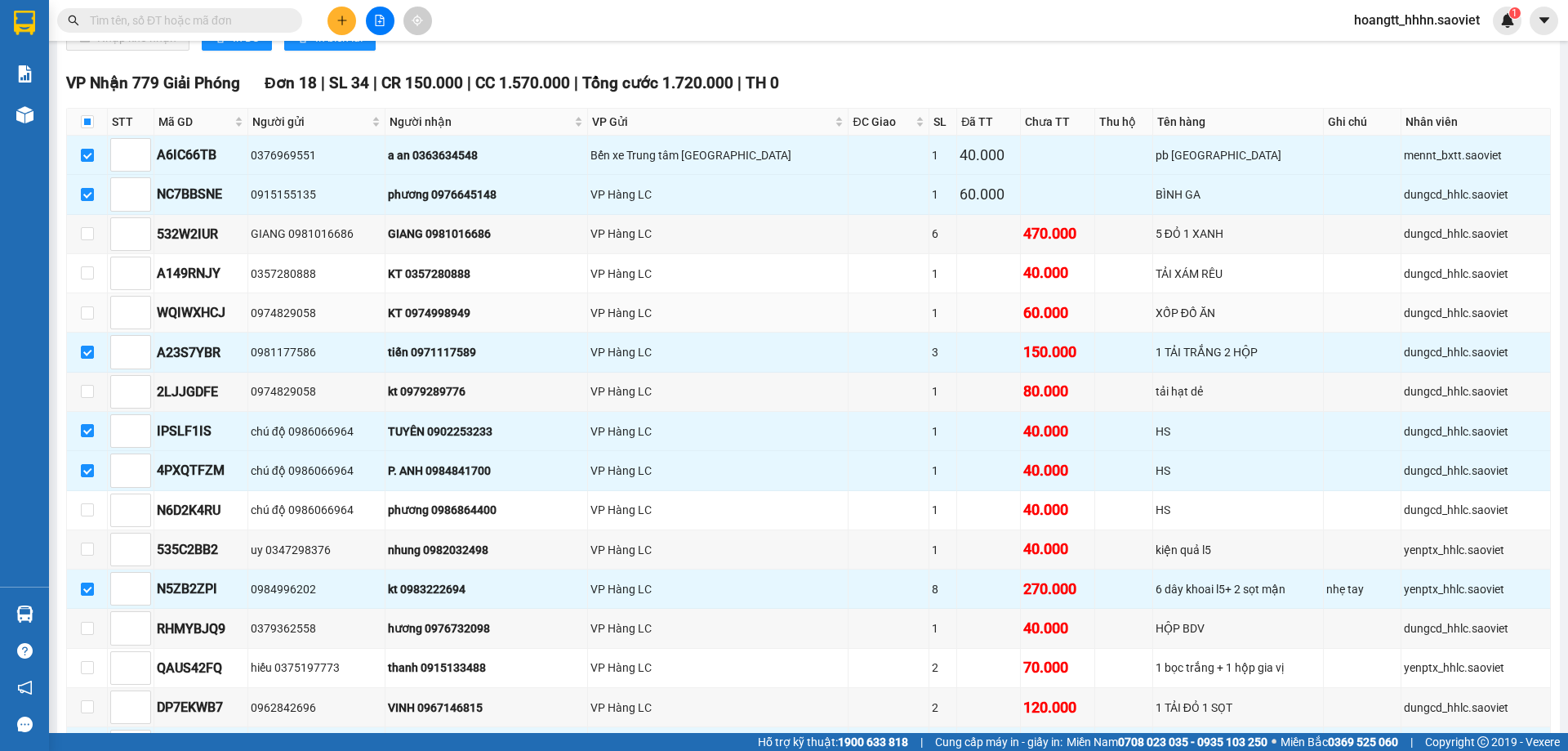
scroll to position [680, 0]
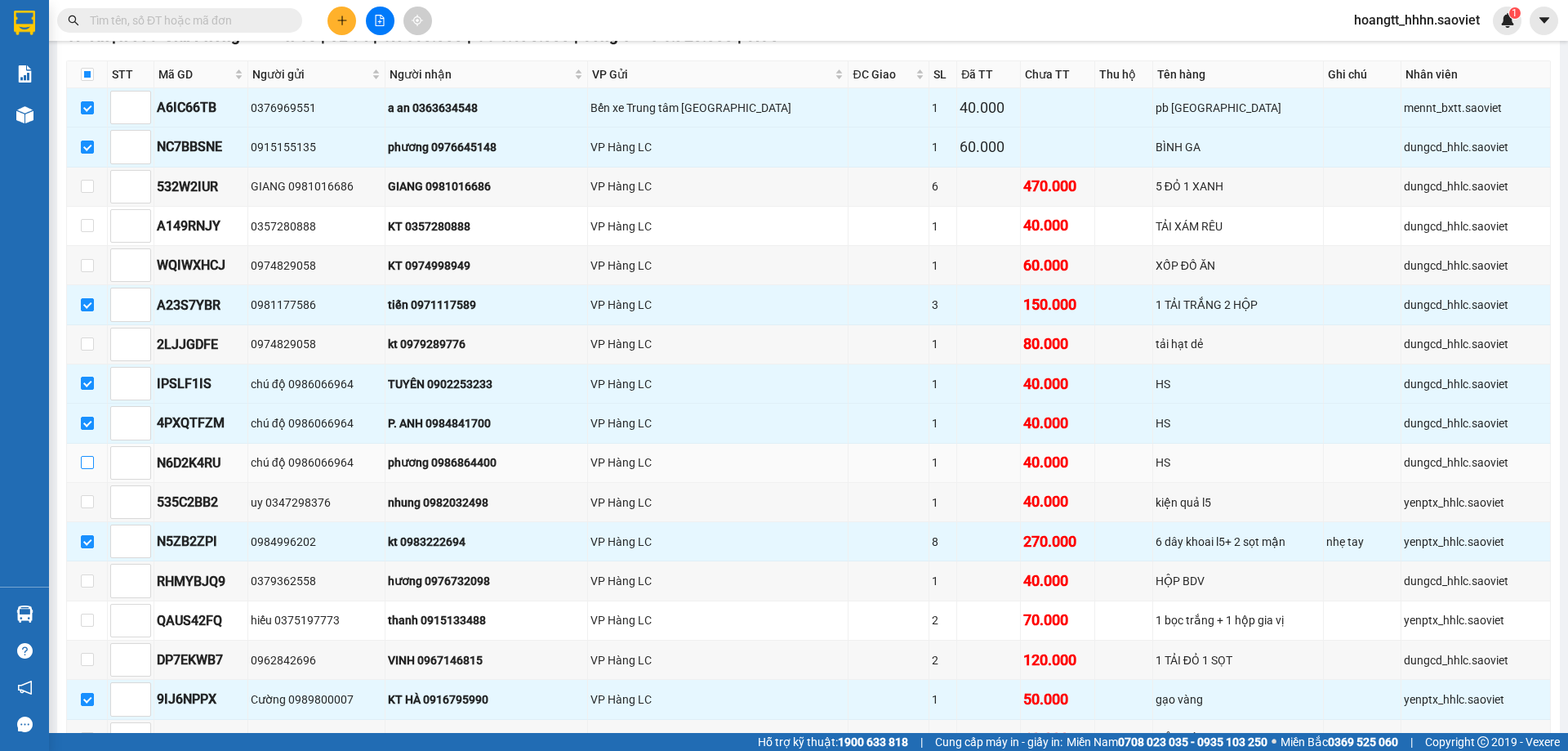
click at [81, 455] on label at bounding box center [87, 462] width 13 height 18
click at [81, 456] on input "checkbox" at bounding box center [87, 462] width 13 height 13
checkbox input "true"
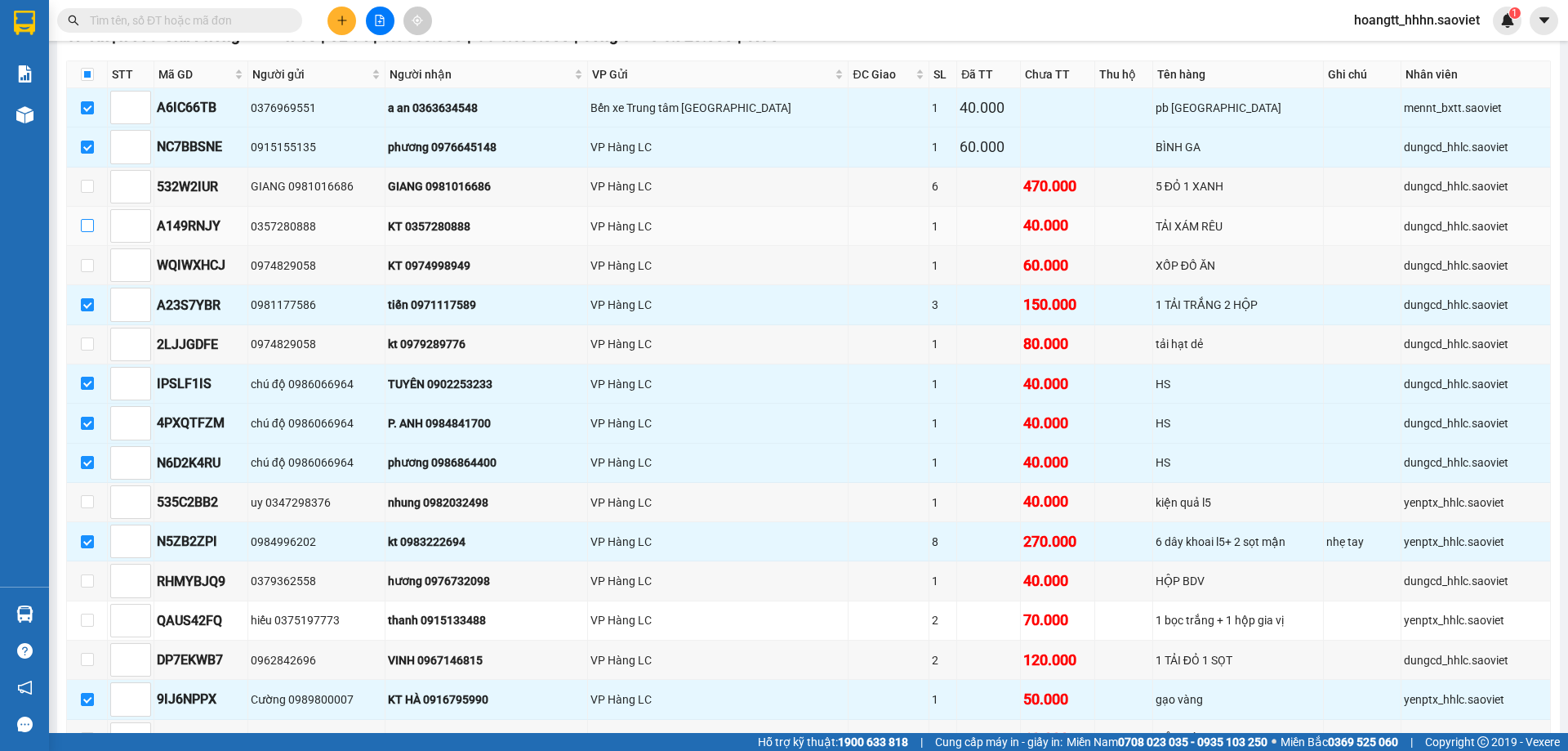
click at [83, 224] on input "checkbox" at bounding box center [87, 225] width 13 height 13
checkbox input "true"
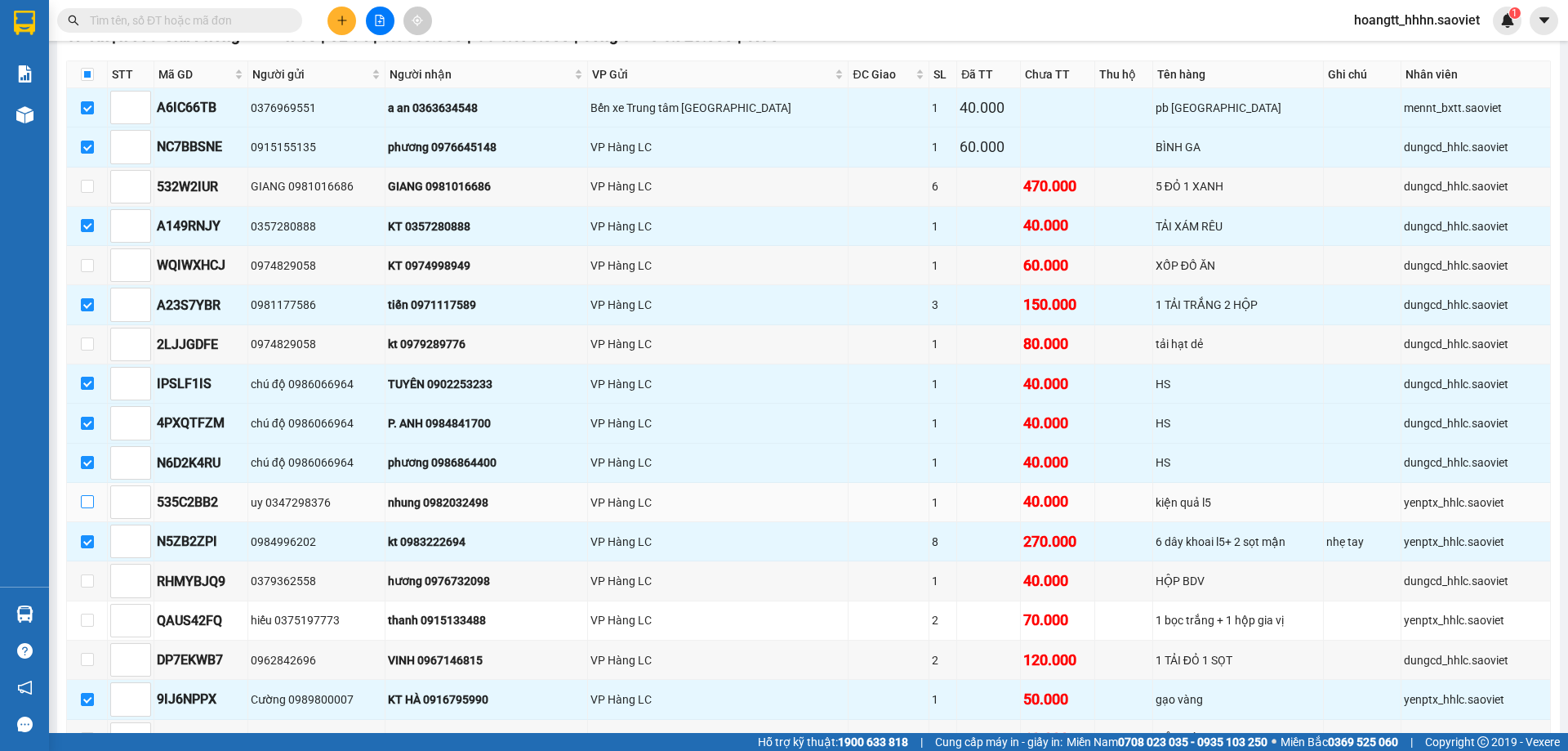
click at [93, 499] on input "checkbox" at bounding box center [87, 501] width 13 height 13
checkbox input "true"
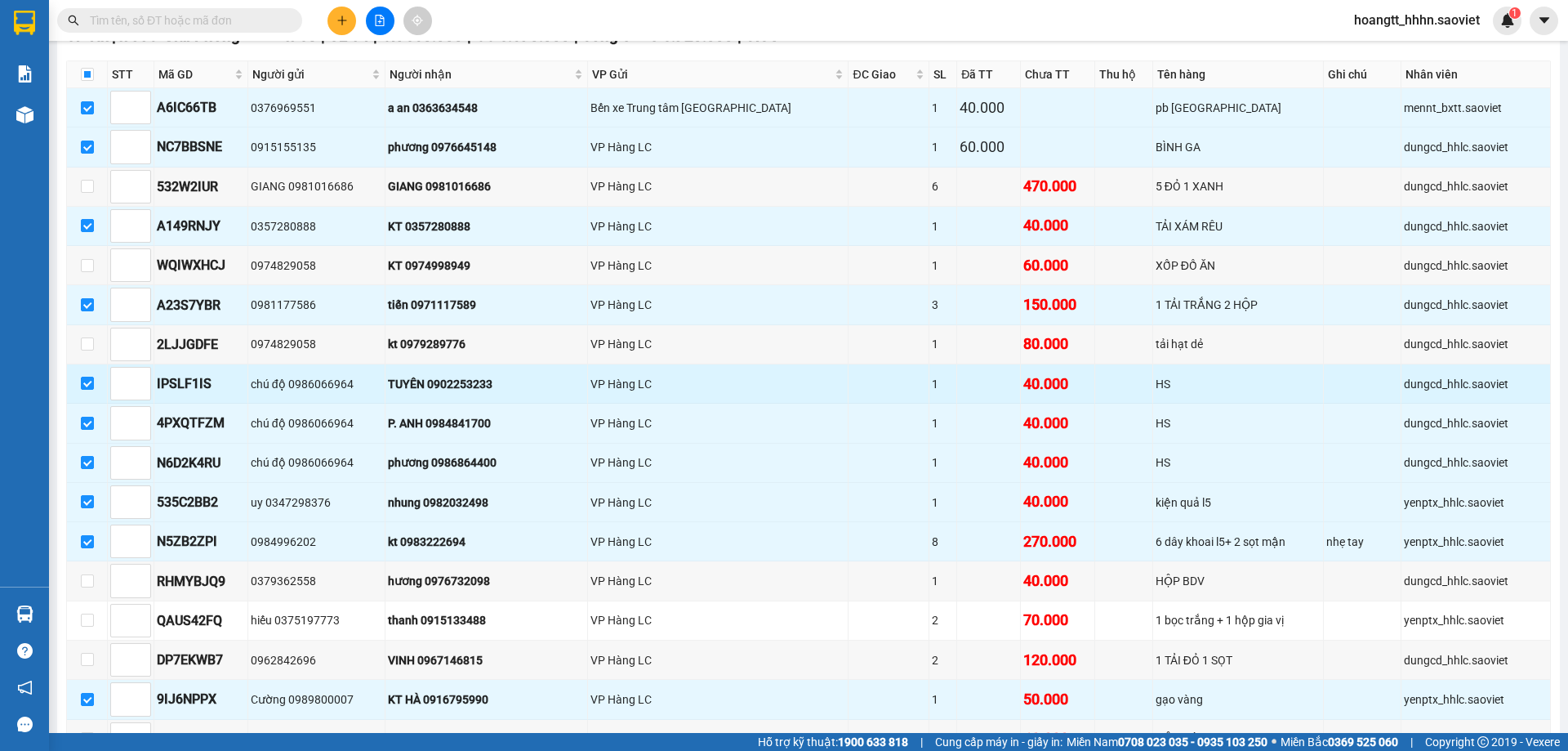
scroll to position [817, 0]
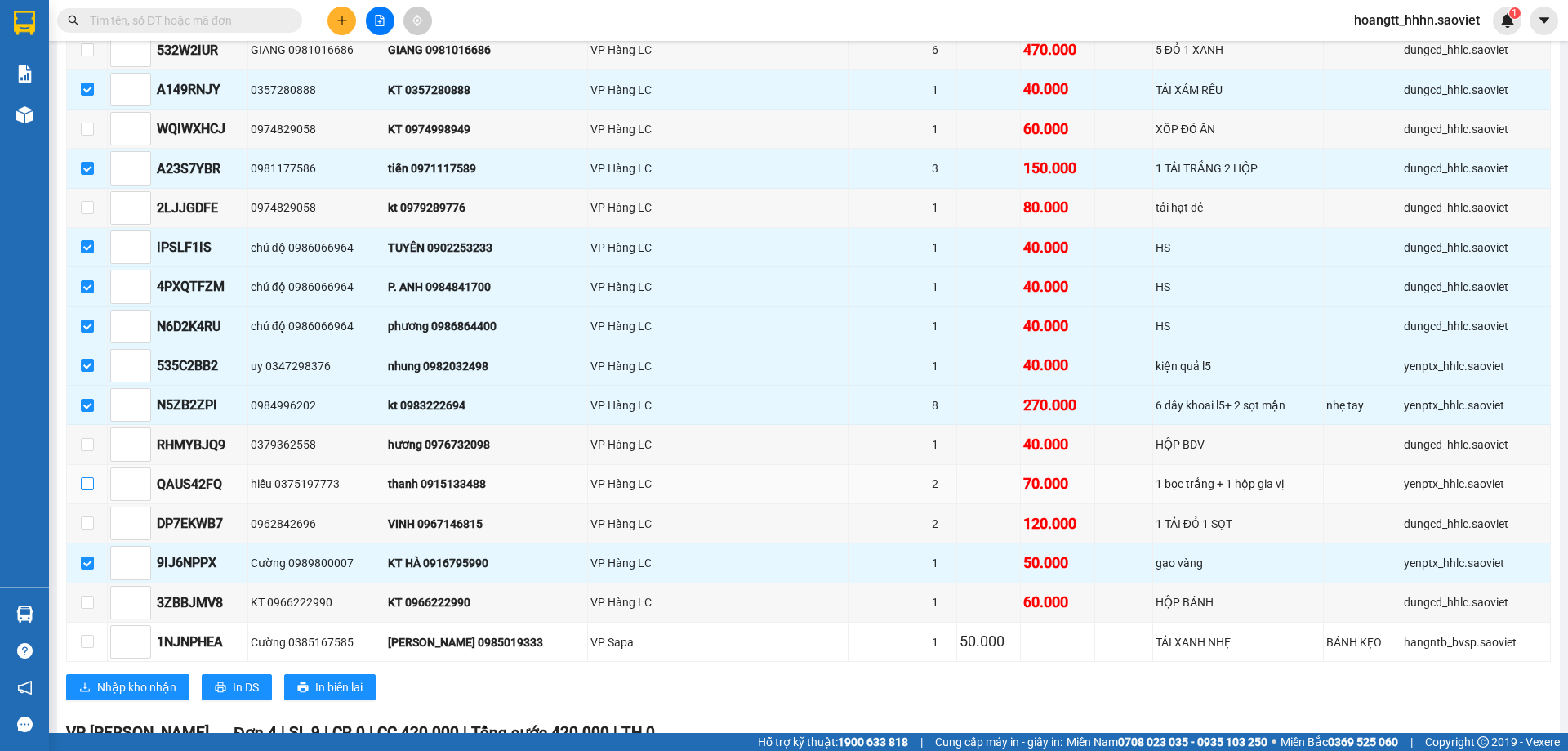
click at [85, 491] on input "checkbox" at bounding box center [87, 483] width 13 height 13
checkbox input "true"
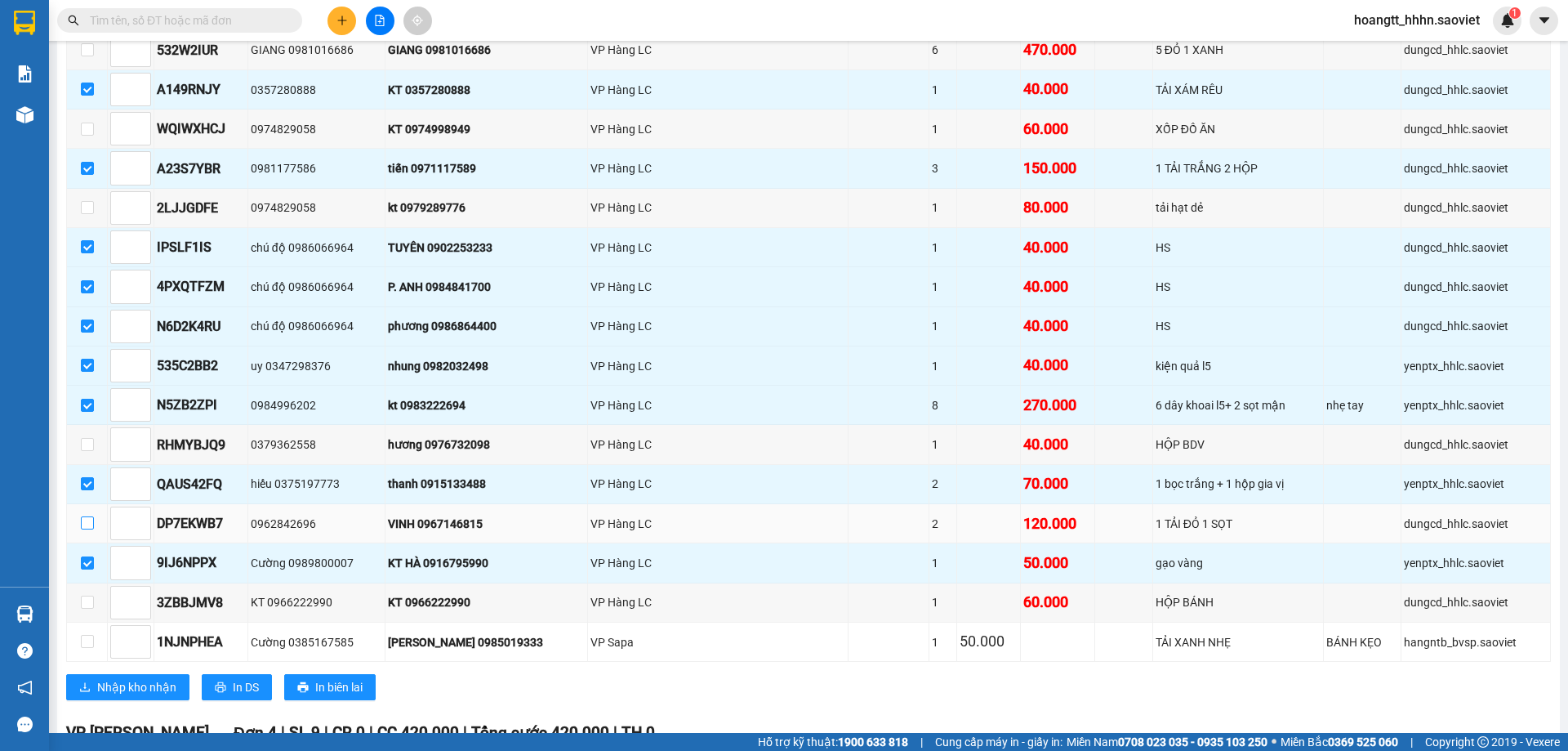
click at [82, 522] on input "checkbox" at bounding box center [87, 522] width 13 height 13
checkbox input "true"
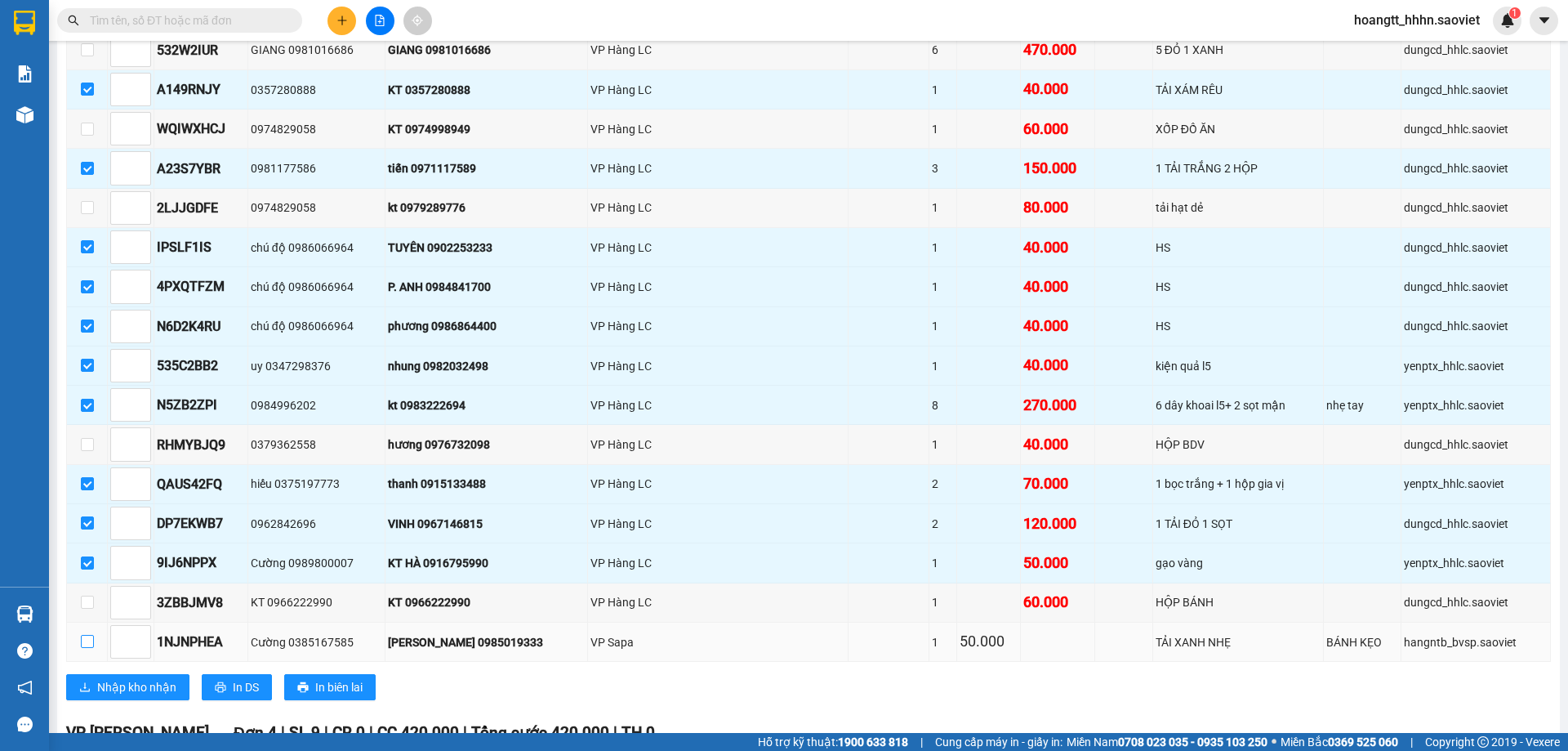
click at [90, 634] on label at bounding box center [87, 642] width 13 height 18
click at [90, 635] on input "checkbox" at bounding box center [87, 641] width 13 height 13
checkbox input "true"
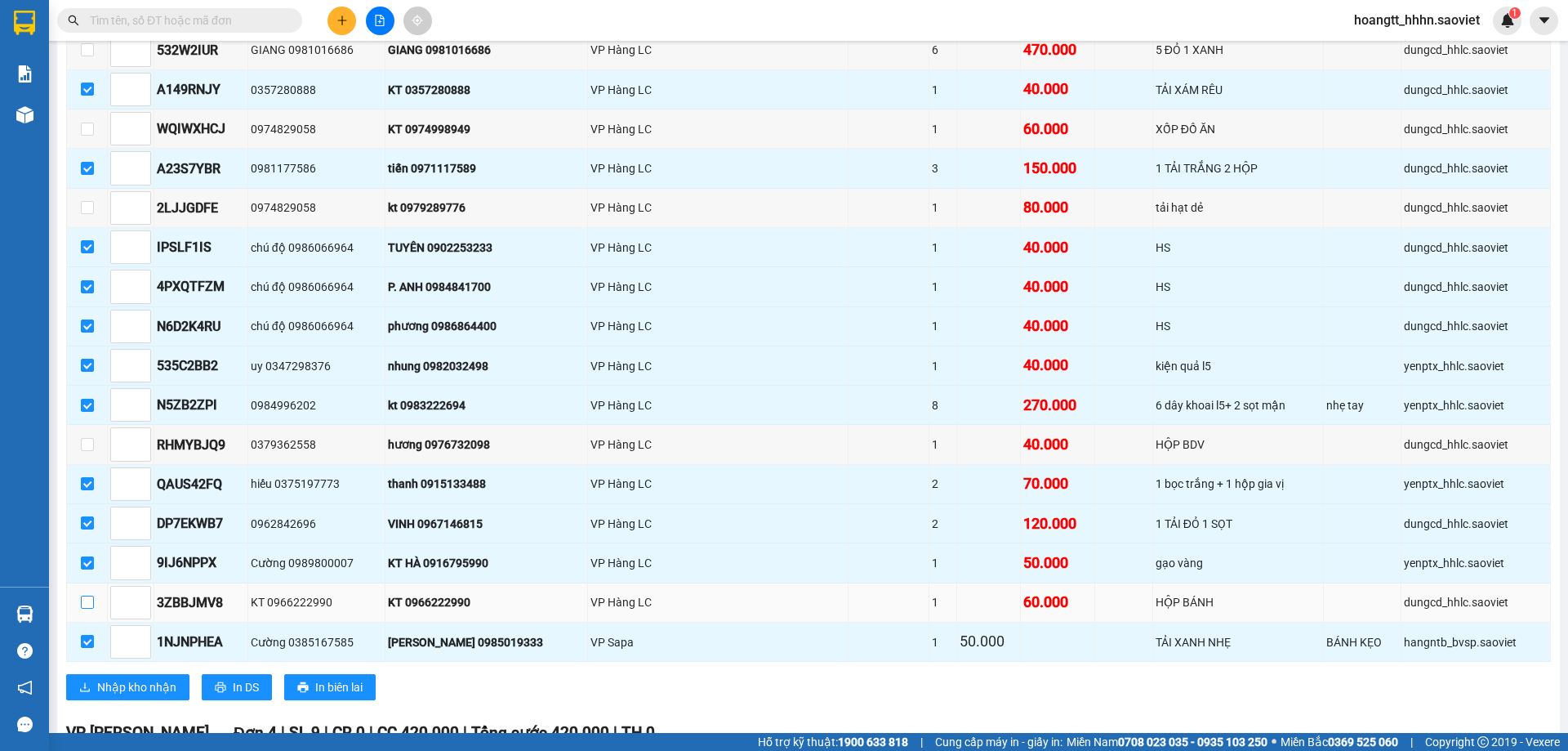
click at [93, 602] on input "checkbox" at bounding box center [87, 602] width 13 height 13
checkbox input "true"
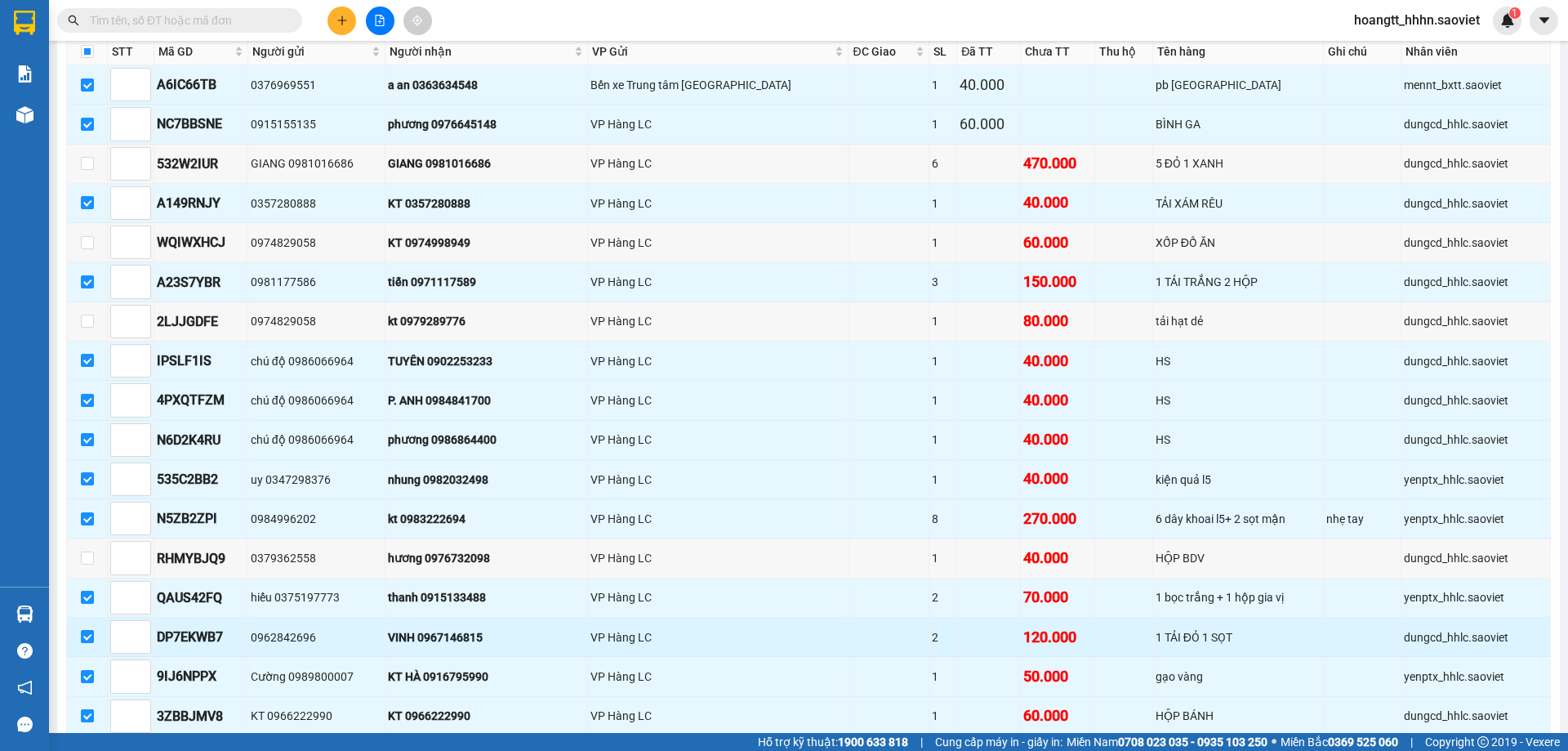
scroll to position [680, 0]
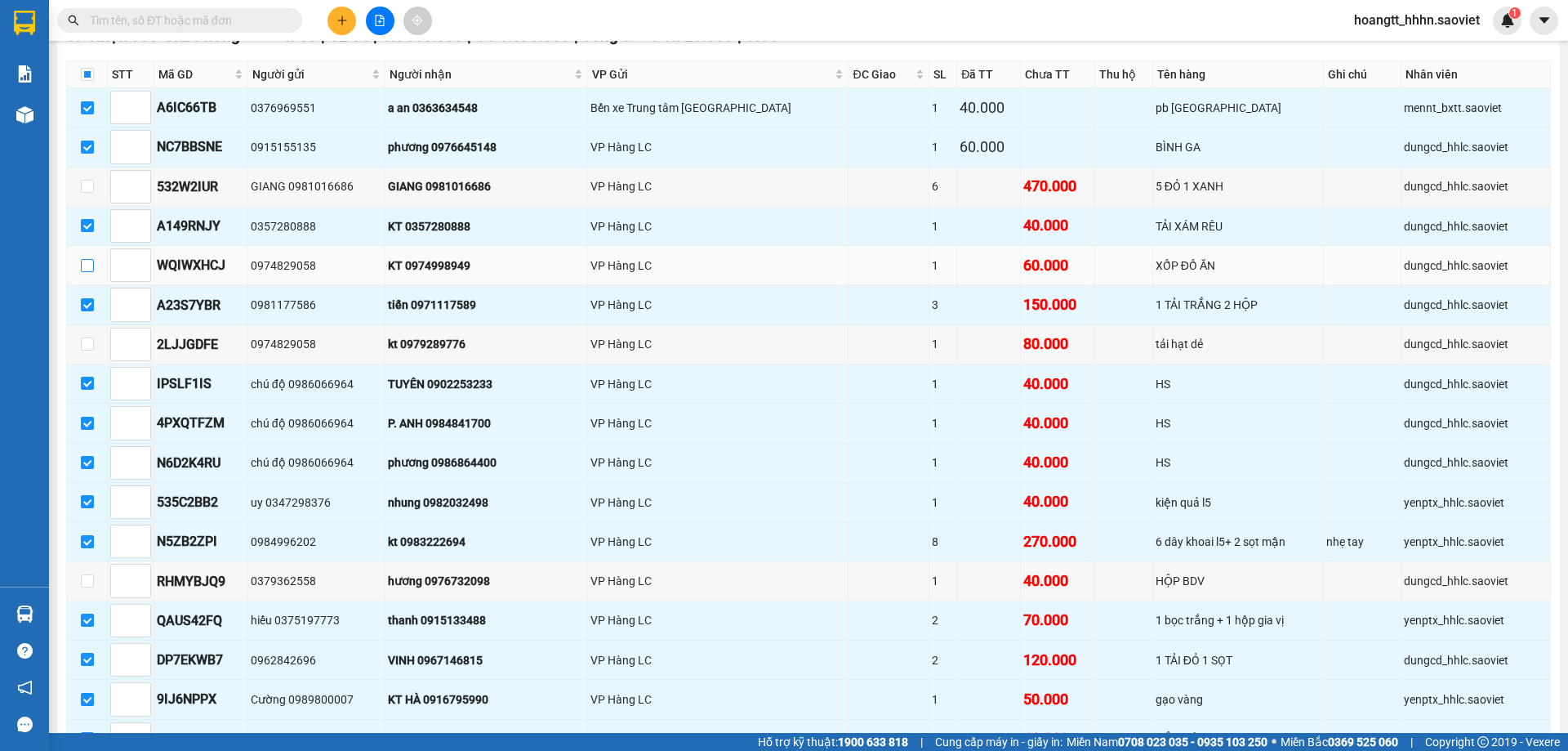
click at [89, 269] on input "checkbox" at bounding box center [87, 264] width 13 height 13
checkbox input "true"
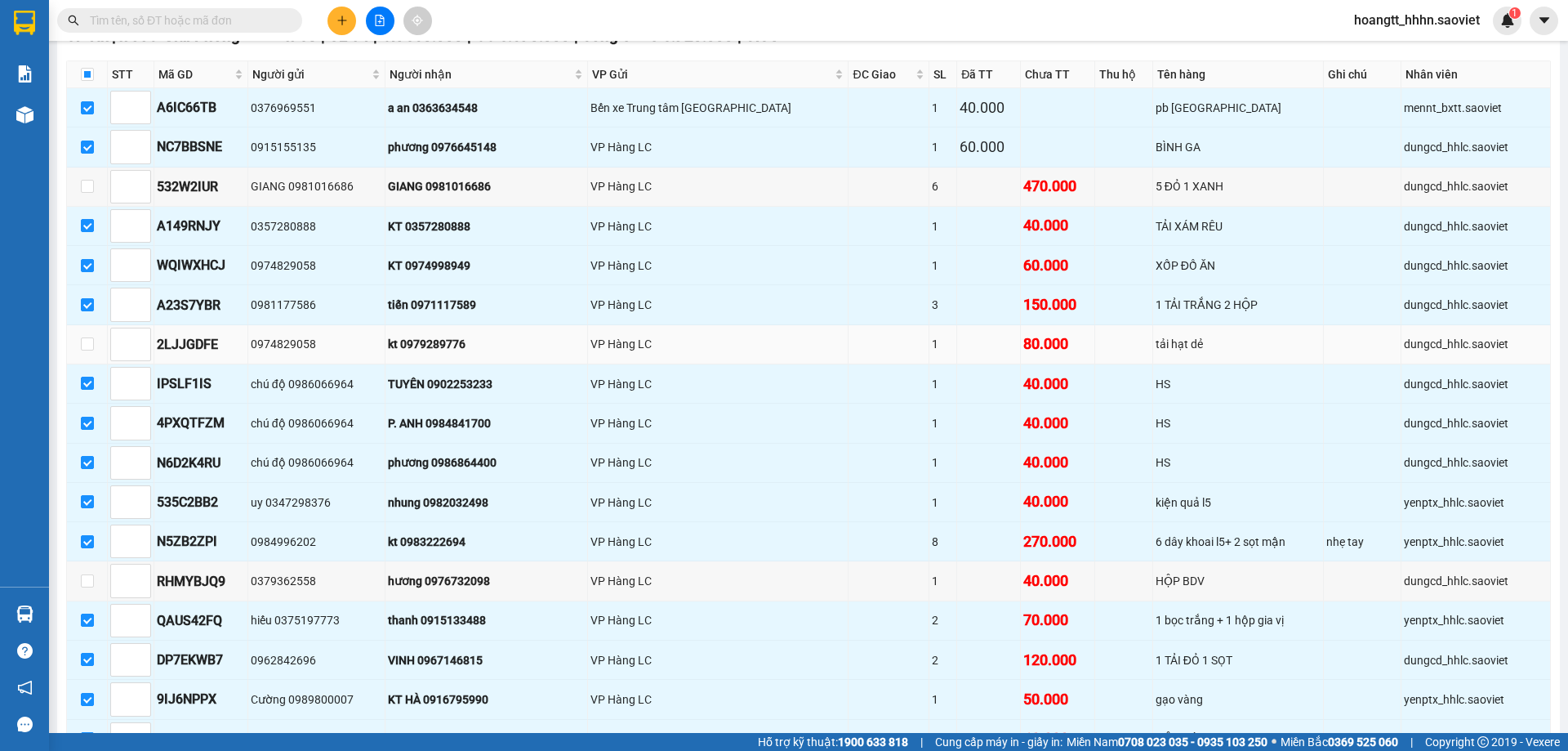
click at [477, 347] on div "kt 0979289776" at bounding box center [487, 344] width 198 height 18
click at [495, 579] on div "hương 0976732098" at bounding box center [487, 581] width 198 height 18
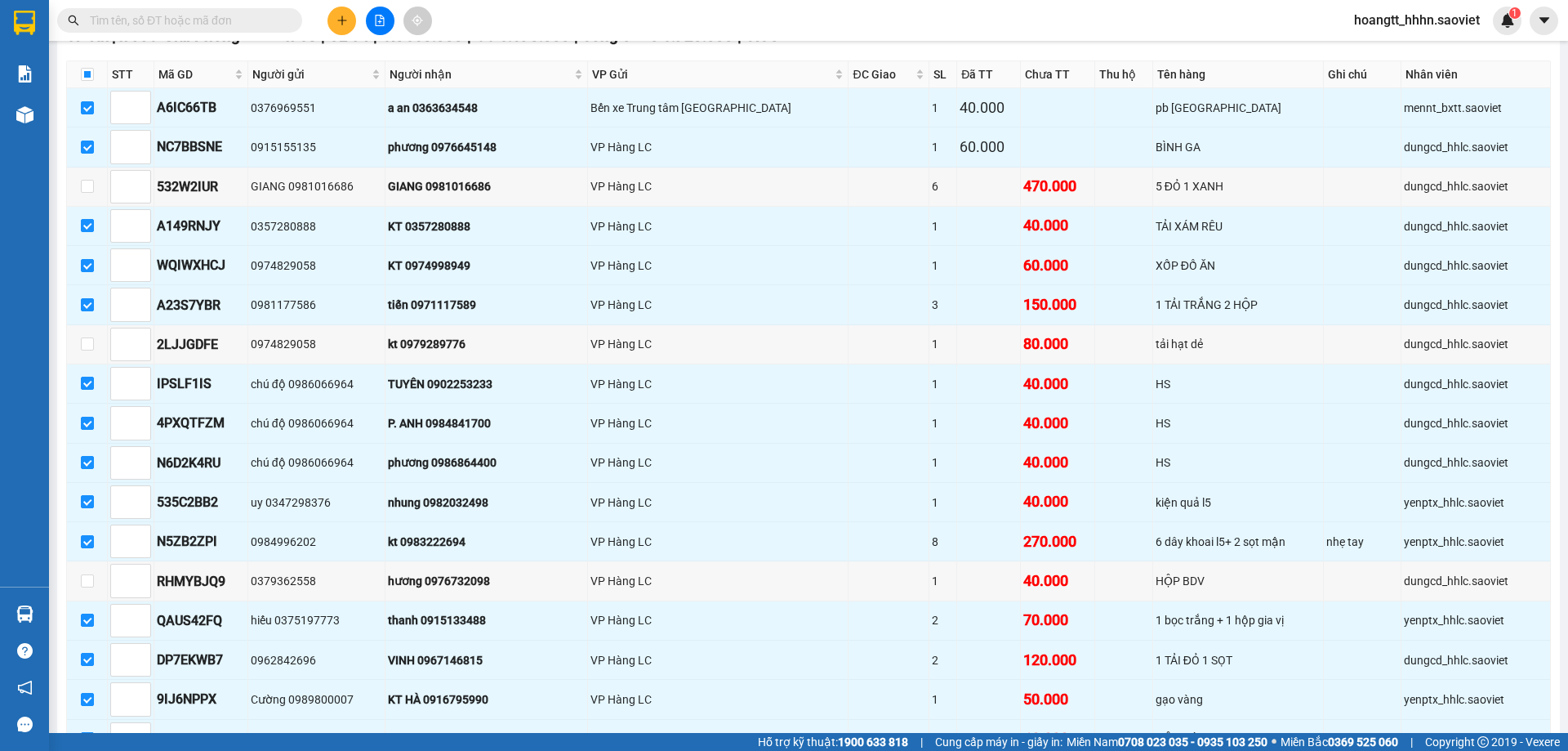
click at [630, 8] on div "Kết quả tìm kiếm ( 1 ) Bộ lọc Mã ĐH Trạng thái Món hàng Thu hộ Tổng cước Chưa c…" at bounding box center [784, 21] width 1568 height 41
click at [82, 575] on input "checkbox" at bounding box center [87, 580] width 13 height 13
checkbox input "true"
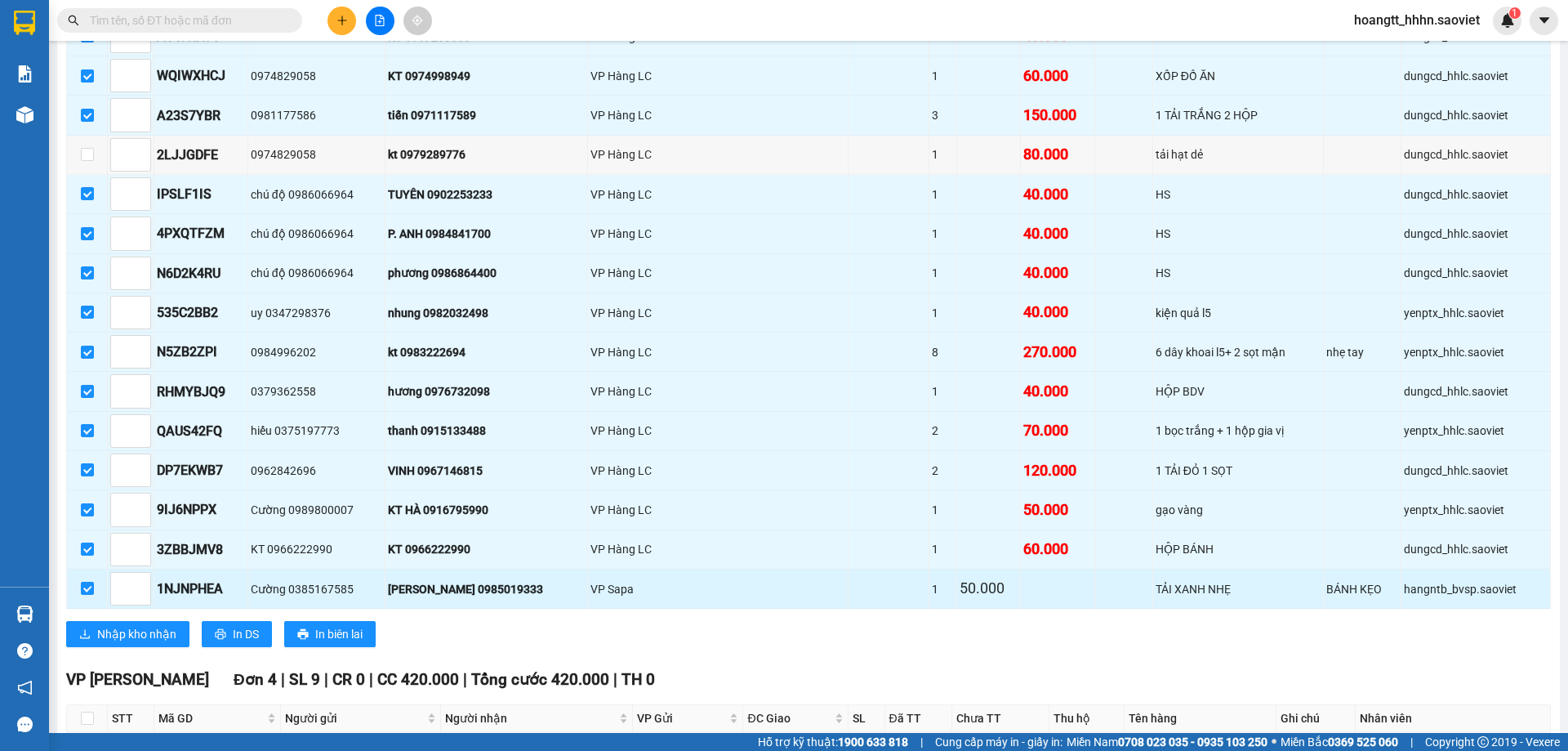
scroll to position [953, 0]
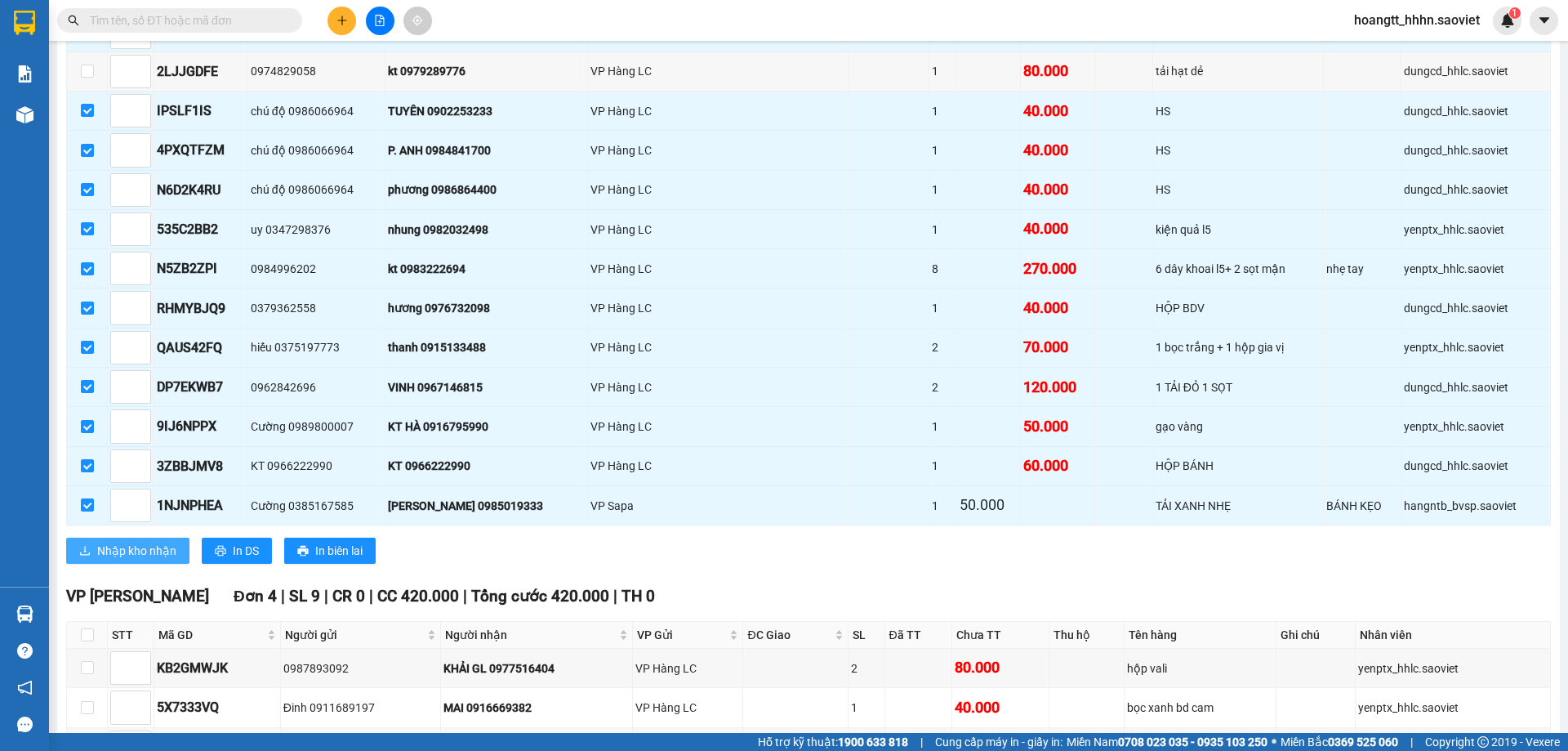
click at [136, 551] on span "Nhập kho nhận" at bounding box center [137, 550] width 80 height 18
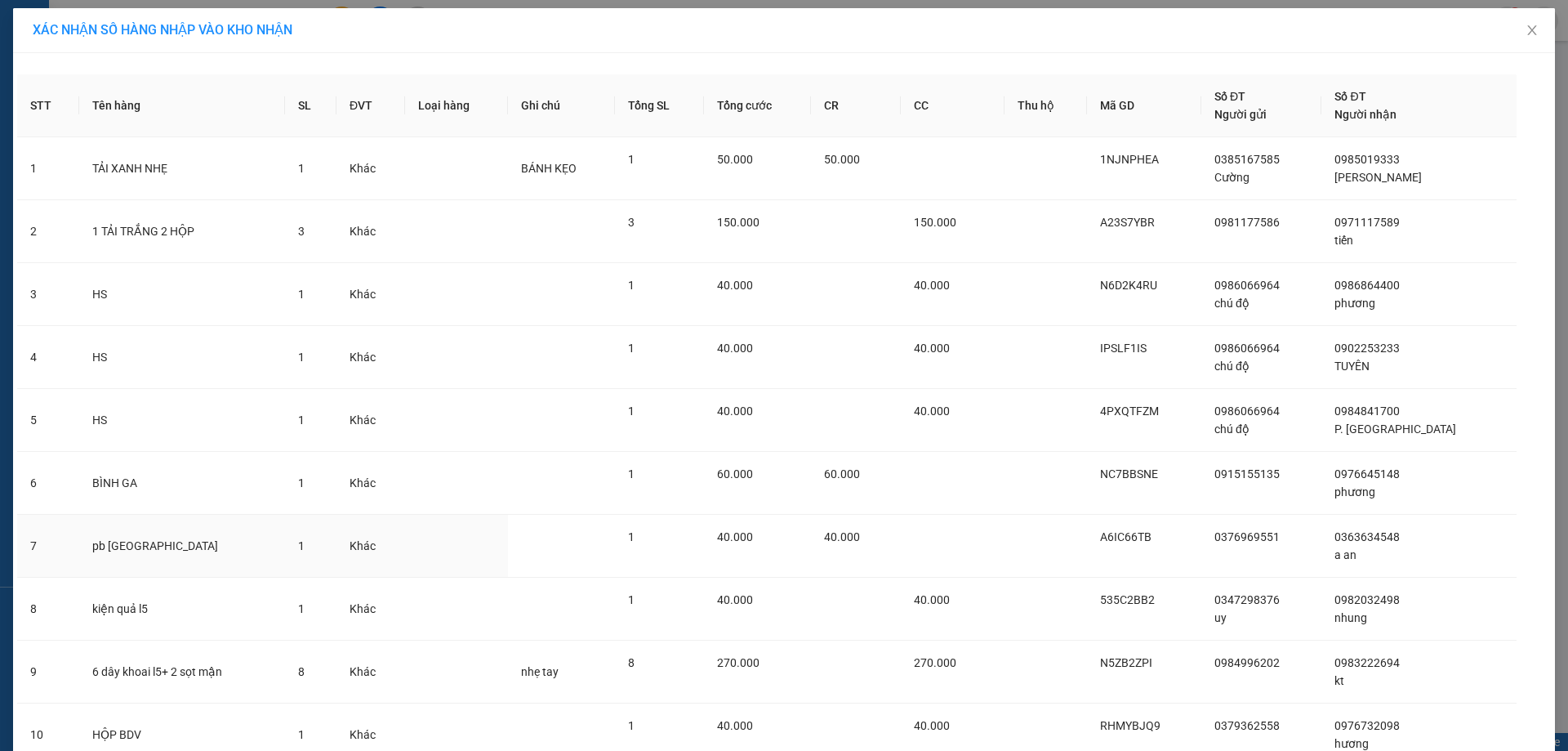
scroll to position [512, 0]
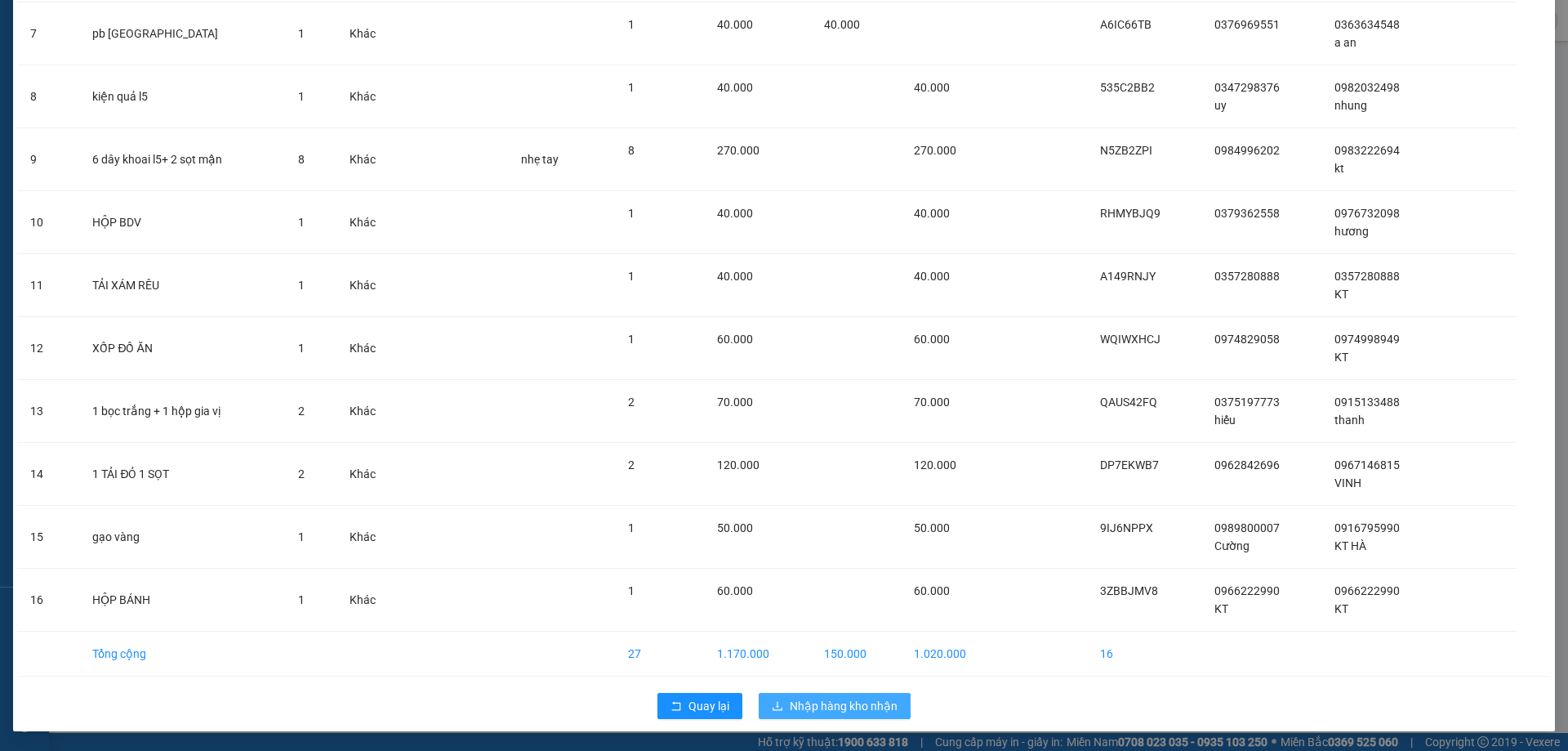
click at [850, 713] on span "Nhập hàng kho nhận" at bounding box center [844, 706] width 108 height 18
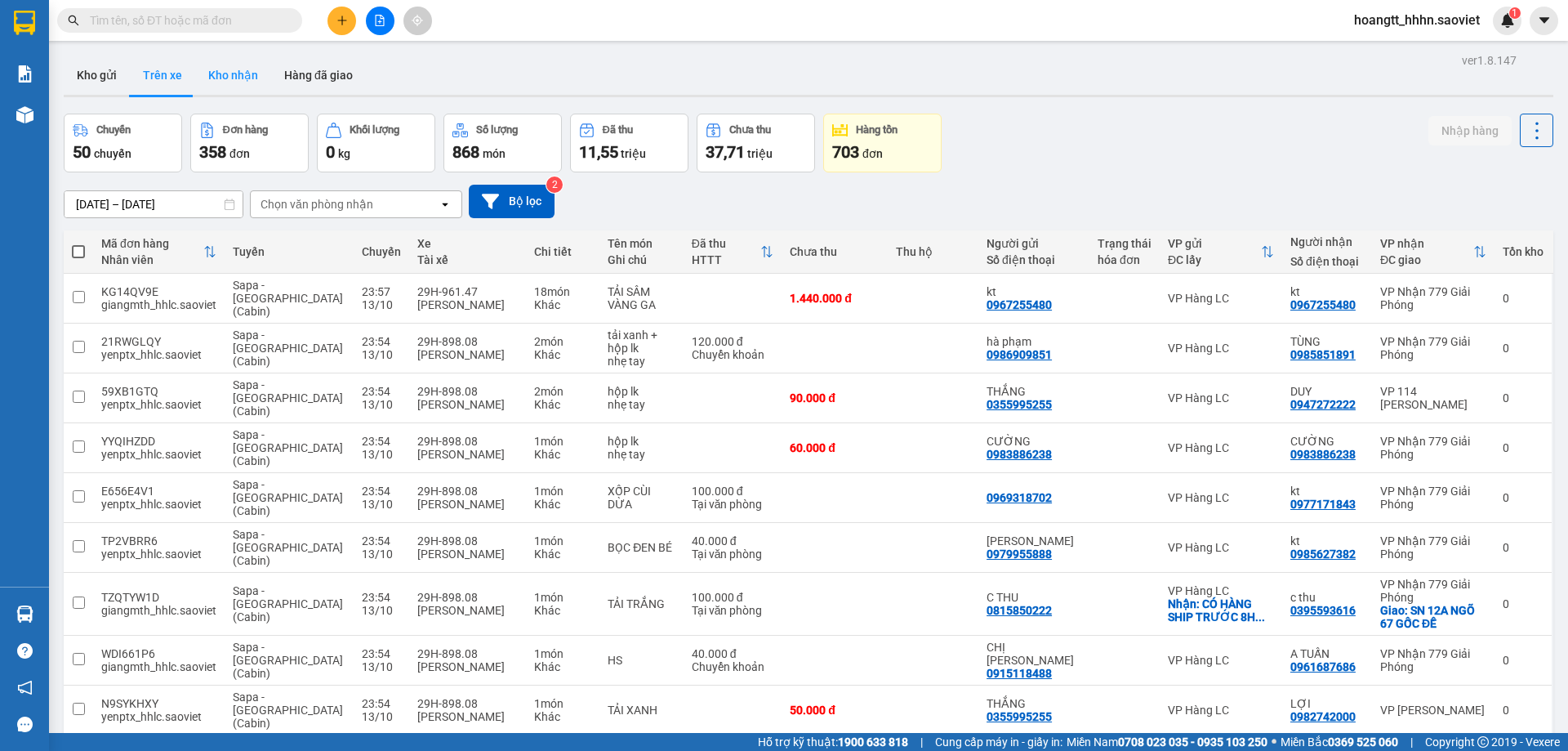
click at [223, 84] on button "Kho nhận" at bounding box center [233, 76] width 76 height 39
type input "12/10/2025 – 14/10/2025"
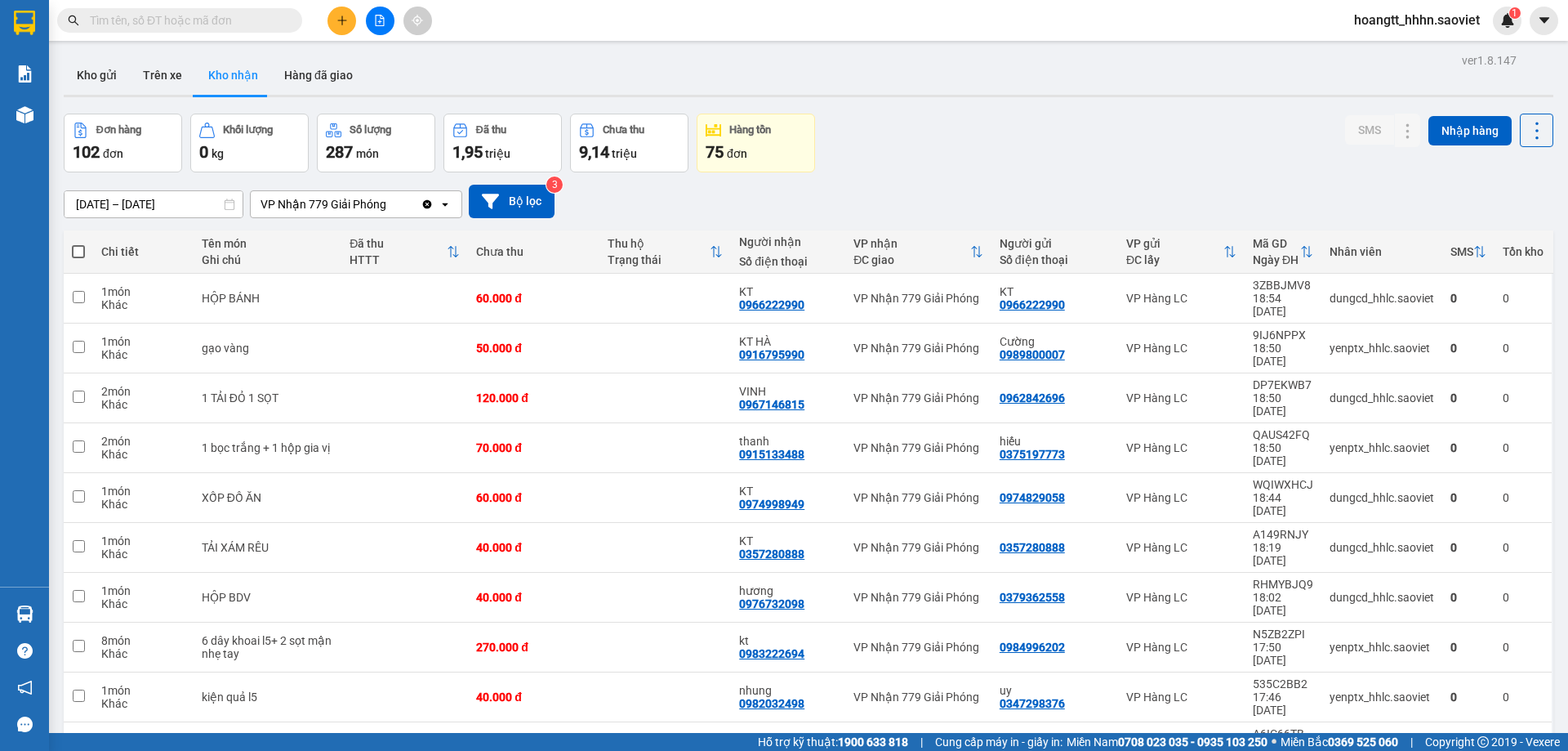
click at [84, 247] on span at bounding box center [78, 251] width 13 height 13
click at [79, 244] on input "checkbox" at bounding box center [79, 244] width 0 height 0
checkbox input "true"
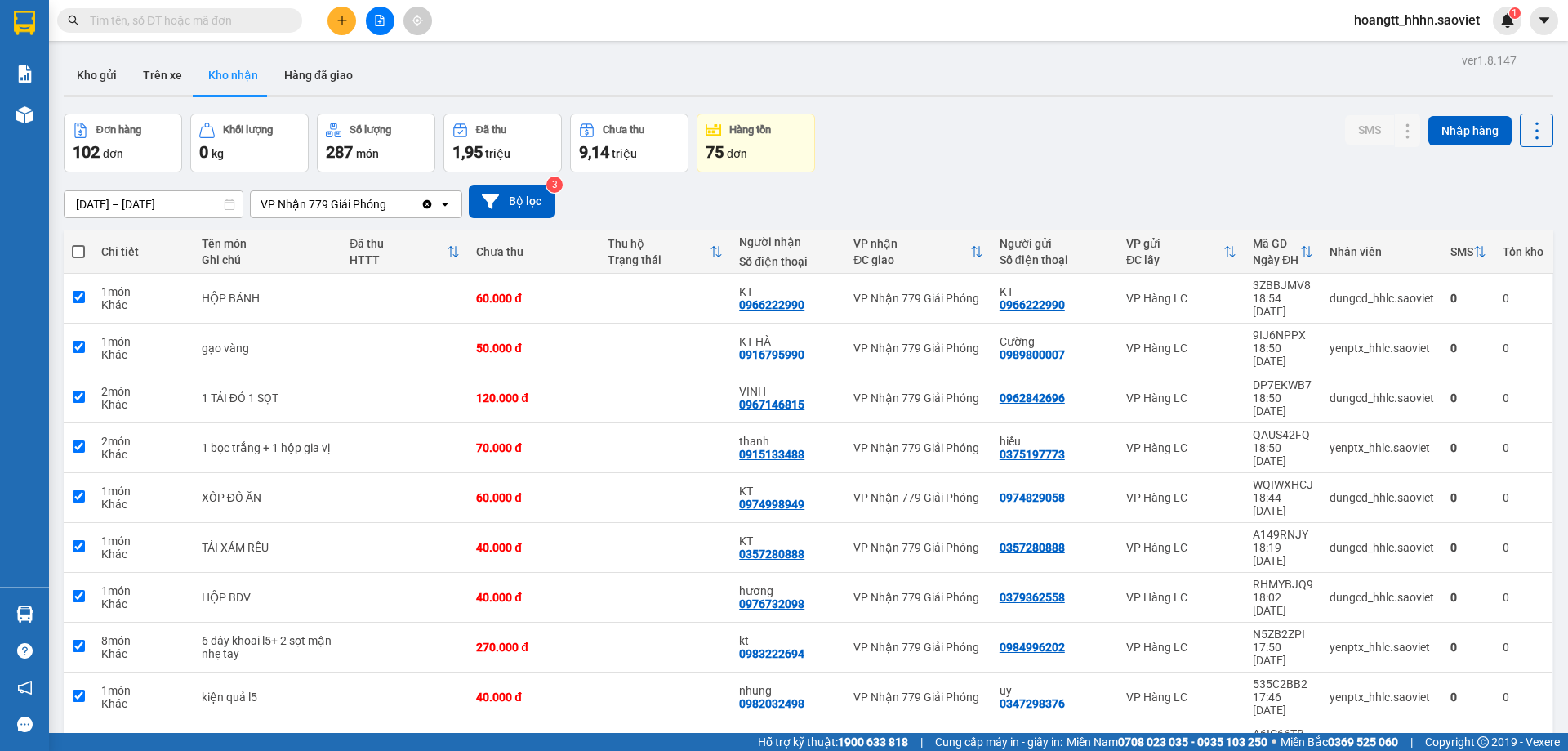
checkbox input "true"
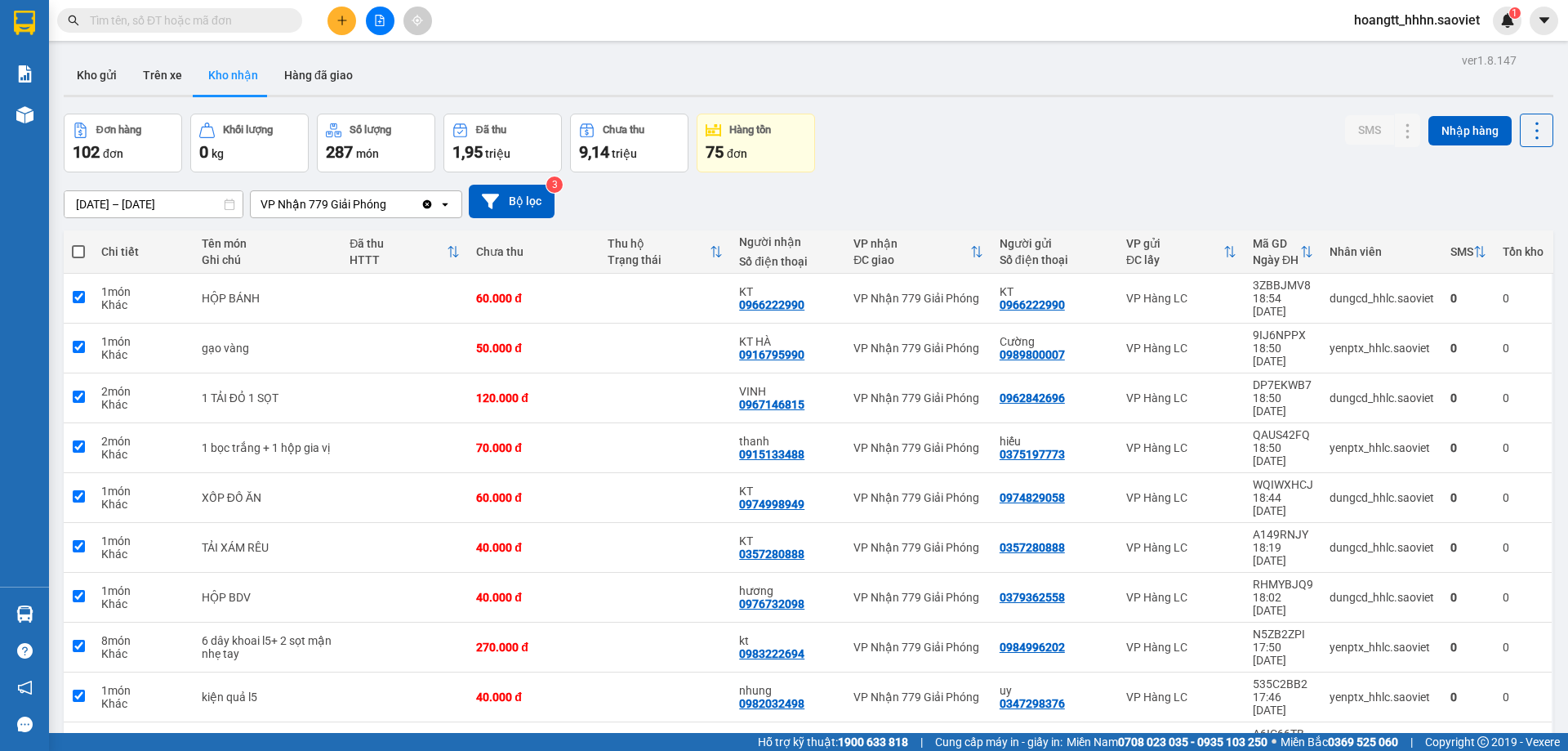
checkbox input "true"
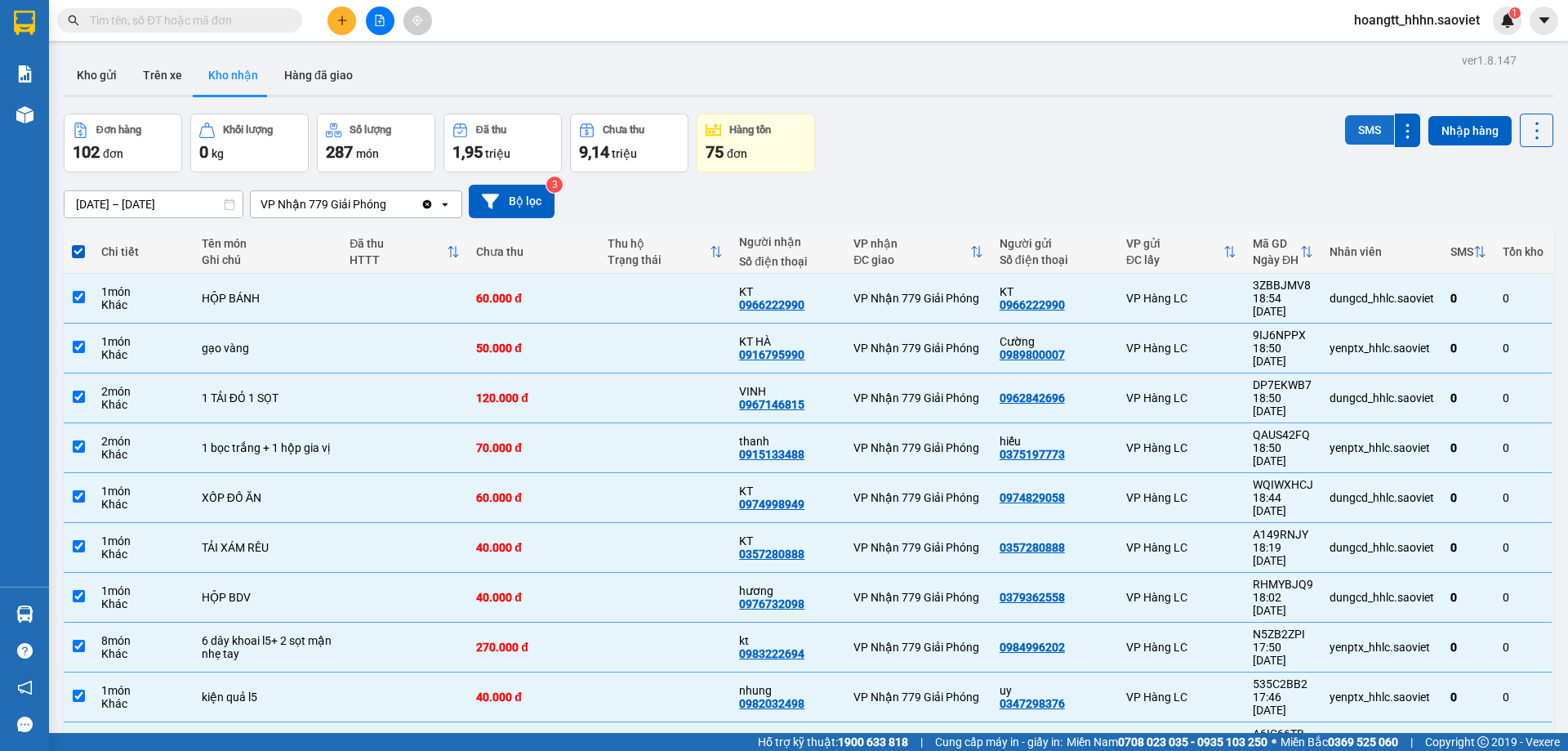
click at [1346, 123] on button "SMS" at bounding box center [1370, 130] width 49 height 29
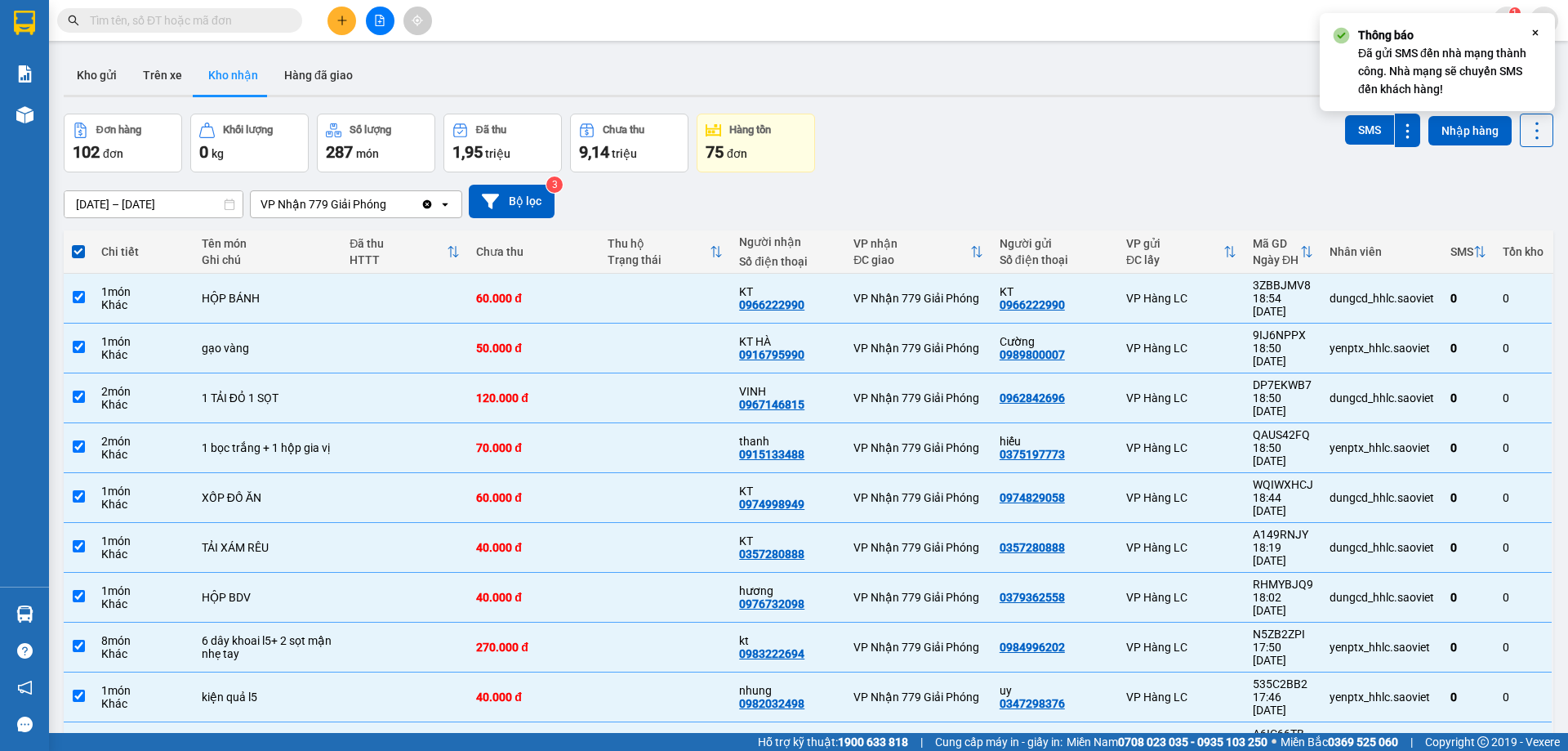
checkbox input "false"
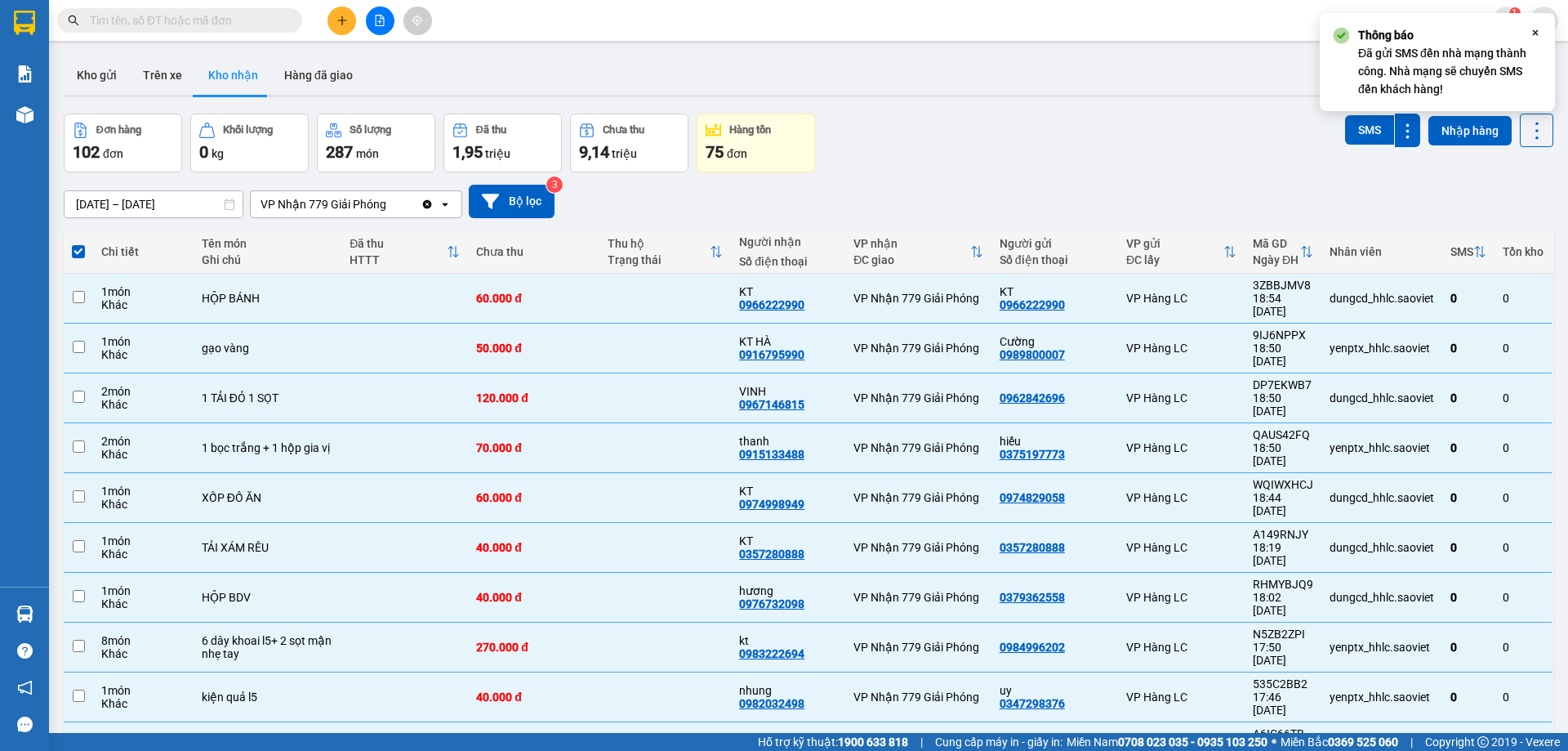
checkbox input "false"
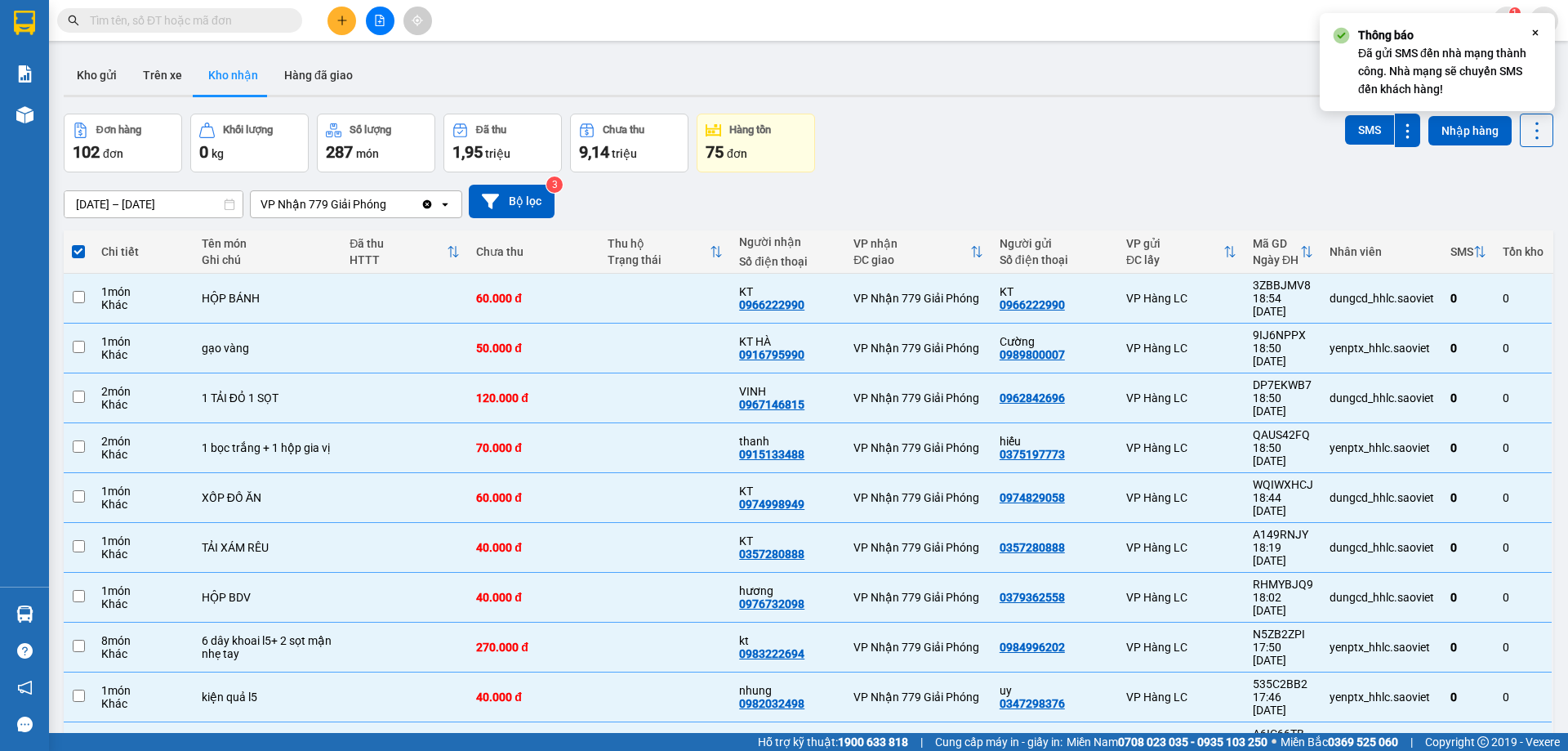
checkbox input "false"
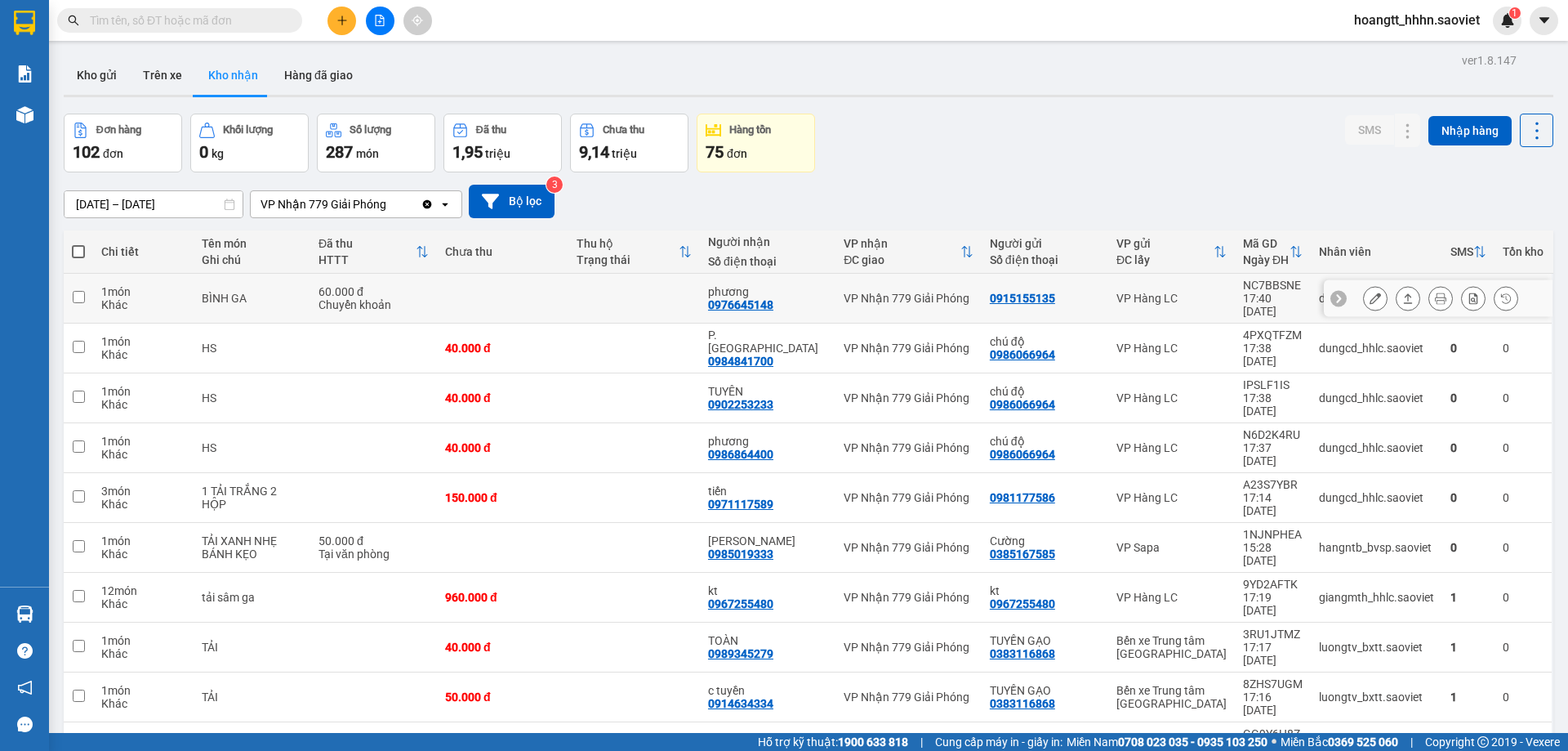
click at [1154, 307] on td "VP Hàng LC" at bounding box center [1172, 298] width 127 height 50
checkbox input "true"
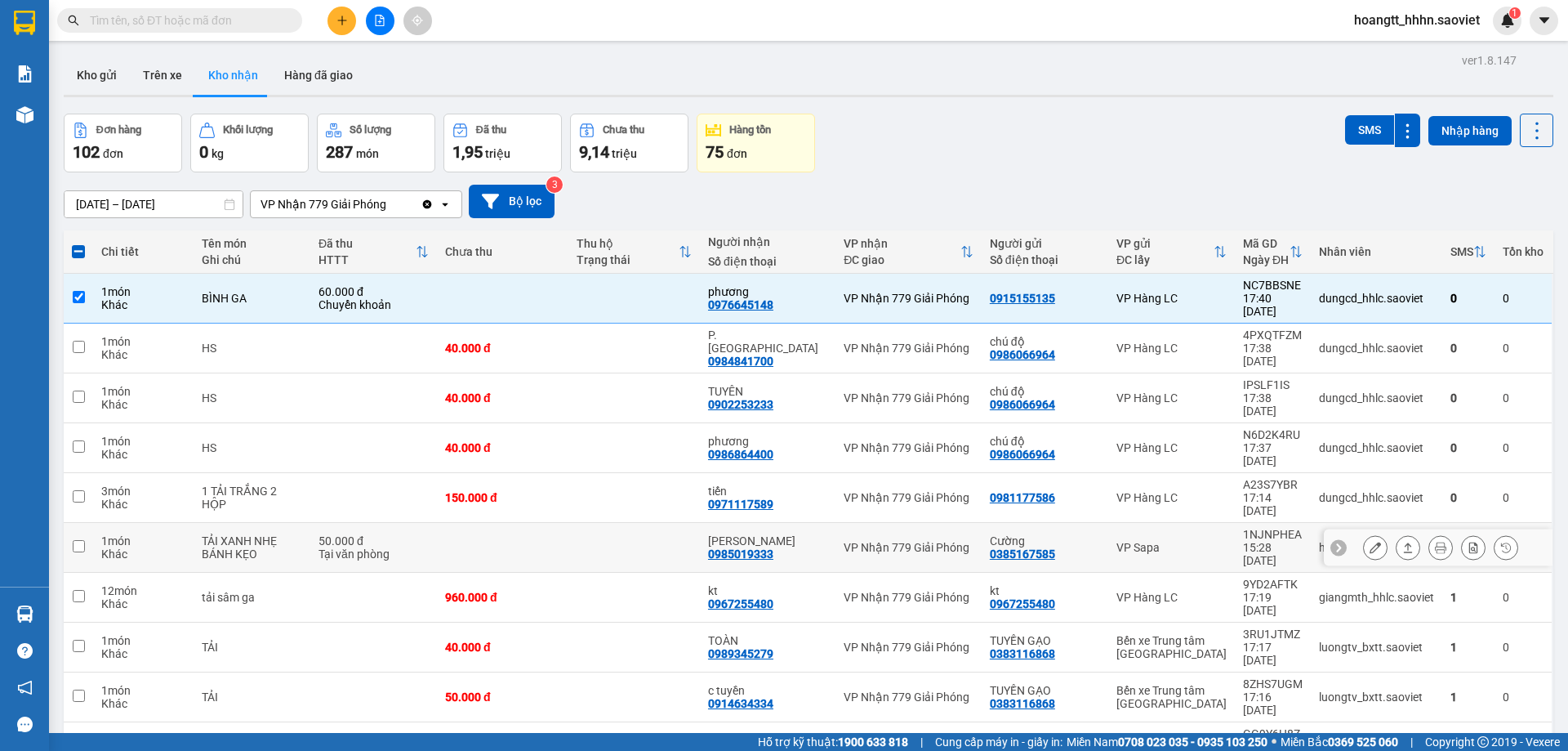
click at [1187, 541] on div "VP Sapa" at bounding box center [1172, 547] width 110 height 13
checkbox input "true"
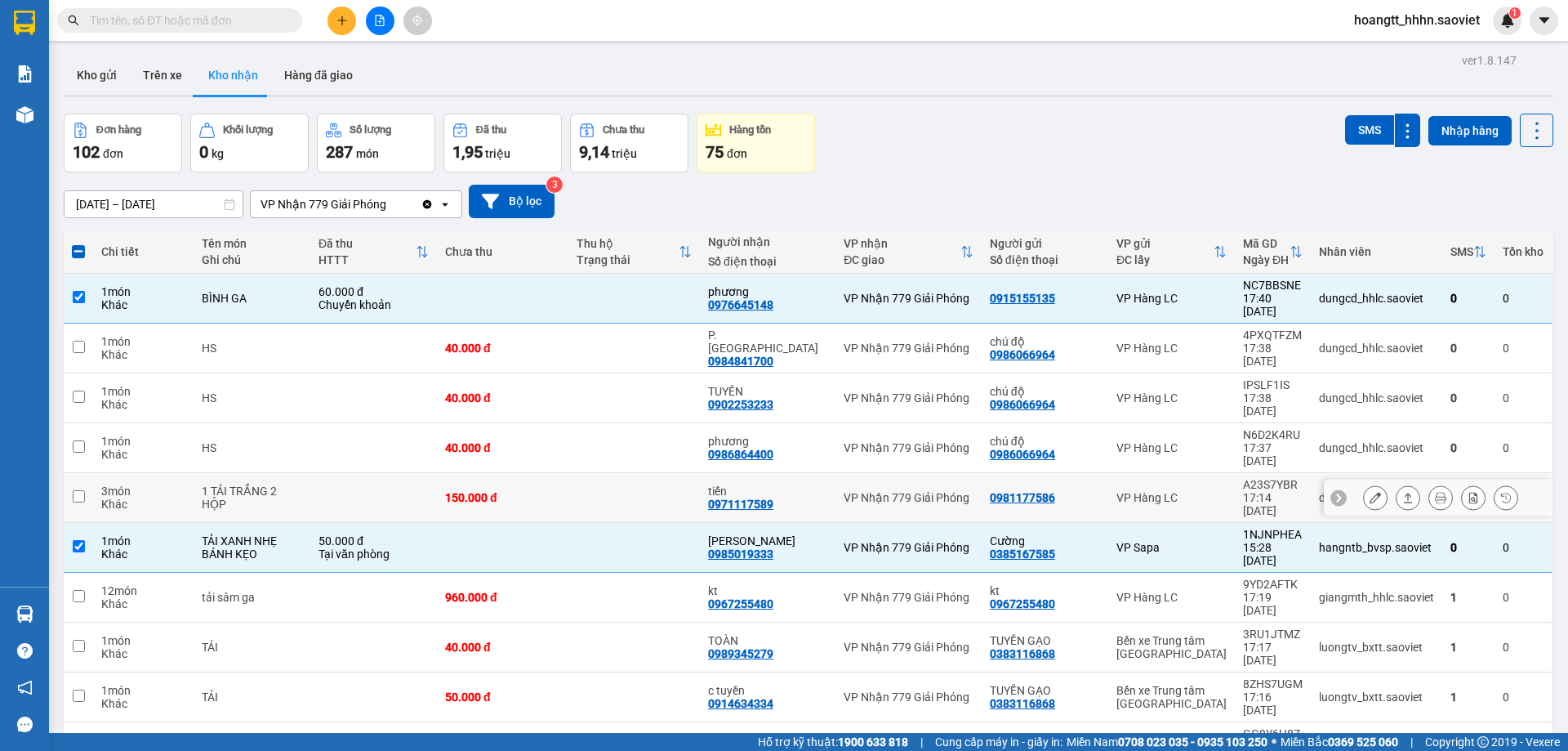
click at [1184, 491] on div "VP Hàng LC" at bounding box center [1172, 496] width 110 height 13
checkbox input "true"
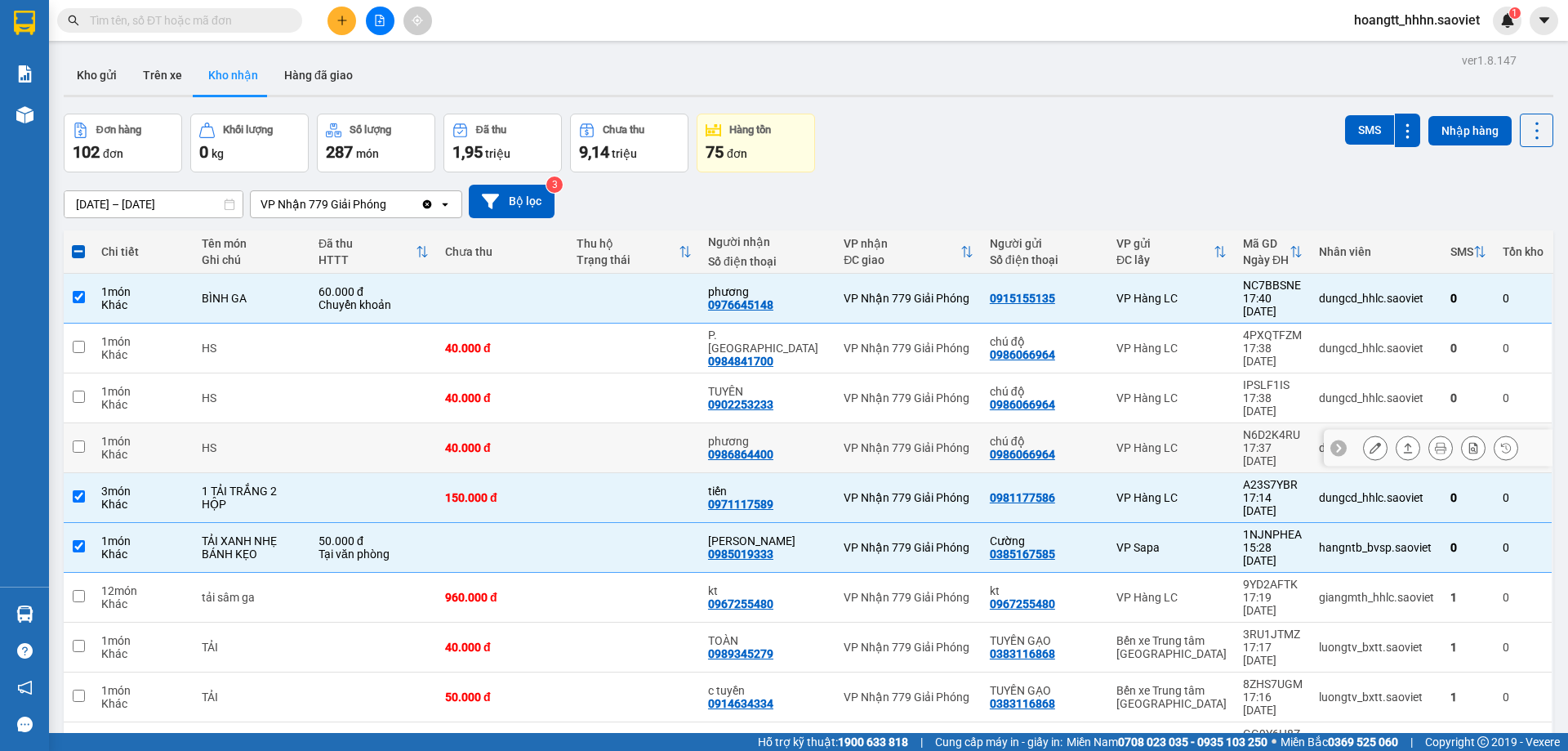
click at [1179, 423] on td "VP Hàng LC" at bounding box center [1172, 447] width 127 height 50
checkbox input "true"
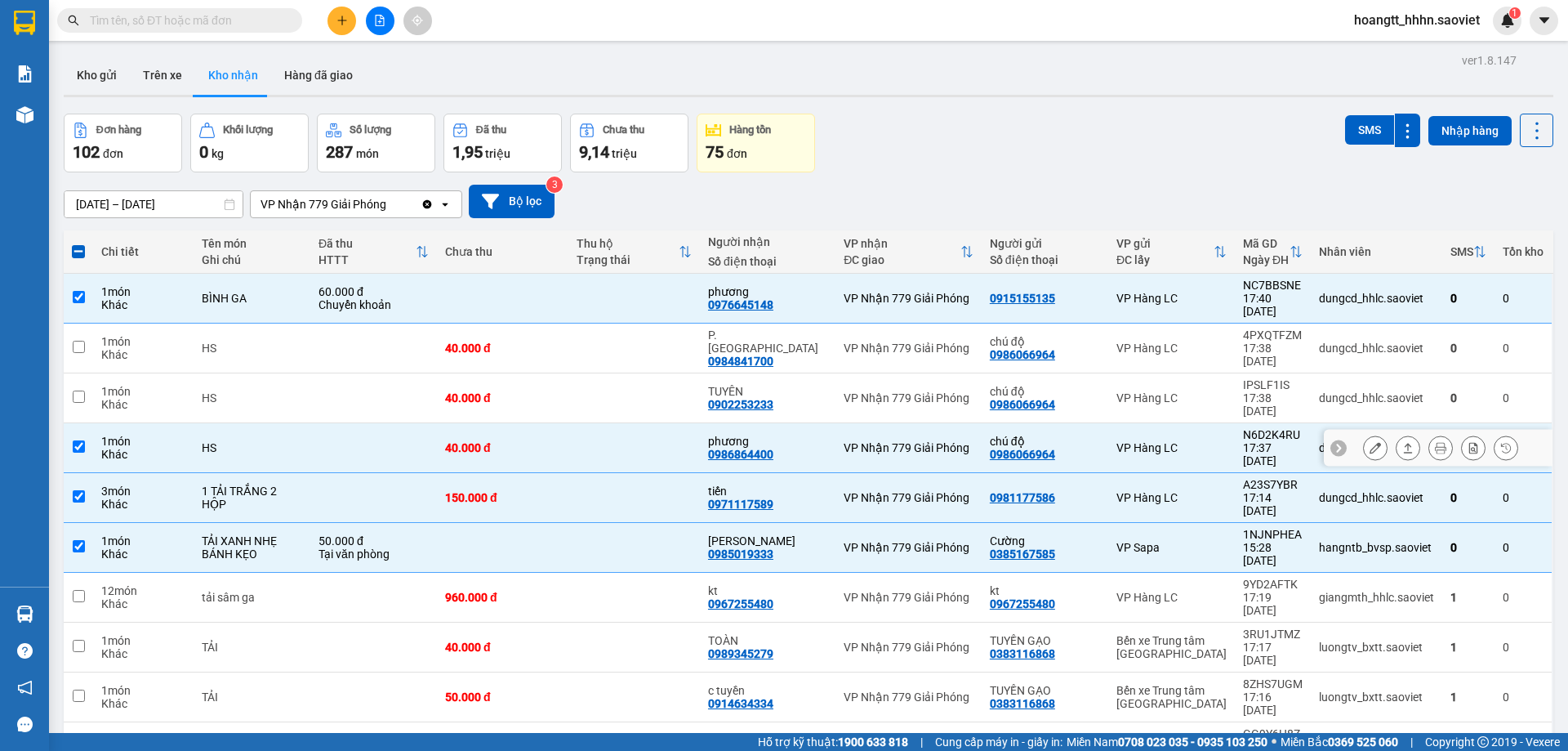
click at [1181, 381] on td "VP Hàng LC" at bounding box center [1172, 398] width 127 height 50
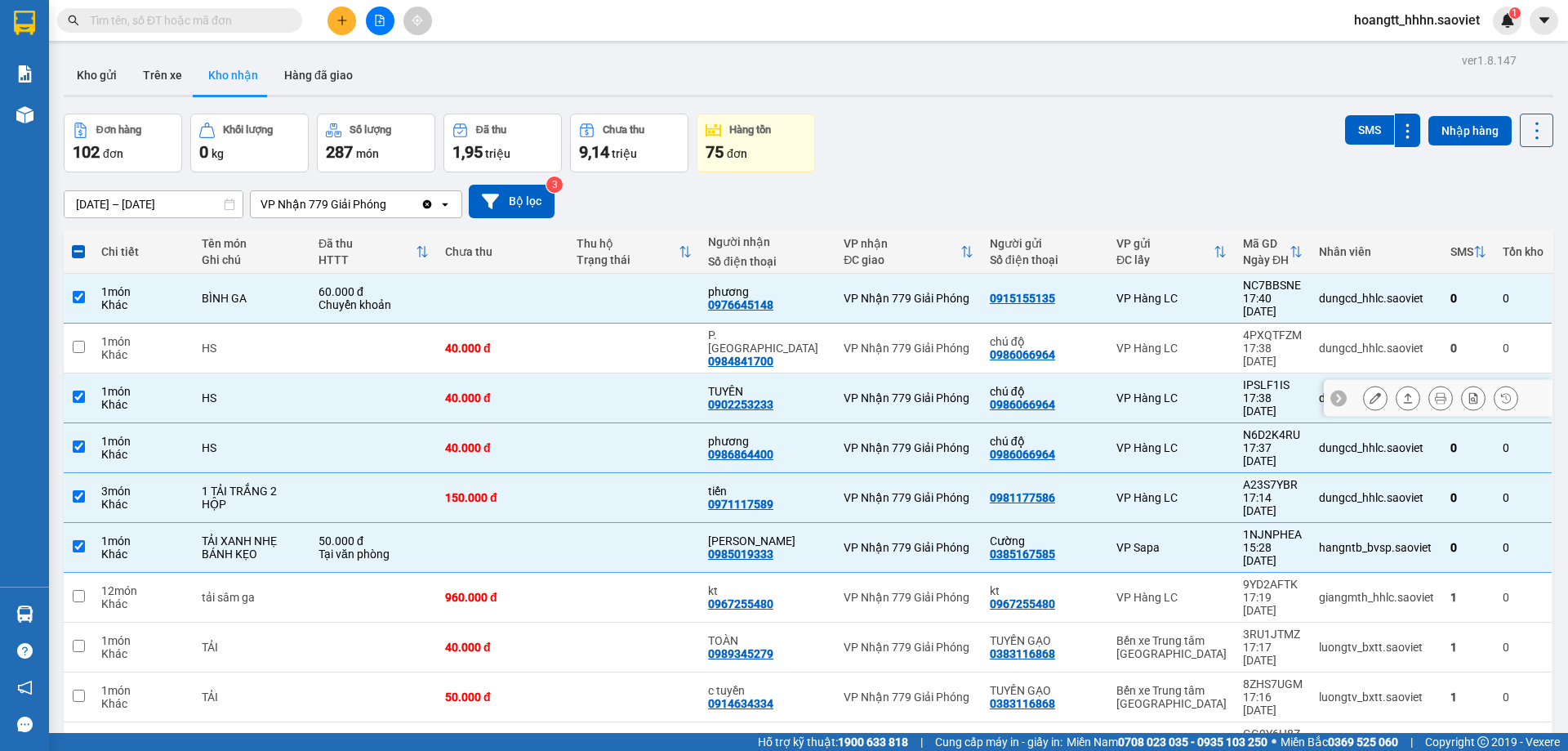
click at [1182, 374] on td "VP Hàng LC" at bounding box center [1172, 398] width 127 height 50
checkbox input "false"
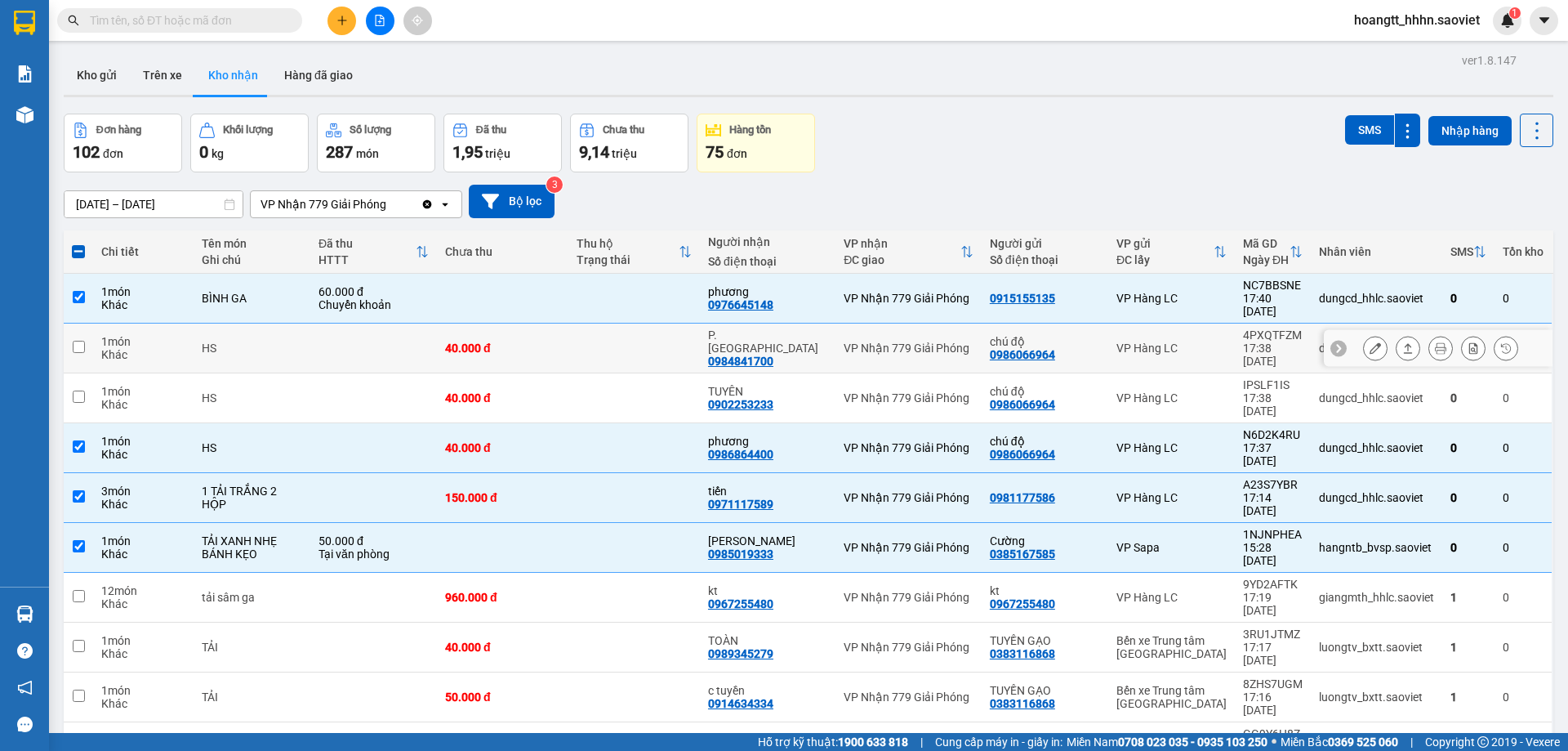
click at [1190, 341] on div "VP Hàng LC" at bounding box center [1172, 347] width 110 height 13
checkbox input "true"
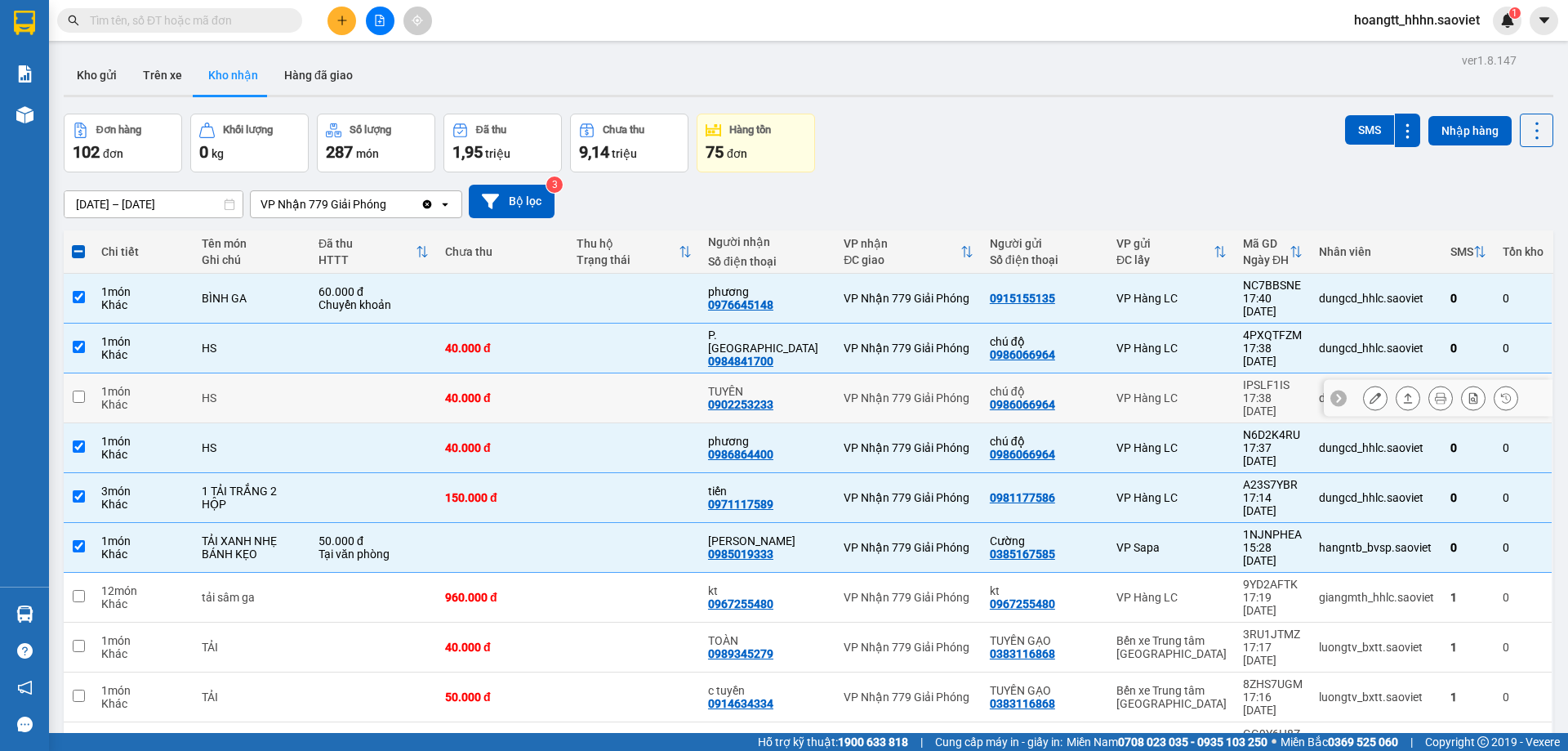
click at [1199, 374] on td "VP Hàng LC" at bounding box center [1172, 398] width 127 height 50
checkbox input "true"
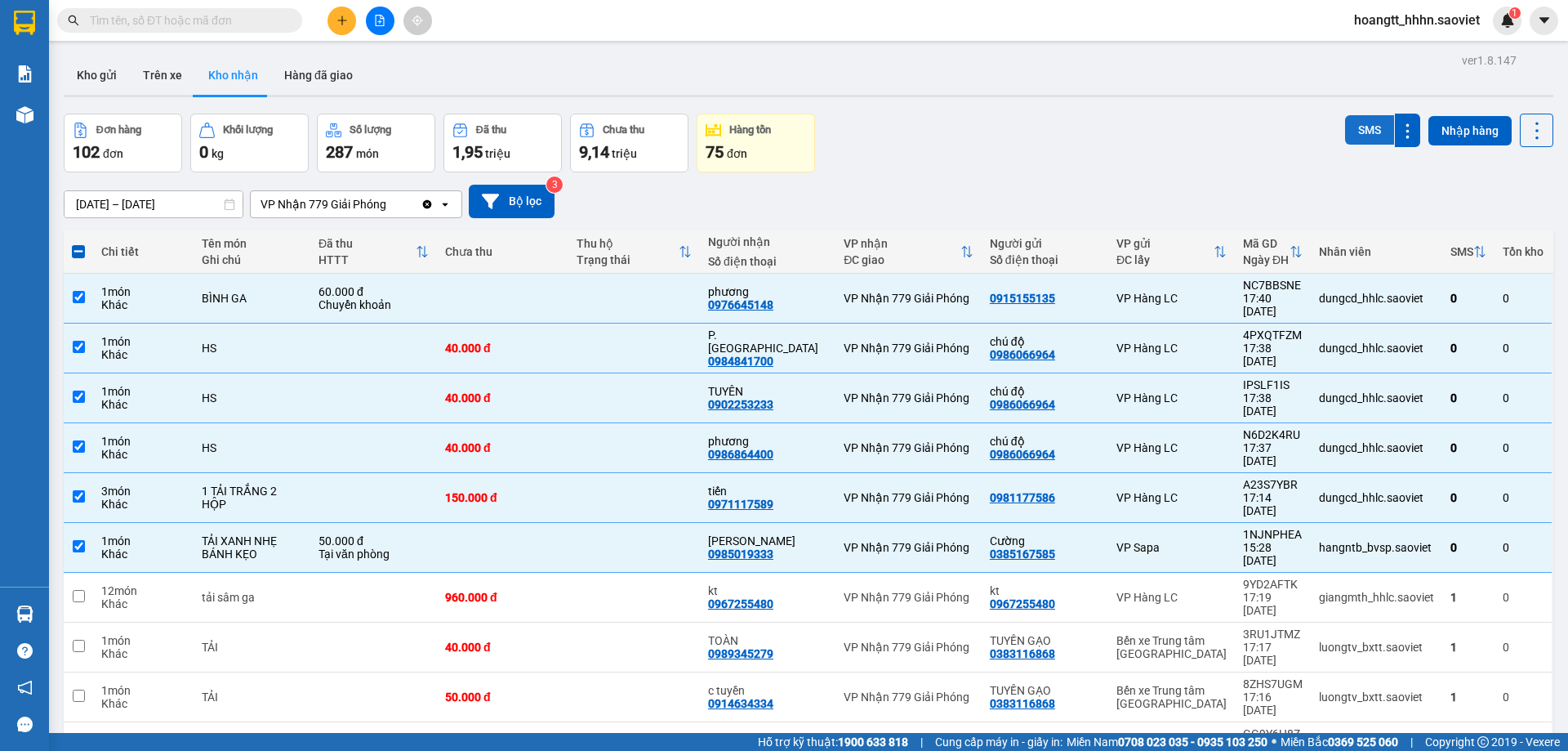
click at [1361, 125] on button "SMS" at bounding box center [1370, 130] width 49 height 29
